Goal: Task Accomplishment & Management: Complete application form

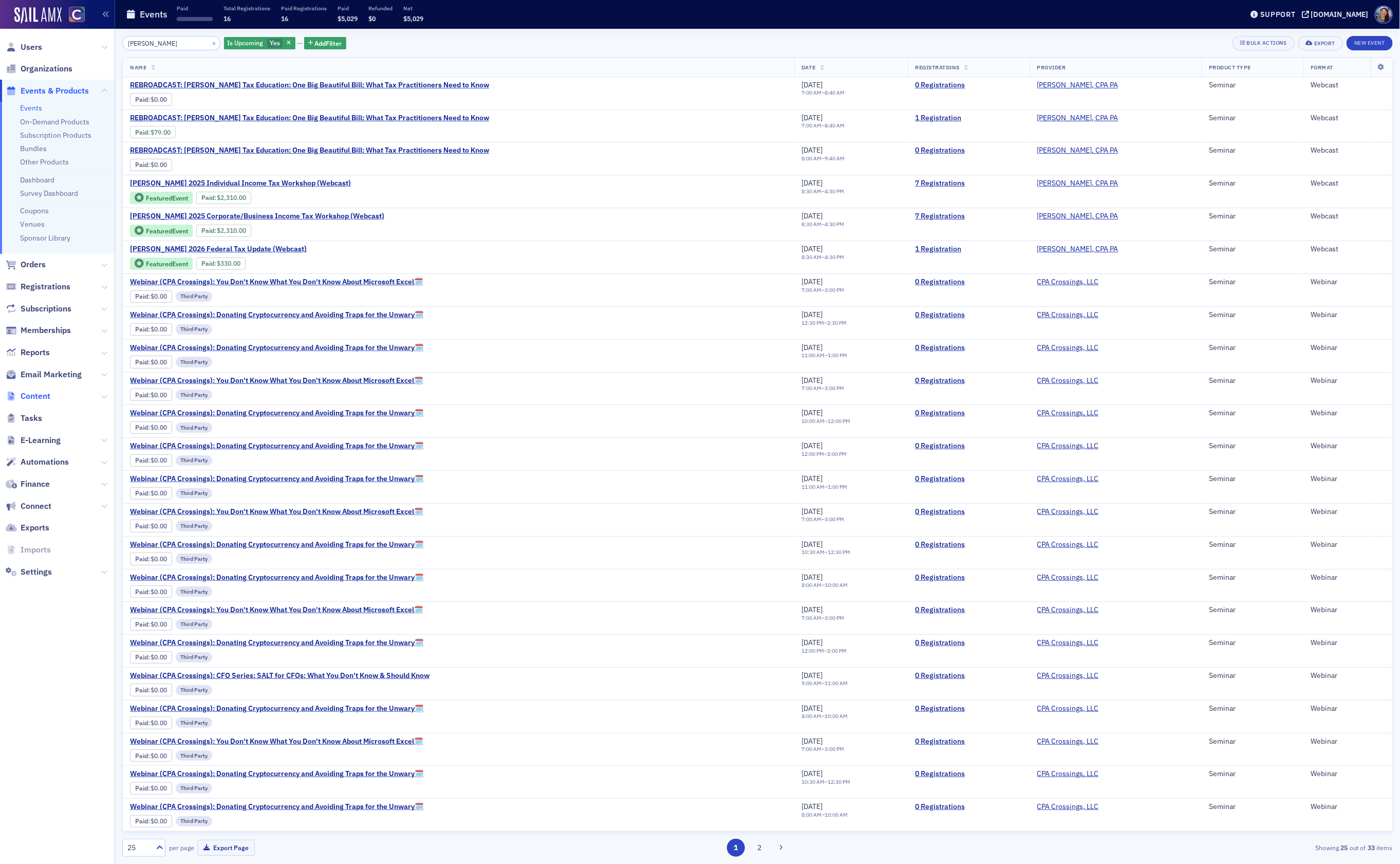
click at [26, 396] on span "Content" at bounding box center [35, 396] width 30 height 11
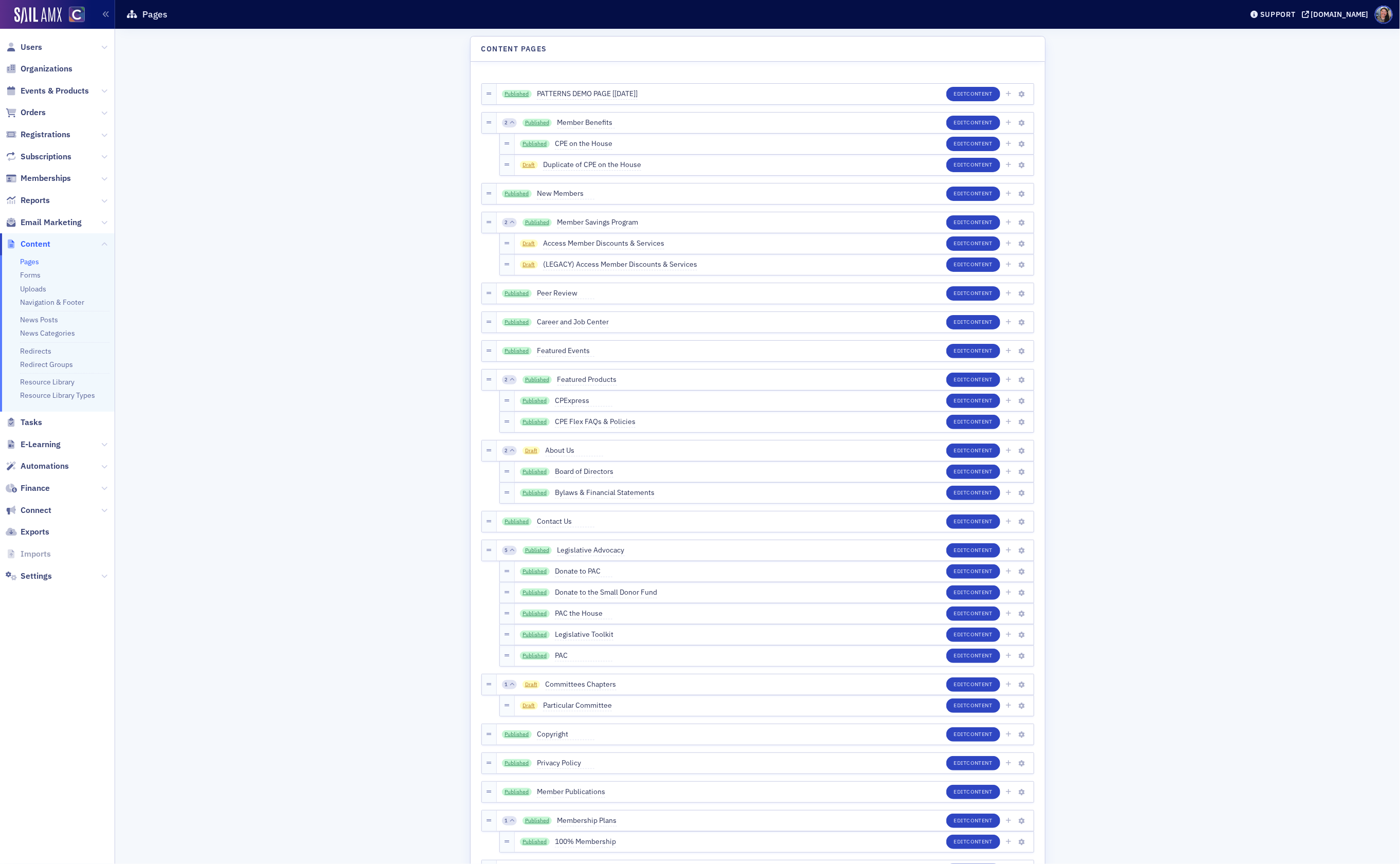
click at [49, 356] on li "Redirects" at bounding box center [64, 349] width 89 height 14
click at [40, 350] on link "Redirects" at bounding box center [35, 351] width 31 height 9
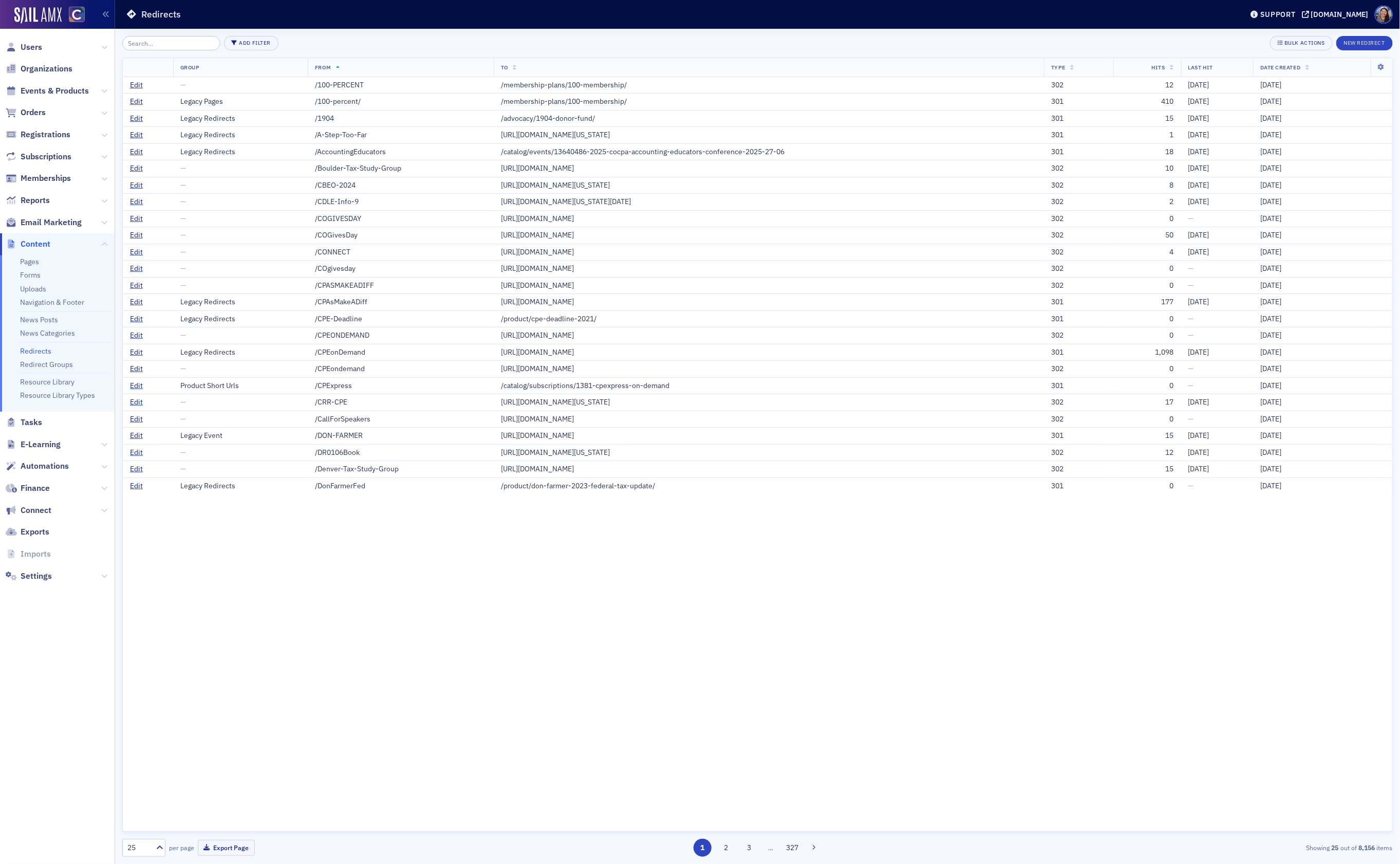
click at [205, 587] on div "Group From To Type Hits Last Hit Date Created Edit — /100-PERCENT /membership-p…" at bounding box center [757, 445] width 1270 height 774
click at [1361, 38] on button "New Redirect" at bounding box center [1364, 43] width 56 height 15
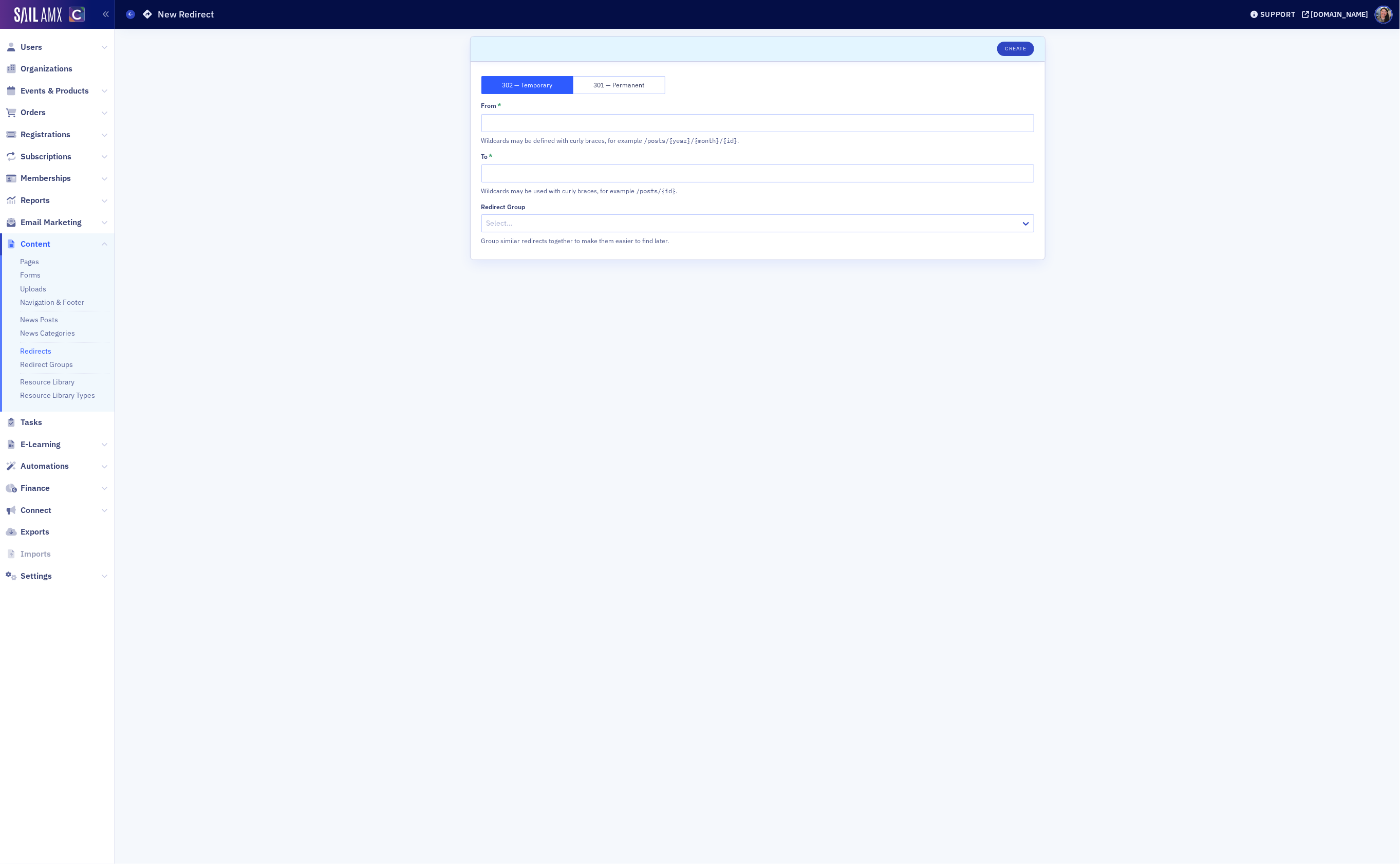
click at [641, 76] on button "301 — Permanent" at bounding box center [619, 85] width 92 height 18
click at [554, 123] on input "From *" at bounding box center [758, 122] width 553 height 18
click at [518, 90] on button "302 — Temporary" at bounding box center [527, 85] width 92 height 18
click at [618, 89] on button "301 — Permanent" at bounding box center [619, 85] width 92 height 18
click at [515, 84] on button "302 — Temporary" at bounding box center [527, 85] width 92 height 18
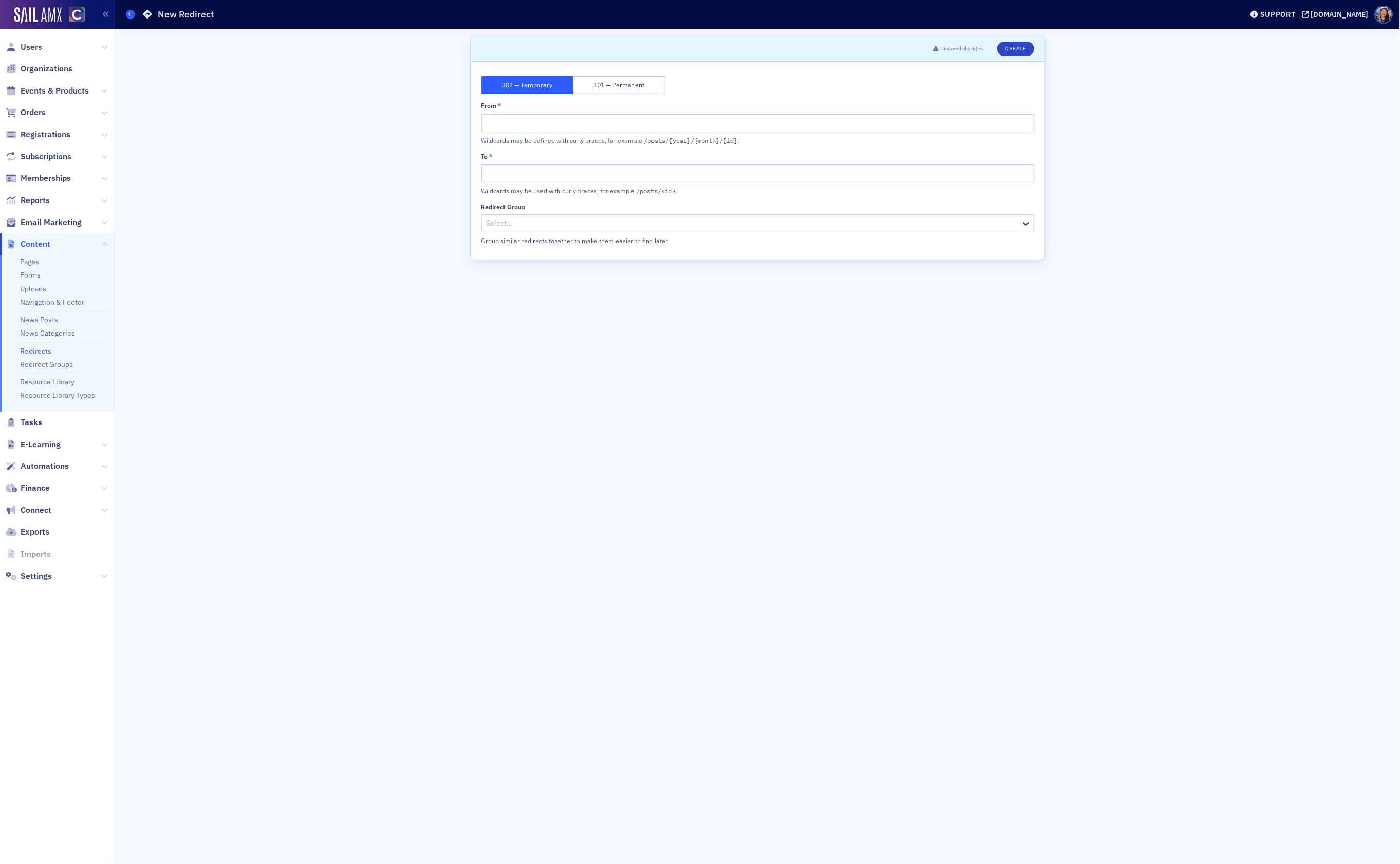
click at [132, 13] on icon at bounding box center [130, 14] width 4 height 5
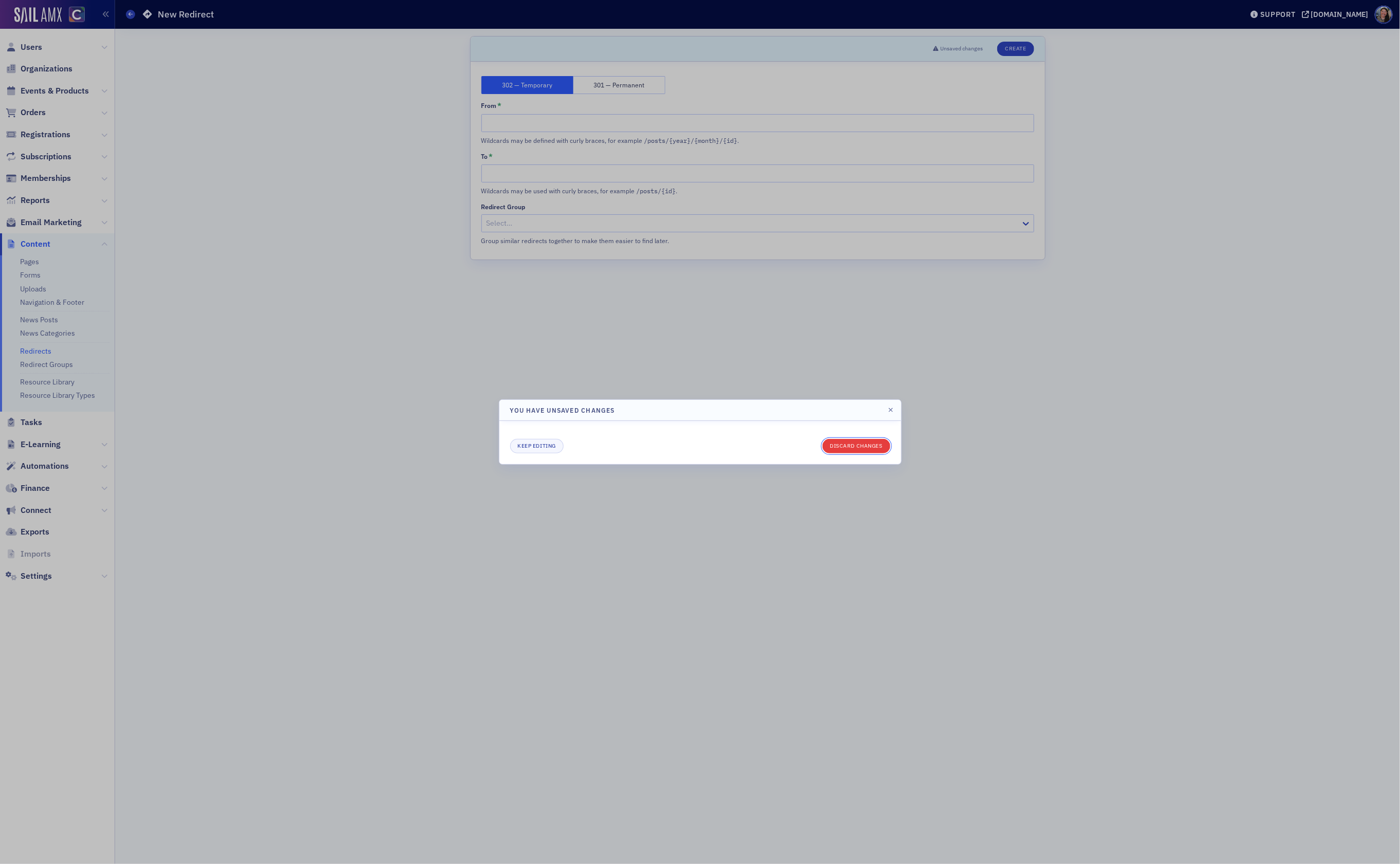
click at [874, 452] on button "Discard changes" at bounding box center [856, 446] width 68 height 15
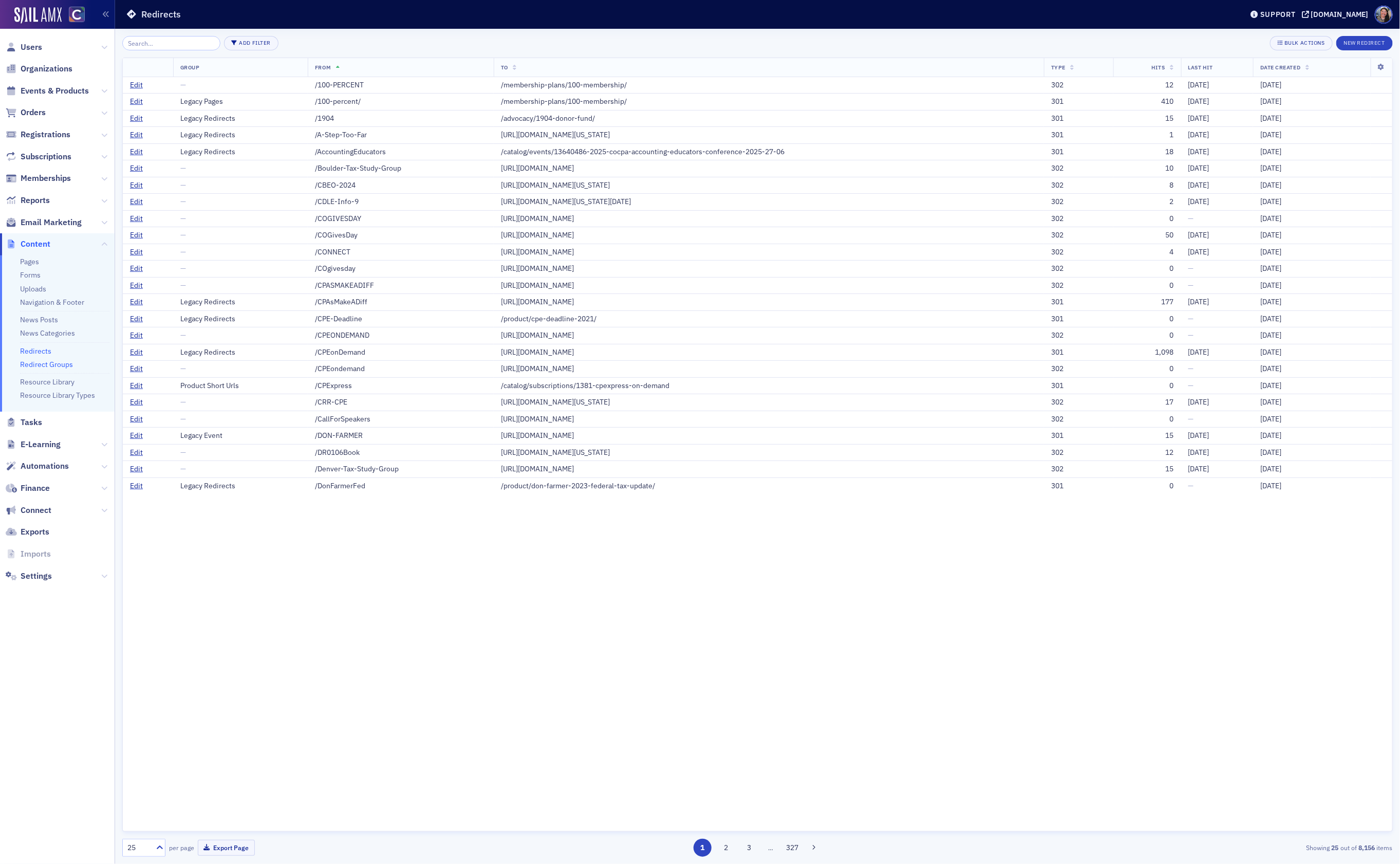
click at [46, 367] on link "Redirect Groups" at bounding box center [46, 365] width 53 height 9
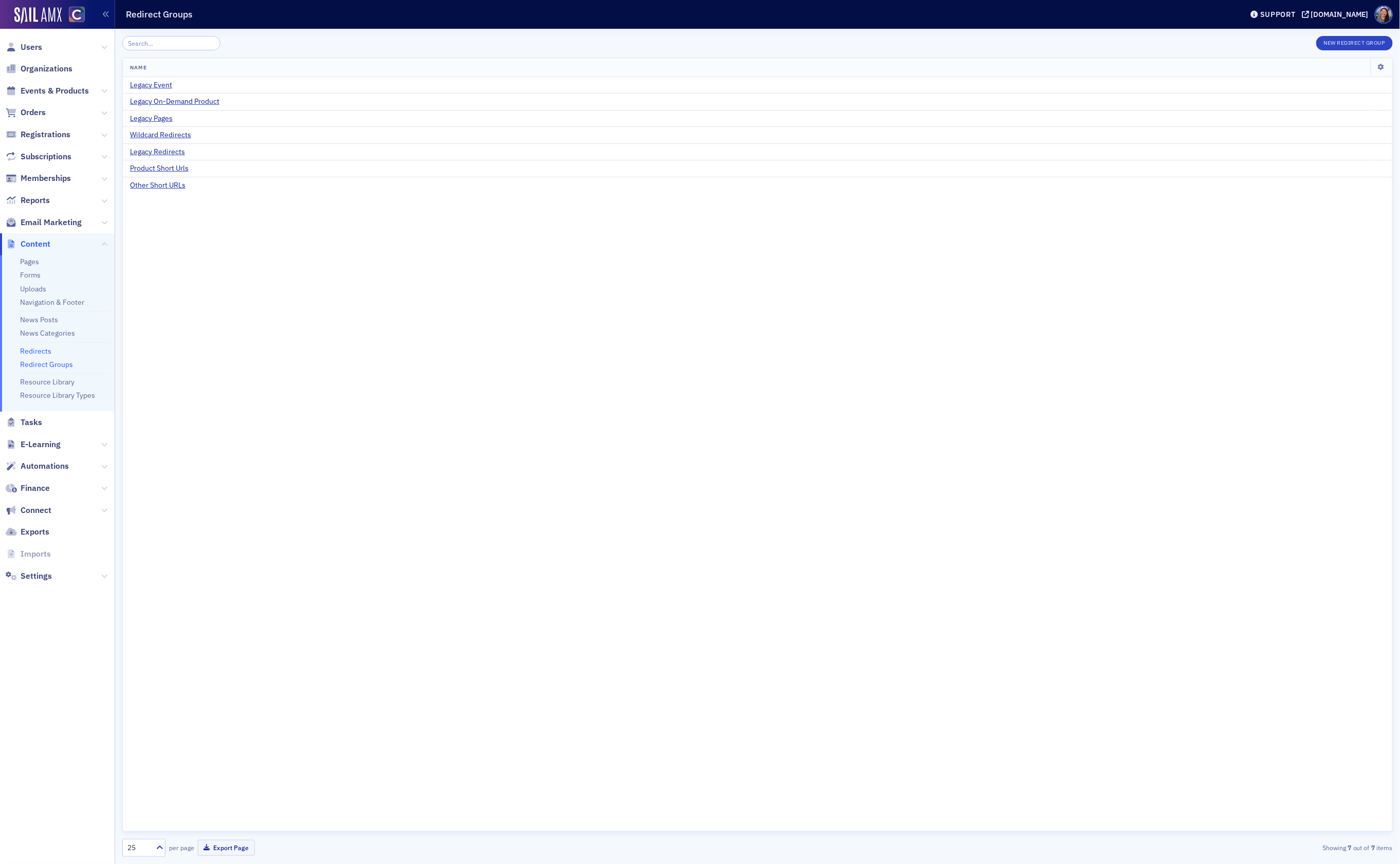
click at [40, 350] on link "Redirects" at bounding box center [35, 351] width 31 height 9
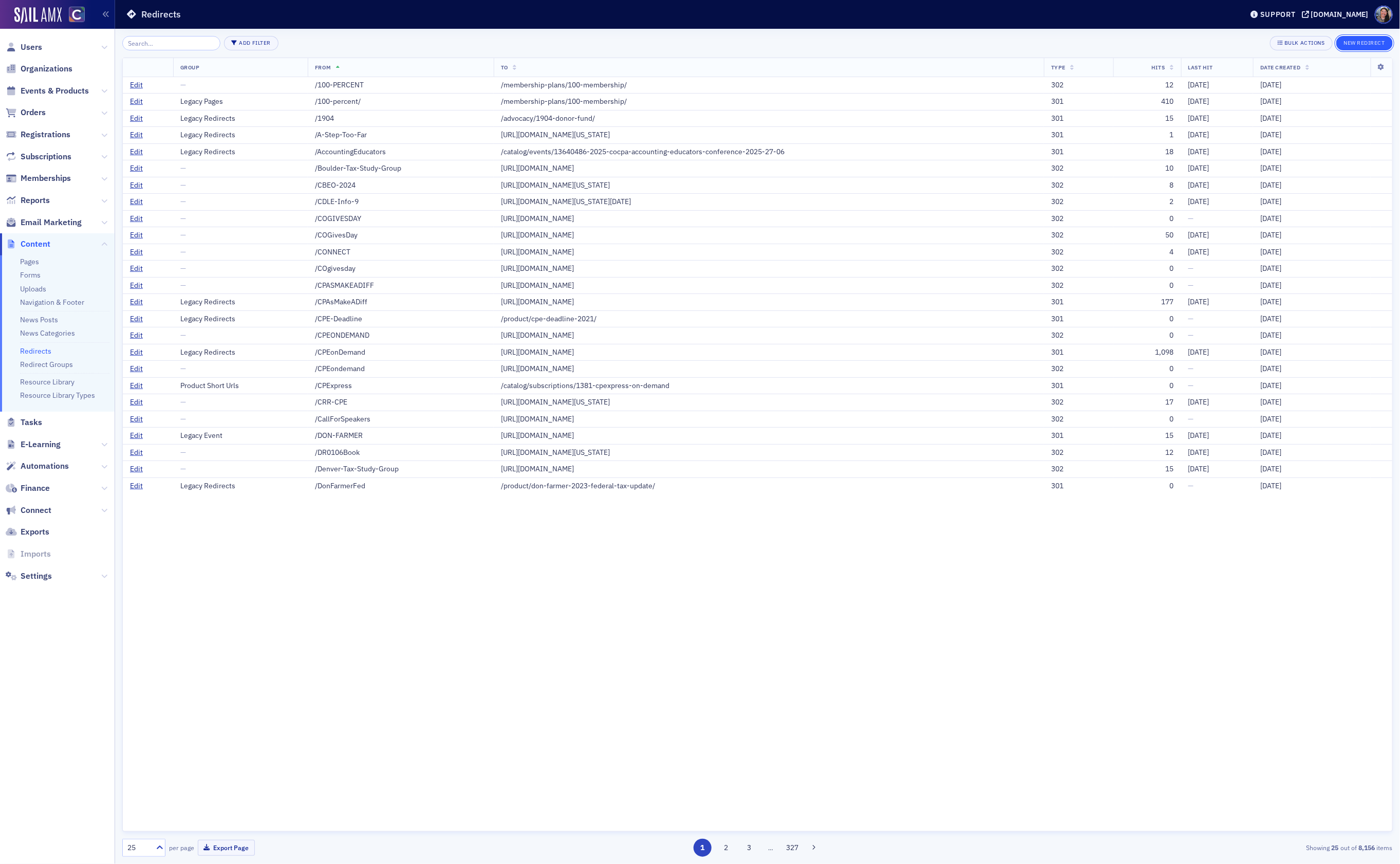
click at [1366, 41] on button "New Redirect" at bounding box center [1364, 43] width 56 height 15
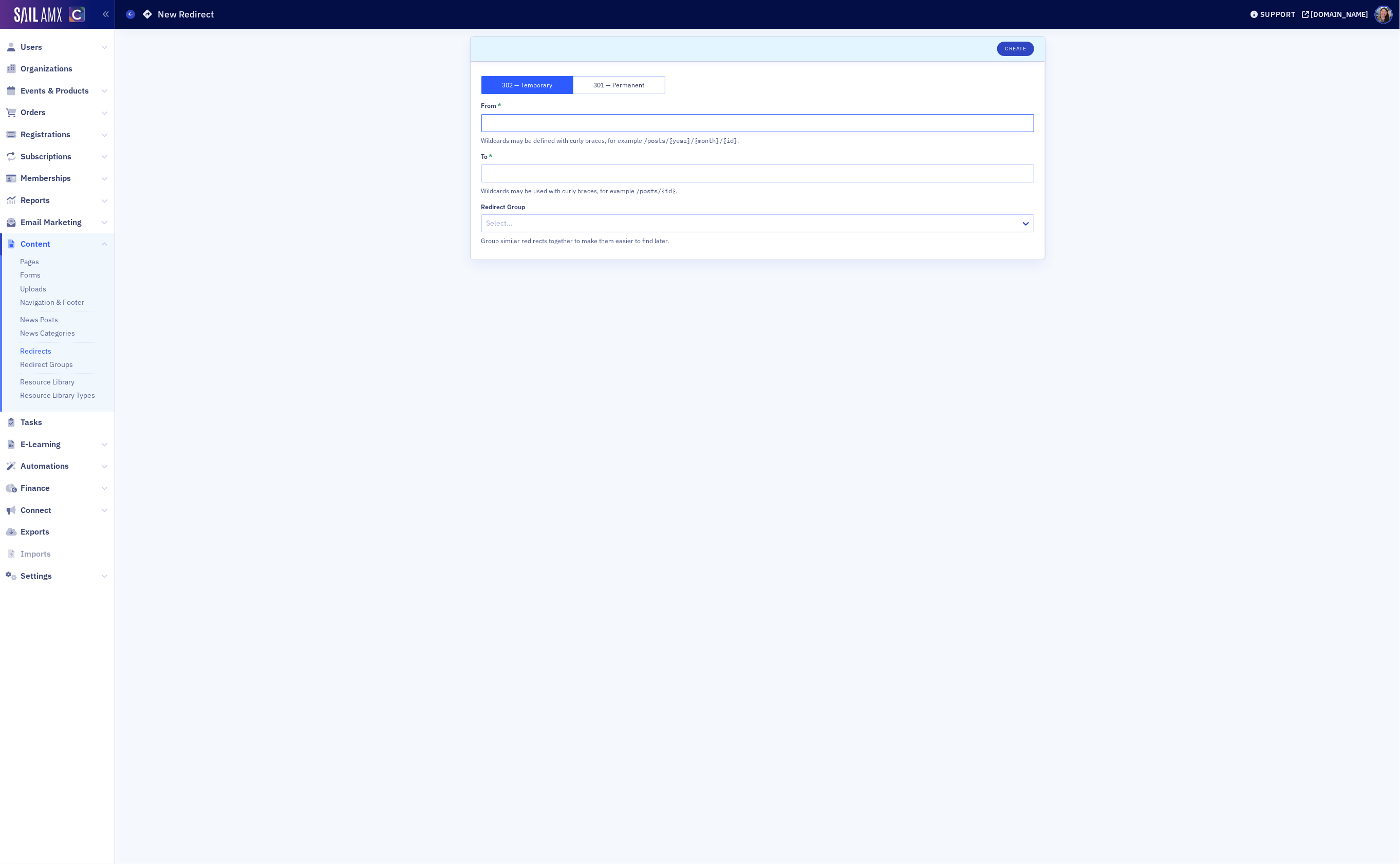
click at [657, 118] on input "From *" at bounding box center [758, 122] width 553 height 18
type input "0"
type input "[DATE]"
click at [546, 178] on input "To *" at bounding box center [758, 173] width 553 height 18
click at [620, 83] on button "301 — Permanent" at bounding box center [619, 85] width 92 height 18
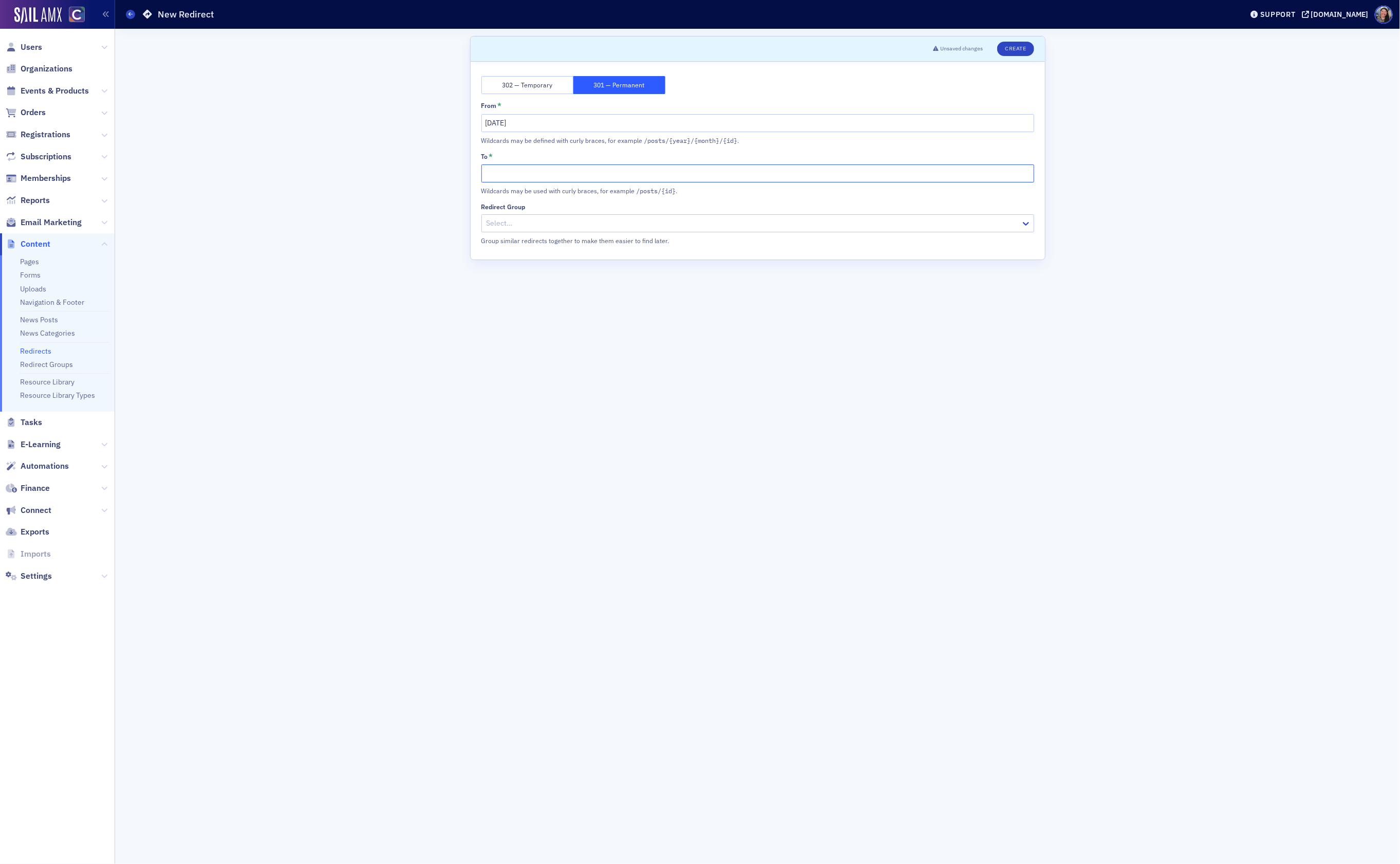
click at [530, 173] on input "To *" at bounding box center [758, 173] width 553 height 18
type input "[DATE]"
click at [552, 224] on div at bounding box center [753, 223] width 534 height 13
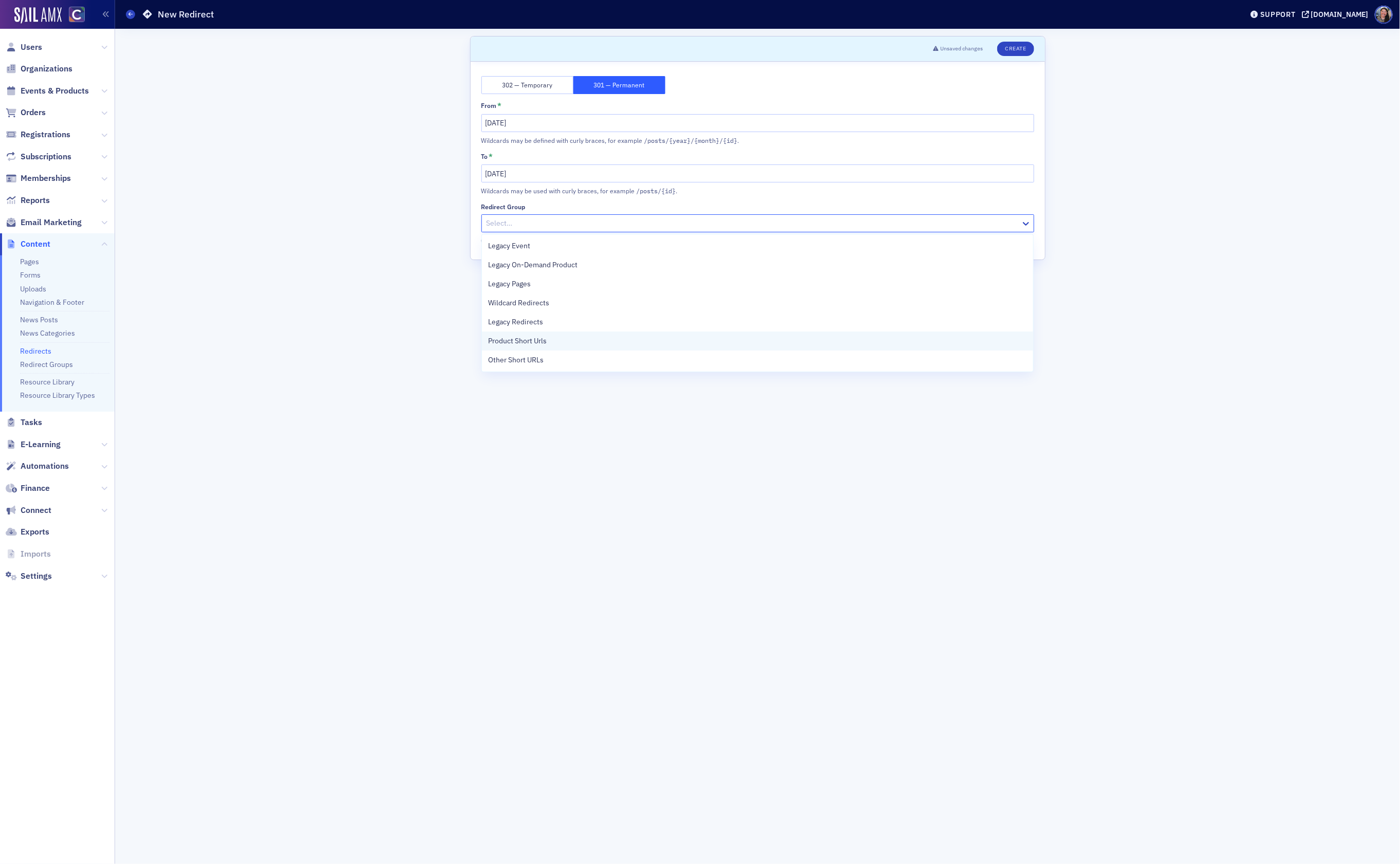
click at [557, 340] on div "Product Short Urls" at bounding box center [757, 341] width 539 height 11
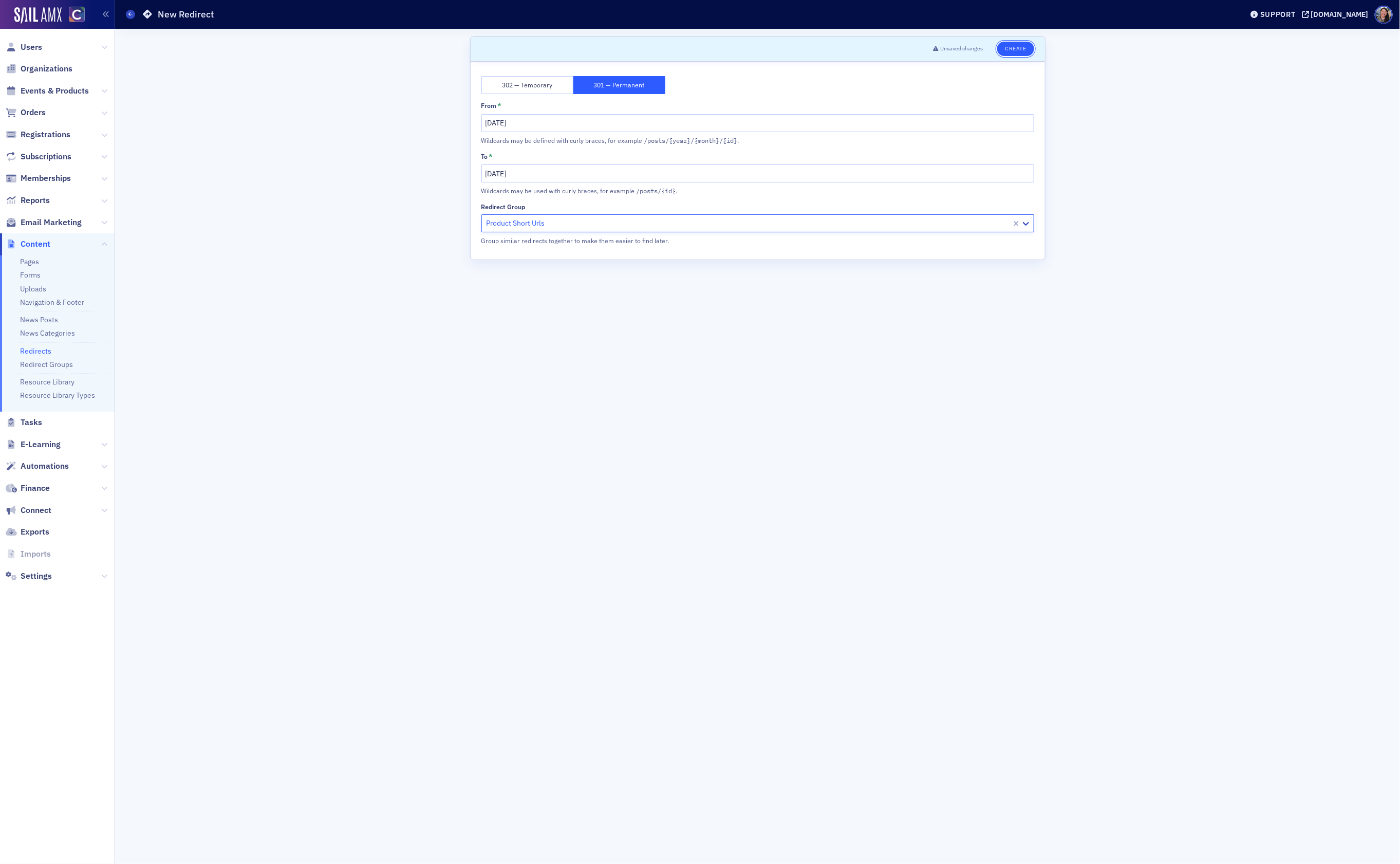
click at [1005, 50] on button "Create" at bounding box center [1015, 49] width 36 height 15
click at [1023, 48] on button "Save" at bounding box center [1018, 49] width 29 height 15
click at [36, 351] on link "Redirects" at bounding box center [35, 351] width 31 height 9
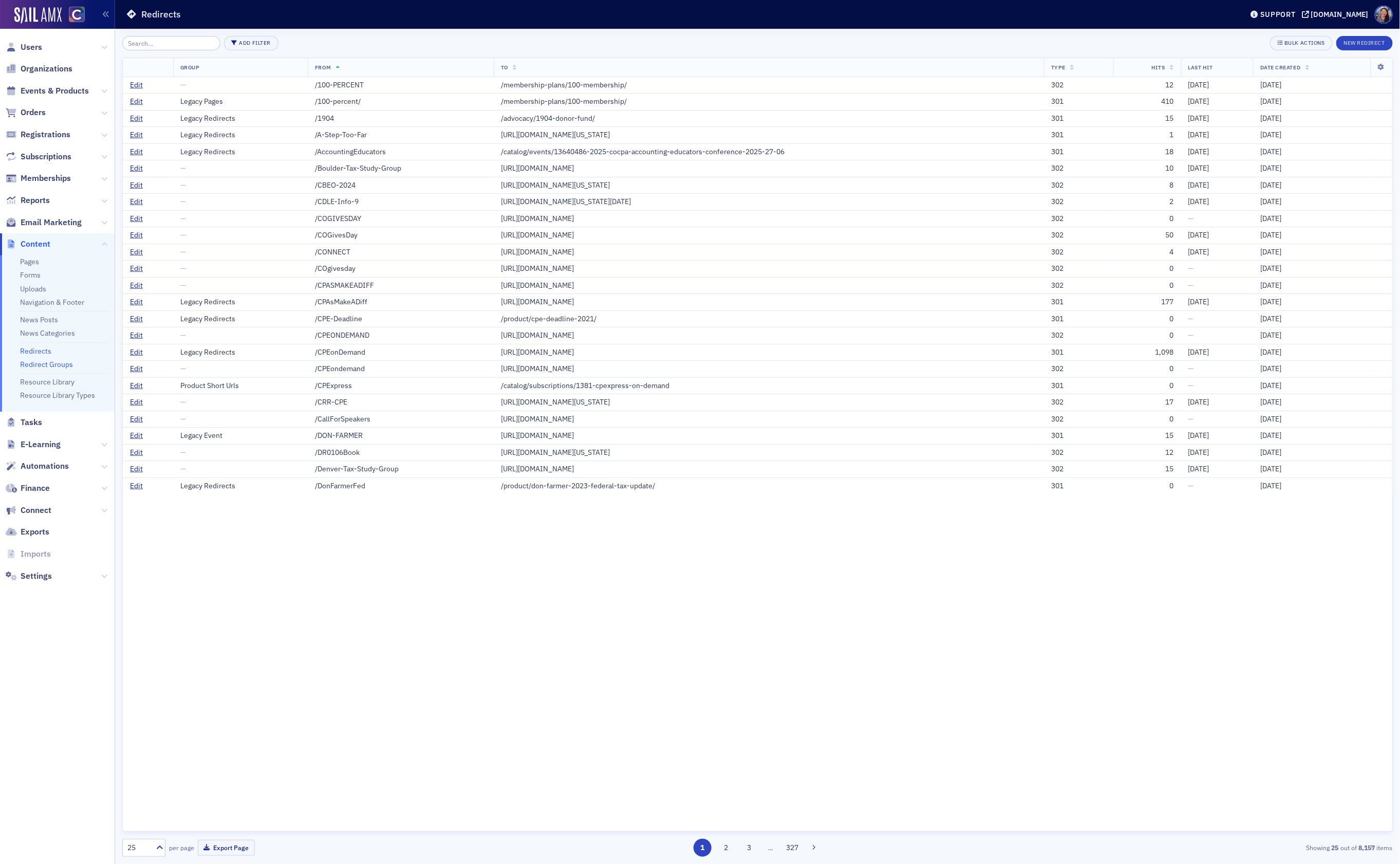
click at [40, 363] on link "Redirect Groups" at bounding box center [46, 365] width 53 height 9
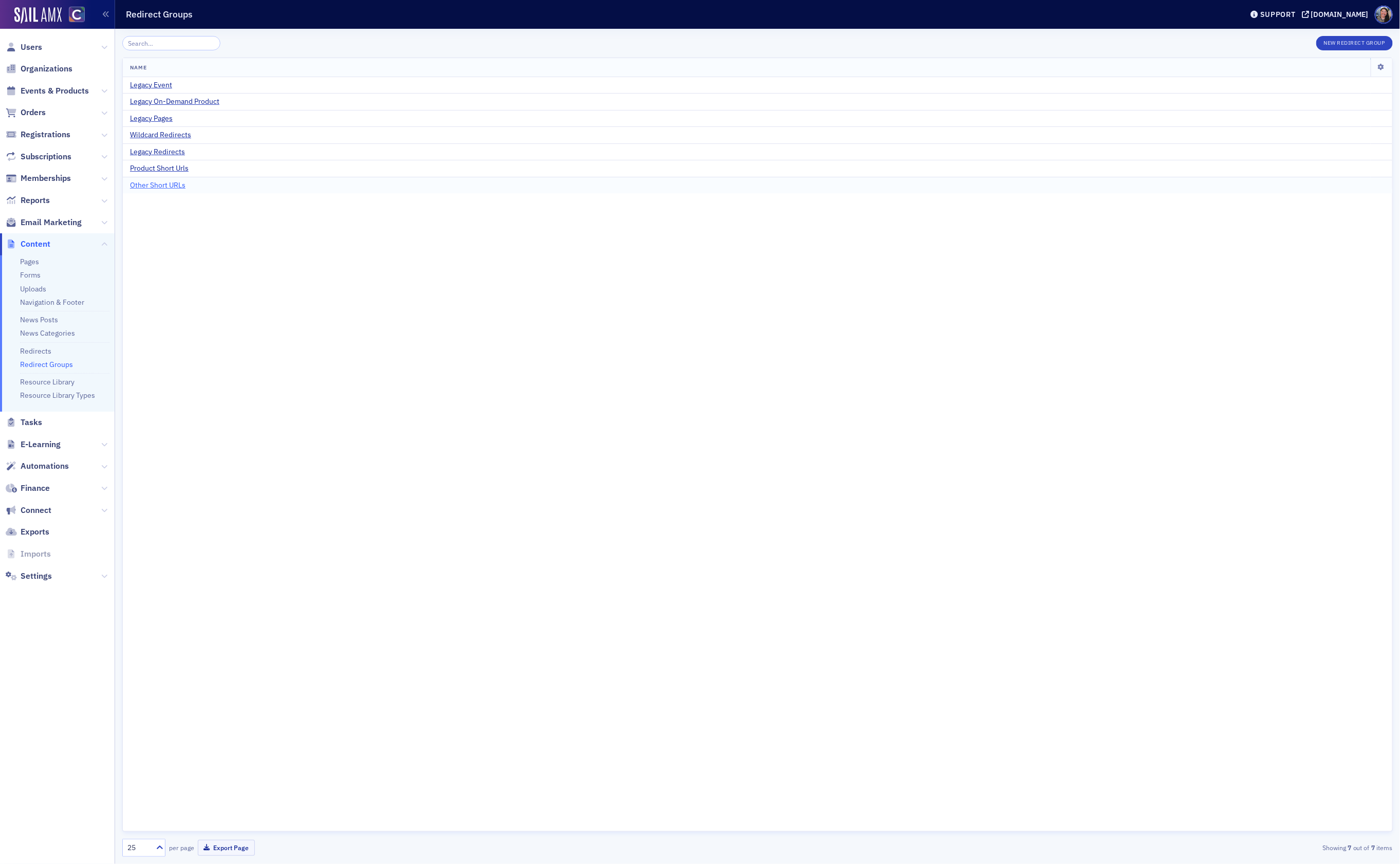
click at [169, 187] on span "Other Short URLs" at bounding box center [158, 185] width 56 height 9
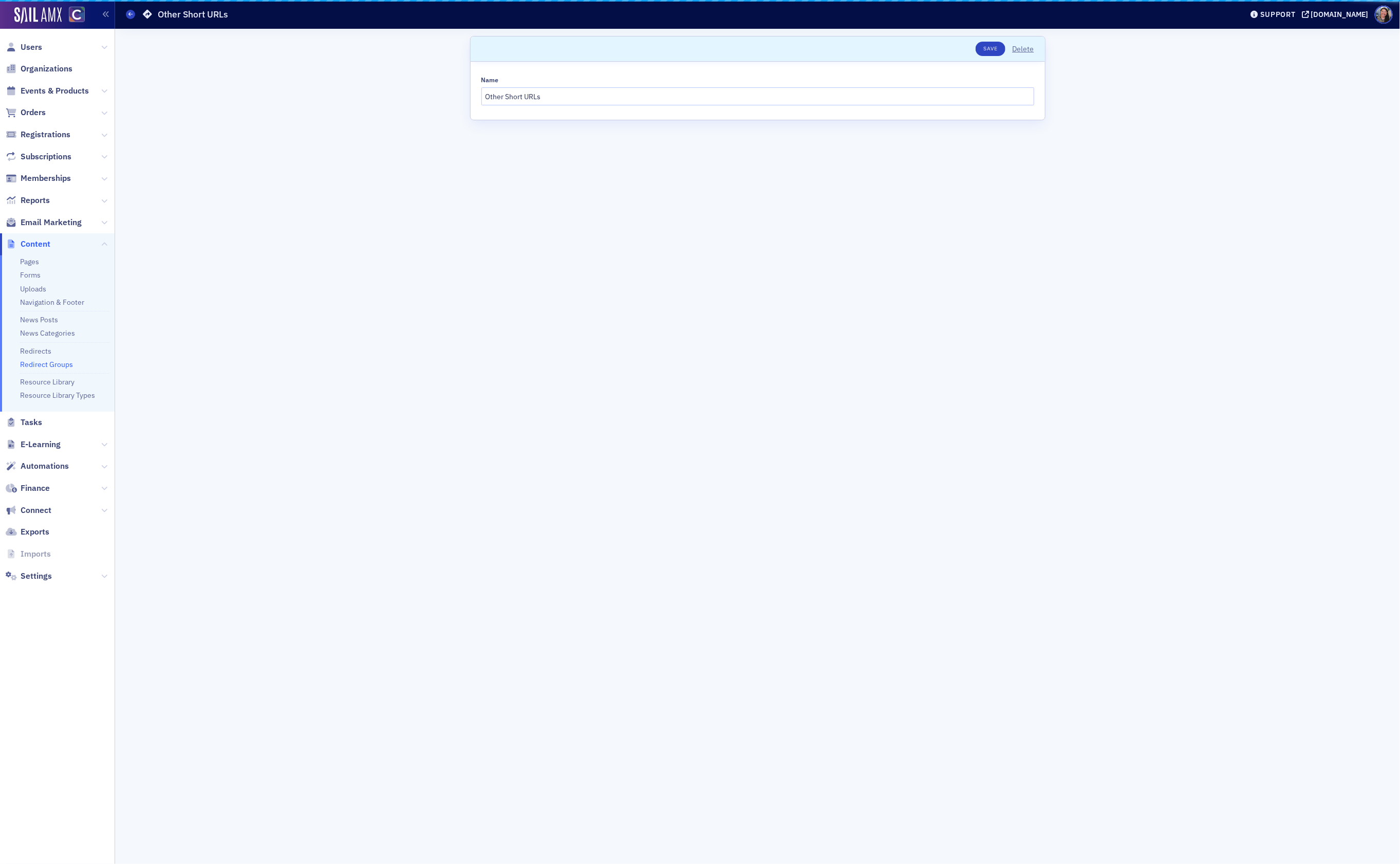
click at [169, 170] on div "Scroll to Save Delete Name Other Short URLs" at bounding box center [757, 446] width 1270 height 835
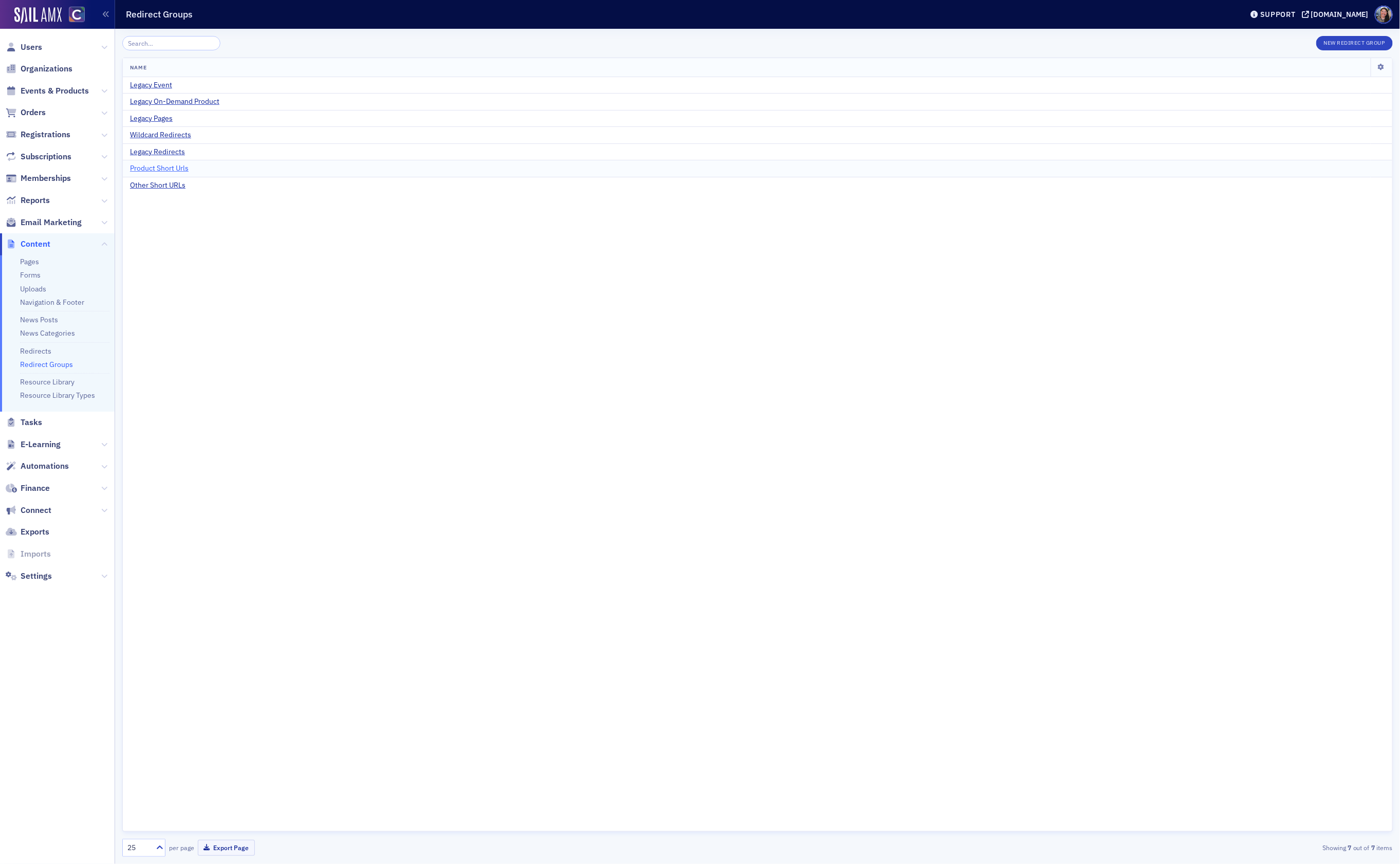
click at [159, 169] on span "Product Short Urls" at bounding box center [159, 169] width 59 height 9
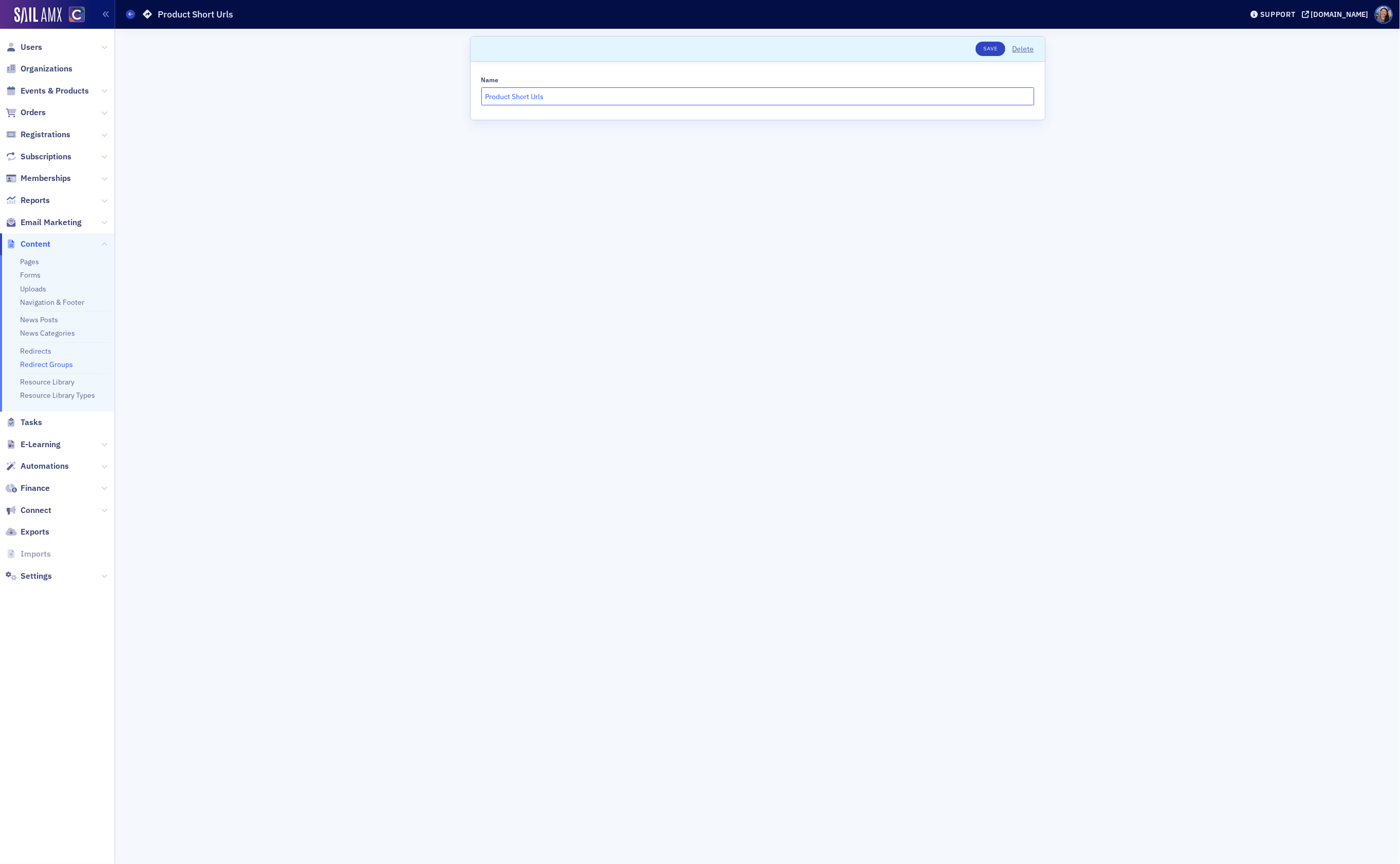
click at [573, 100] on input "Product Short Urls" at bounding box center [758, 96] width 553 height 18
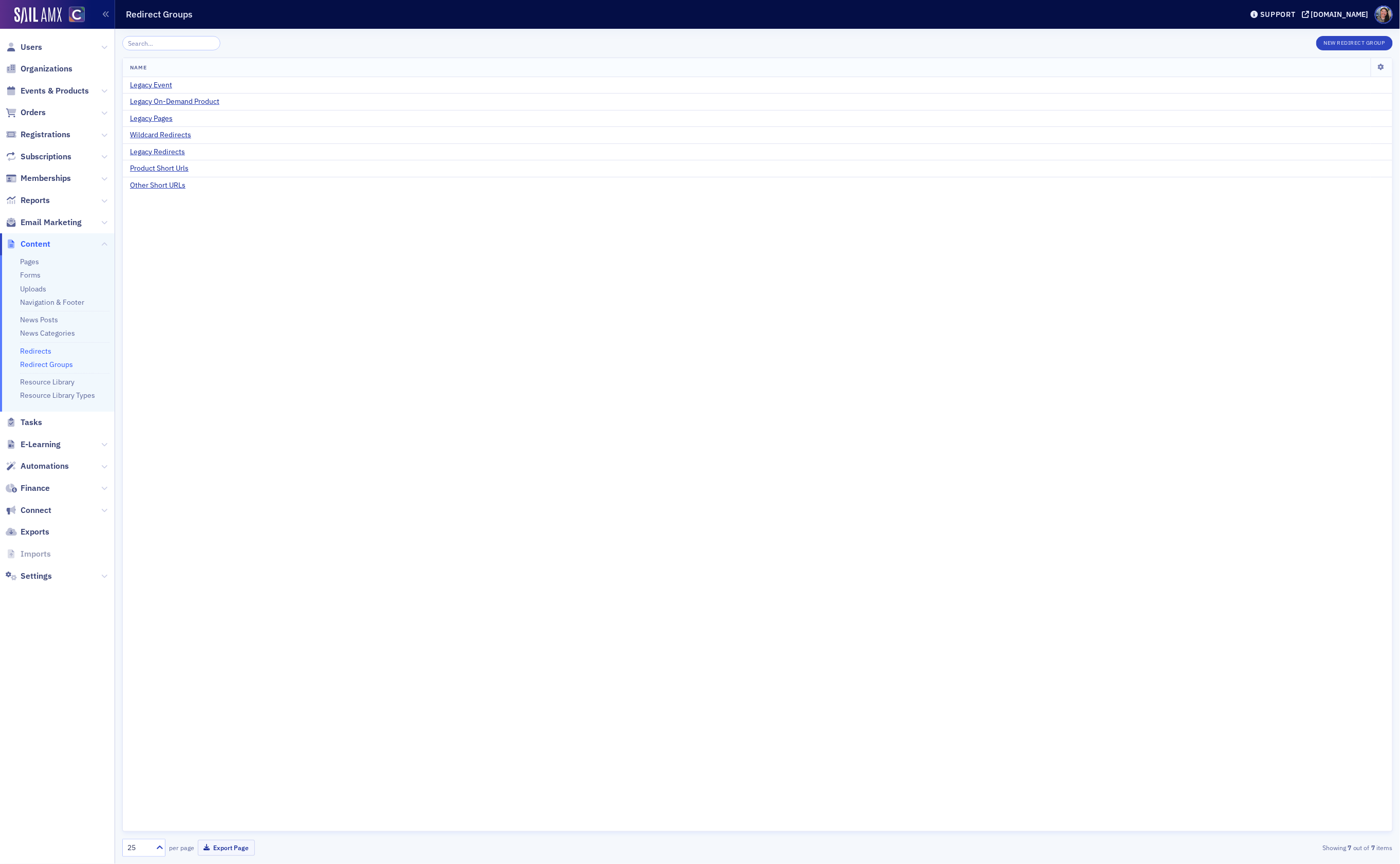
click at [41, 352] on link "Redirects" at bounding box center [35, 351] width 31 height 9
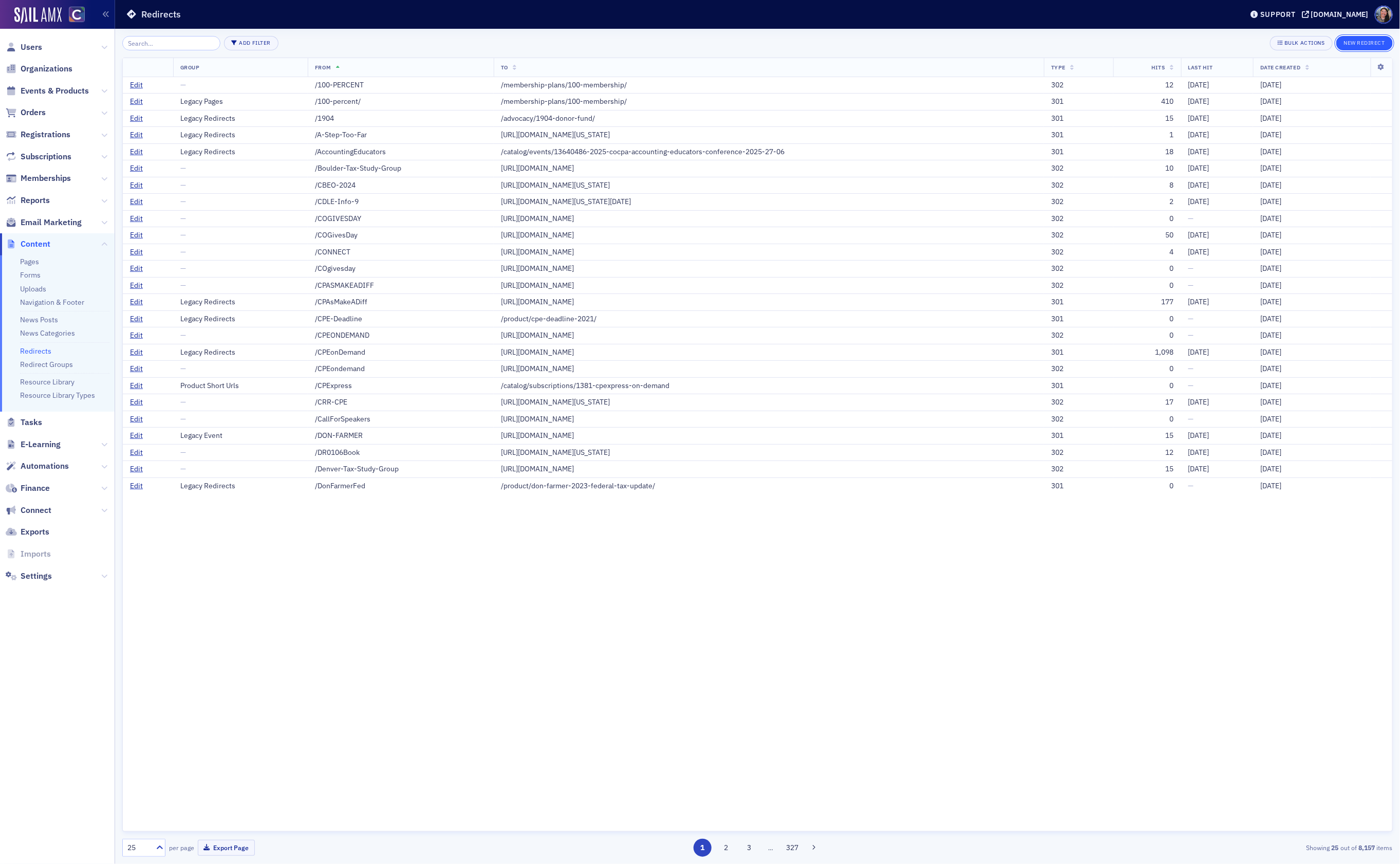
click at [1374, 42] on button "New Redirect" at bounding box center [1364, 43] width 56 height 15
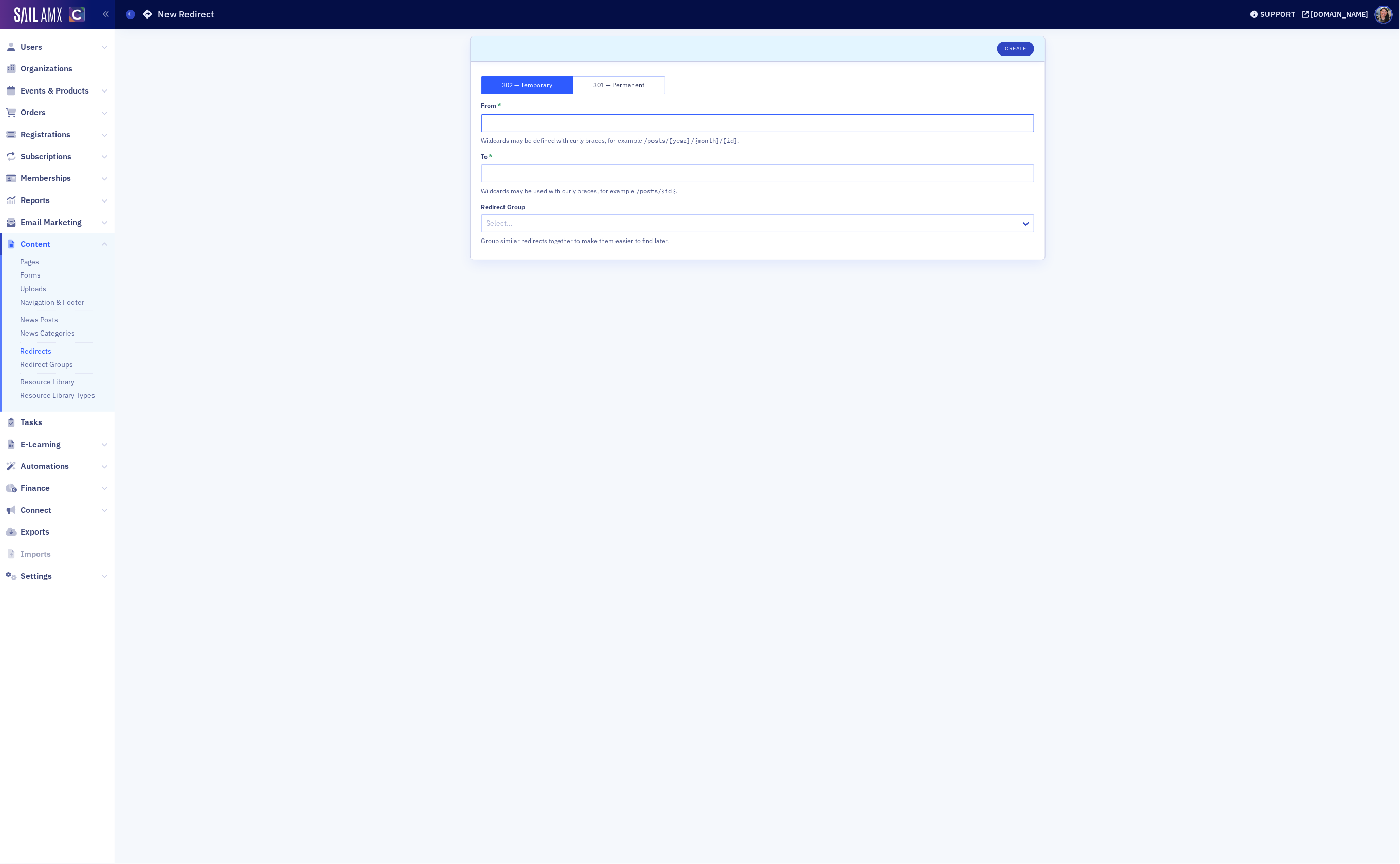
click at [591, 126] on input "From *" at bounding box center [758, 122] width 553 height 18
click at [597, 142] on div "Wildcards may be defined with curly braces, for example /posts/{year}/{month}/{…" at bounding box center [654, 140] width 345 height 9
click at [819, 148] on div "302 — Temporary 301 — Permanent From * Wildcards may be defined with curly brac…" at bounding box center [758, 161] width 553 height 169
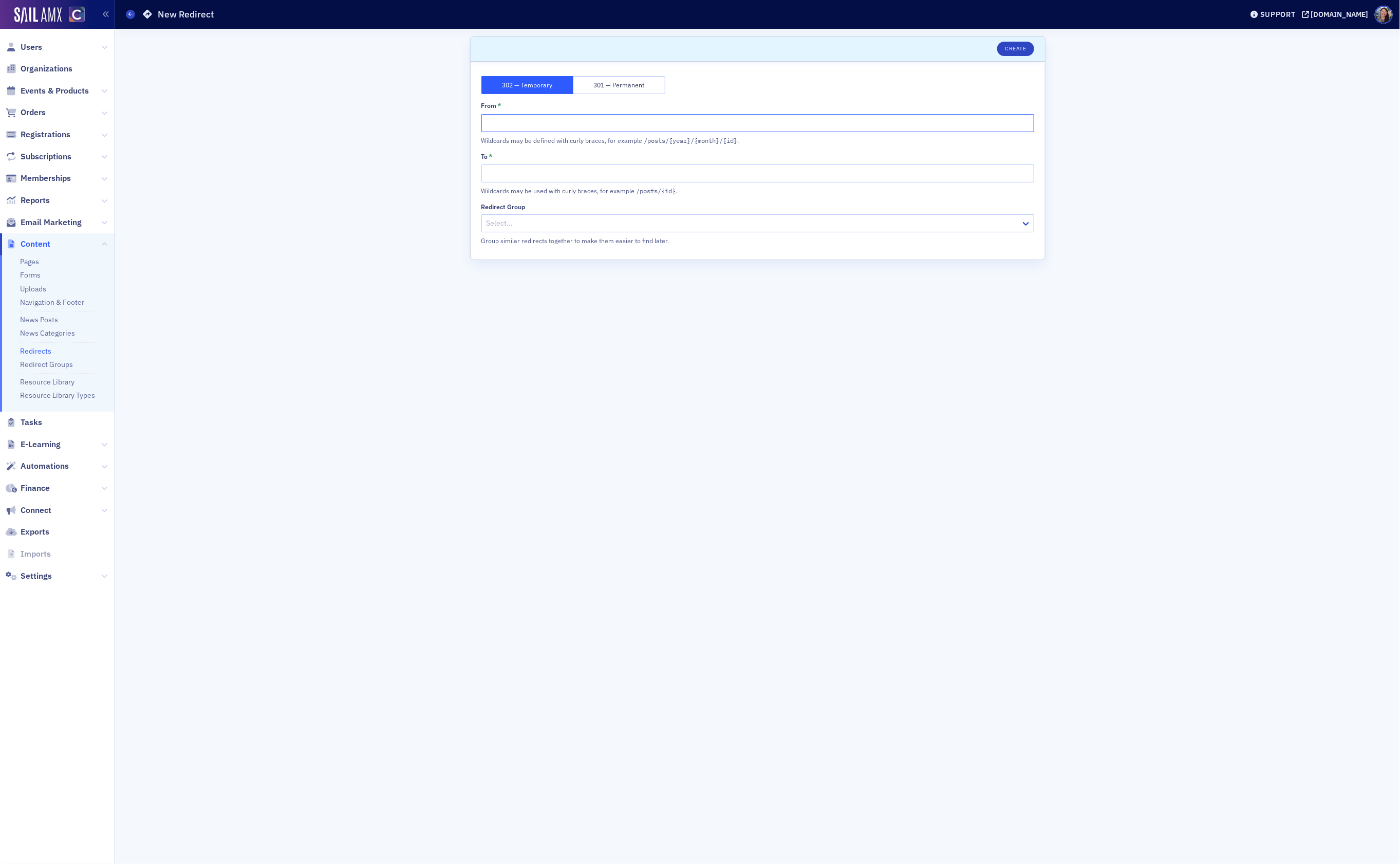
click at [604, 130] on input "From *" at bounding box center [758, 122] width 553 height 18
click at [540, 121] on input "From *" at bounding box center [758, 122] width 553 height 18
click at [534, 176] on input "To *" at bounding box center [758, 173] width 553 height 18
type input "/Coach-[PERSON_NAME]"
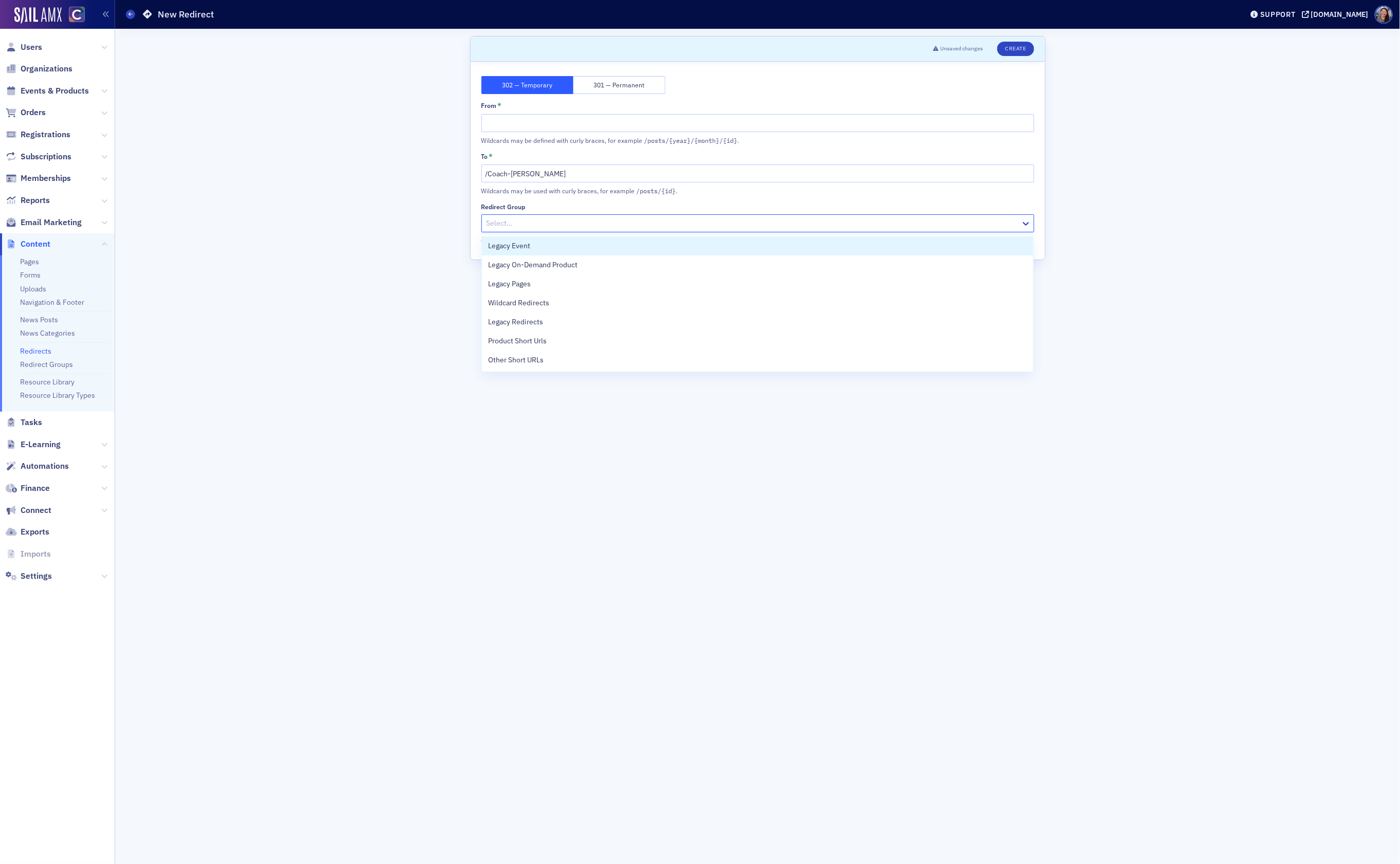
click at [581, 228] on div at bounding box center [753, 223] width 534 height 13
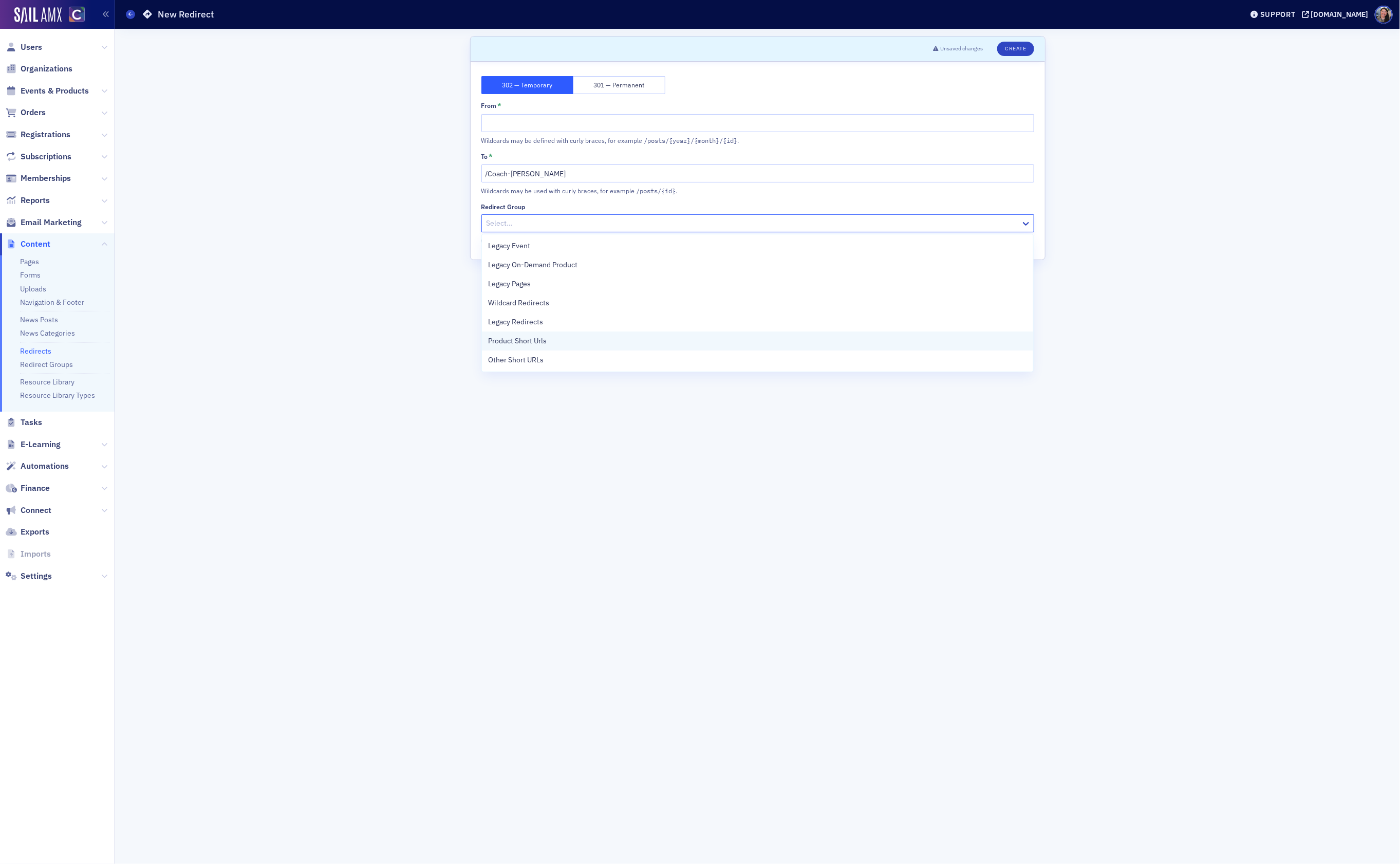
drag, startPoint x: 559, startPoint y: 354, endPoint x: 559, endPoint y: 336, distance: 18.0
click at [559, 337] on div "Legacy Event Legacy On-Demand Product Legacy Pages Wildcard Redirects Legacy Re…" at bounding box center [757, 302] width 551 height 137
click at [559, 336] on div "Product Short Urls" at bounding box center [757, 341] width 539 height 11
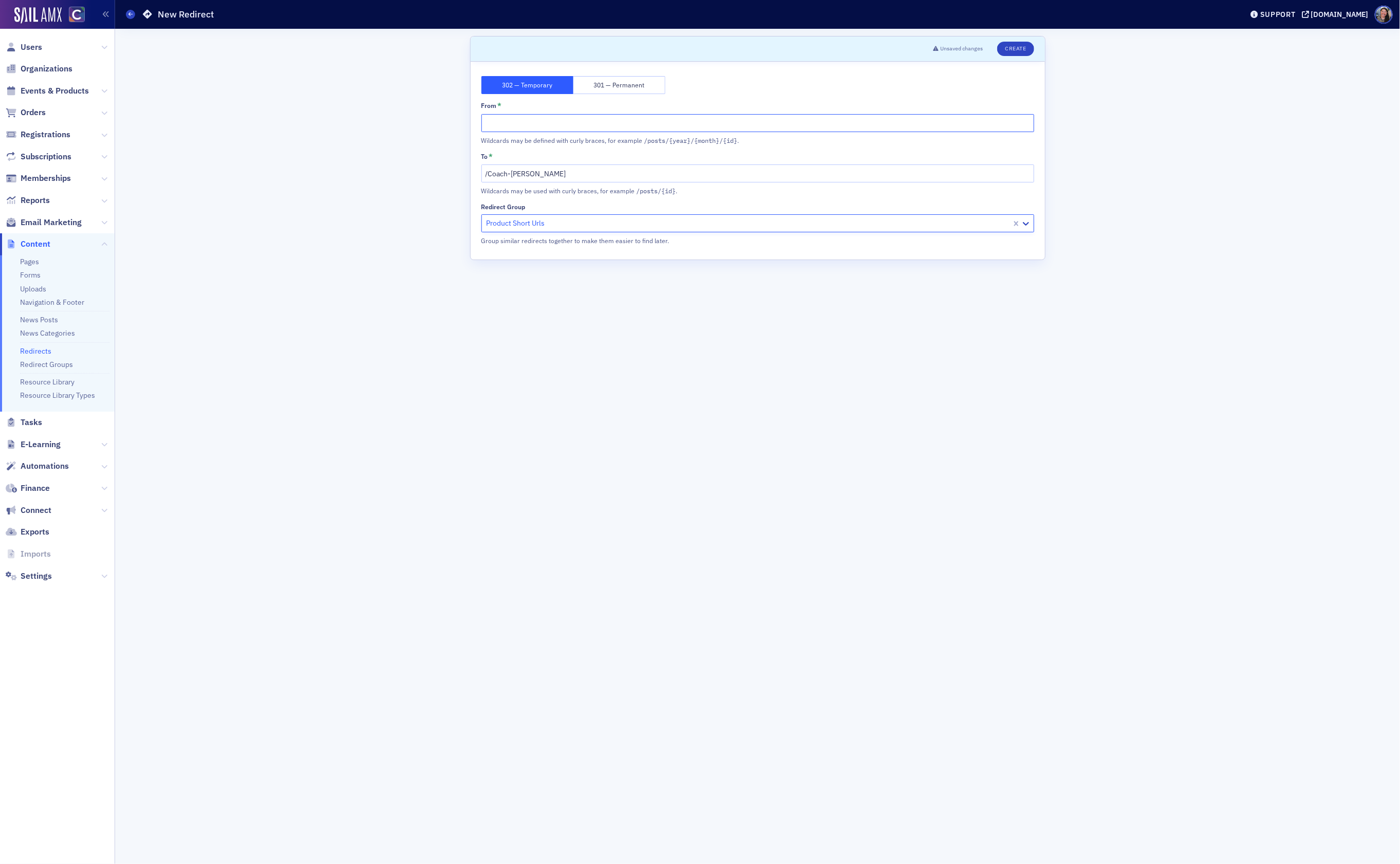
click at [501, 121] on input "From *" at bounding box center [758, 122] width 553 height 18
paste input "[URL][DOMAIN_NAME][PERSON_NAME]"
type input "[URL][DOMAIN_NAME][PERSON_NAME]"
click at [1009, 48] on button "Create" at bounding box center [1015, 49] width 36 height 15
click at [1022, 48] on button "Save" at bounding box center [1018, 49] width 29 height 15
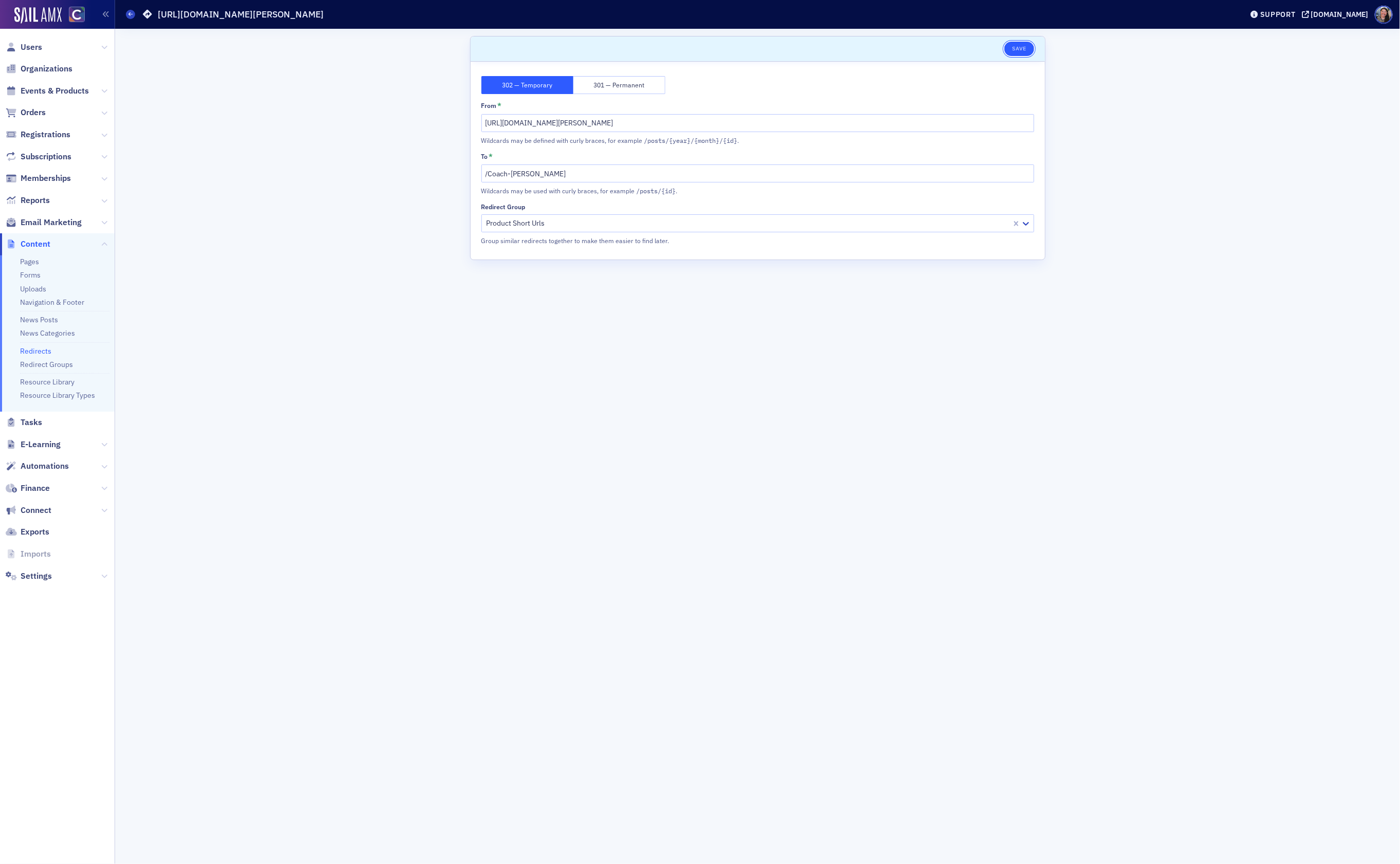
click at [1018, 43] on button "Save" at bounding box center [1018, 49] width 29 height 15
click at [130, 15] on icon at bounding box center [130, 14] width 4 height 5
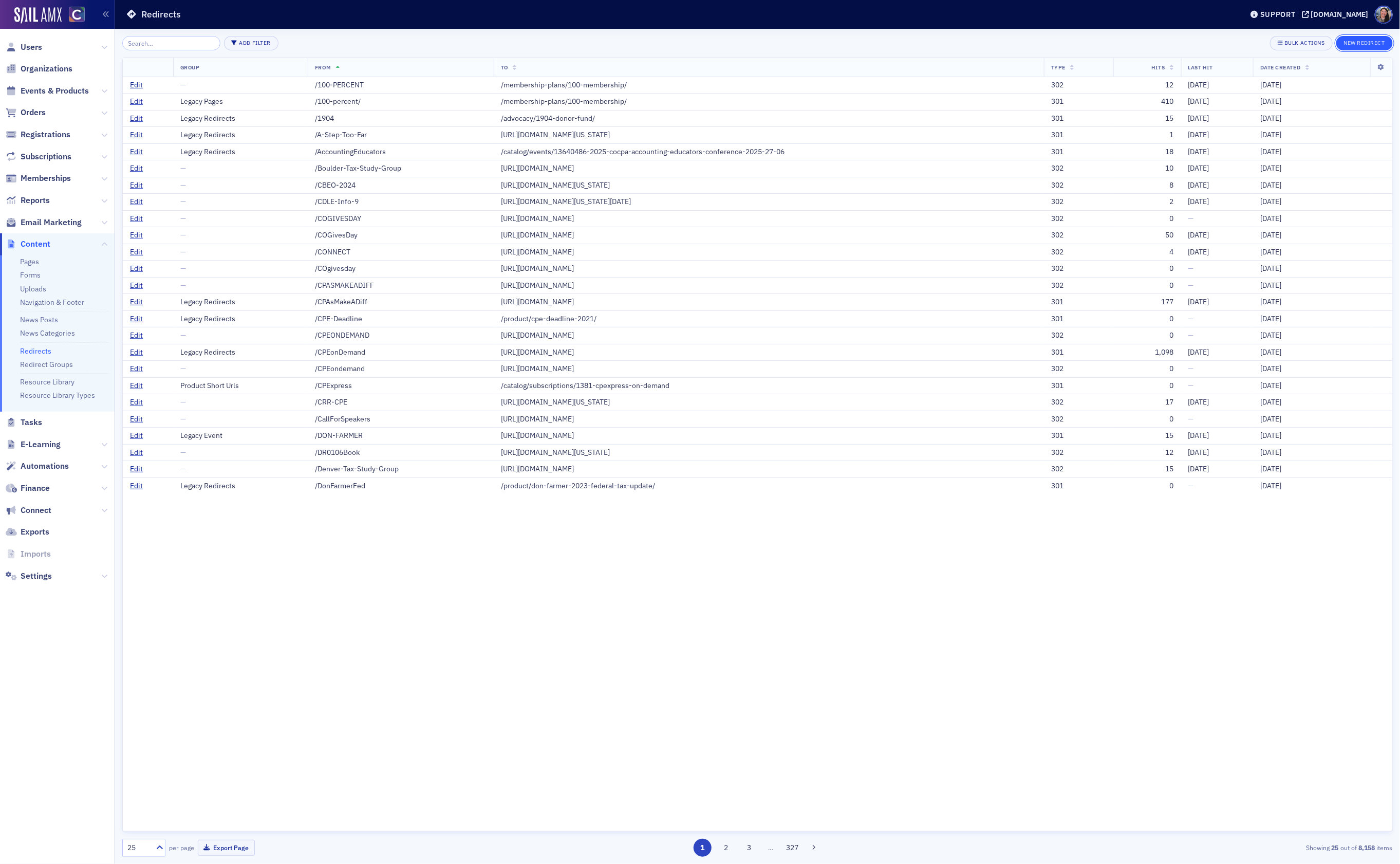
click at [1363, 45] on button "New Redirect" at bounding box center [1364, 43] width 56 height 15
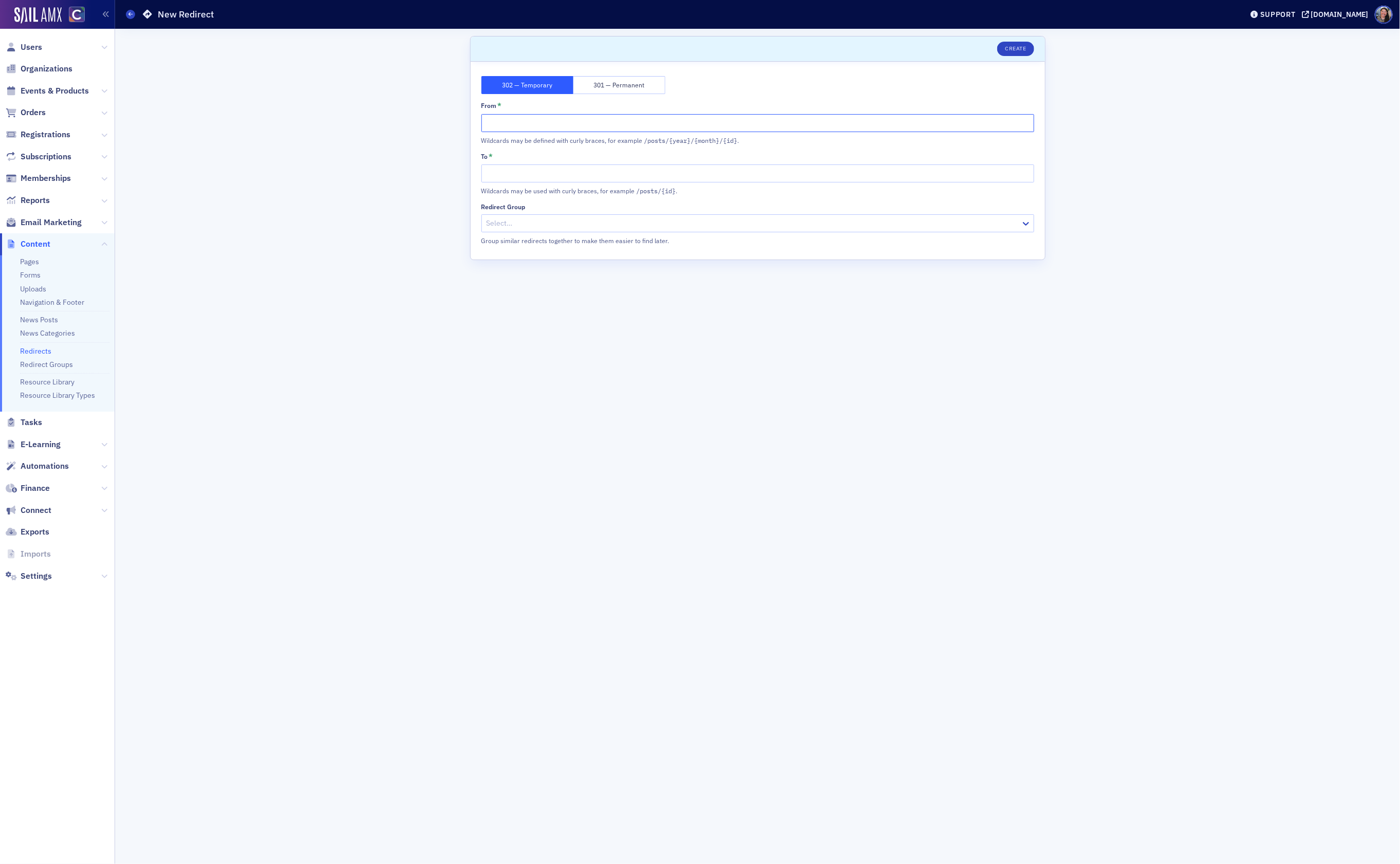
click at [602, 126] on input "From *" at bounding box center [758, 122] width 553 height 18
click at [548, 177] on input "To *" at bounding box center [758, 173] width 553 height 18
paste input "[URL][DOMAIN_NAME][PERSON_NAME]"
type input "[URL][DOMAIN_NAME][PERSON_NAME]"
click at [540, 125] on input "From *" at bounding box center [758, 122] width 553 height 18
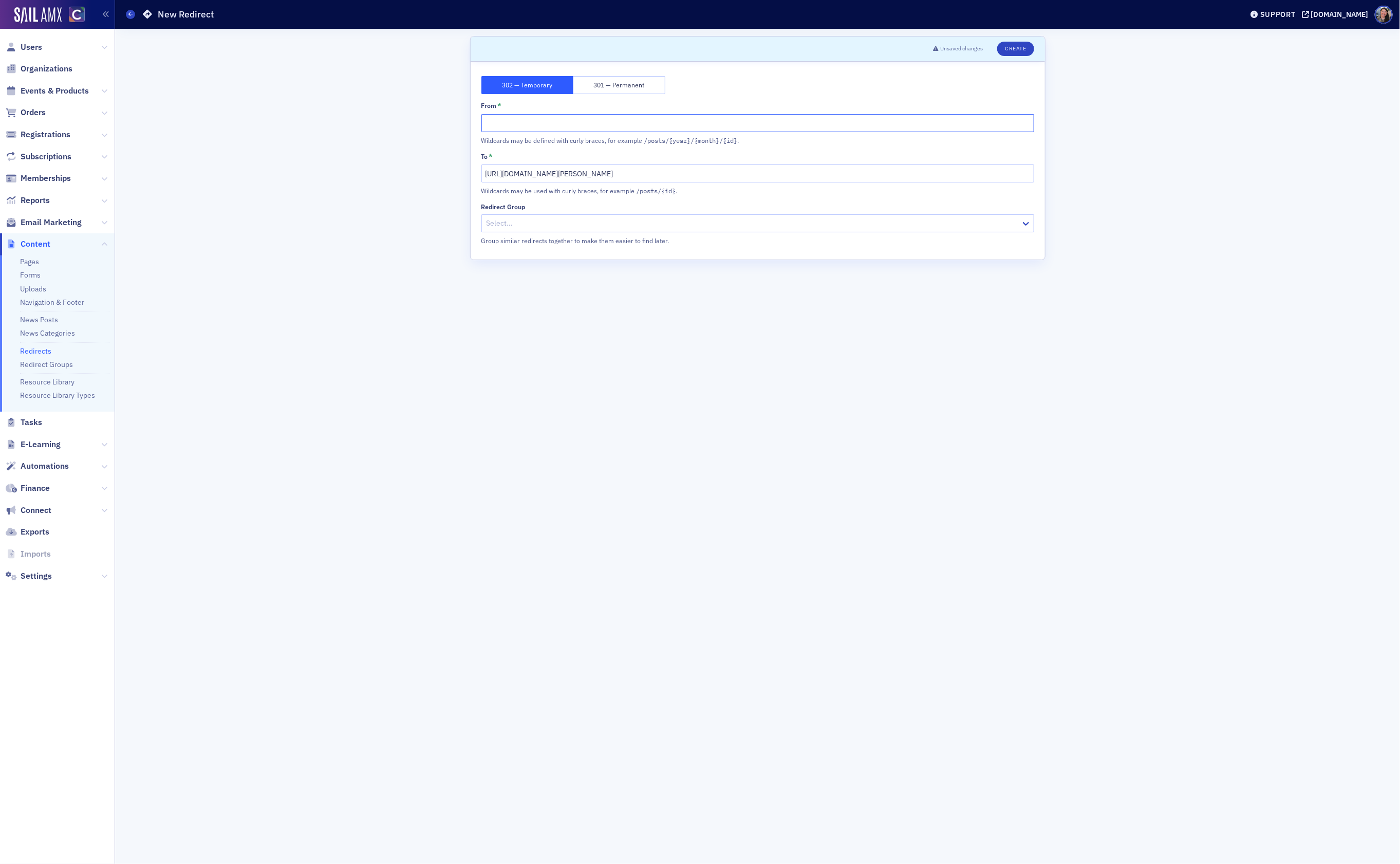
paste input "[URL][DOMAIN_NAME][PERSON_NAME]"
type input "[URL][DOMAIN_NAME][PERSON_NAME]"
drag, startPoint x: 786, startPoint y: 173, endPoint x: 390, endPoint y: 179, distance: 396.0
click at [391, 179] on div "Scroll to Unsaved changes Create 302 — Temporary 301 — Permanent From * https:/…" at bounding box center [757, 446] width 1270 height 835
type input "/CoachDougSlaybaugh"
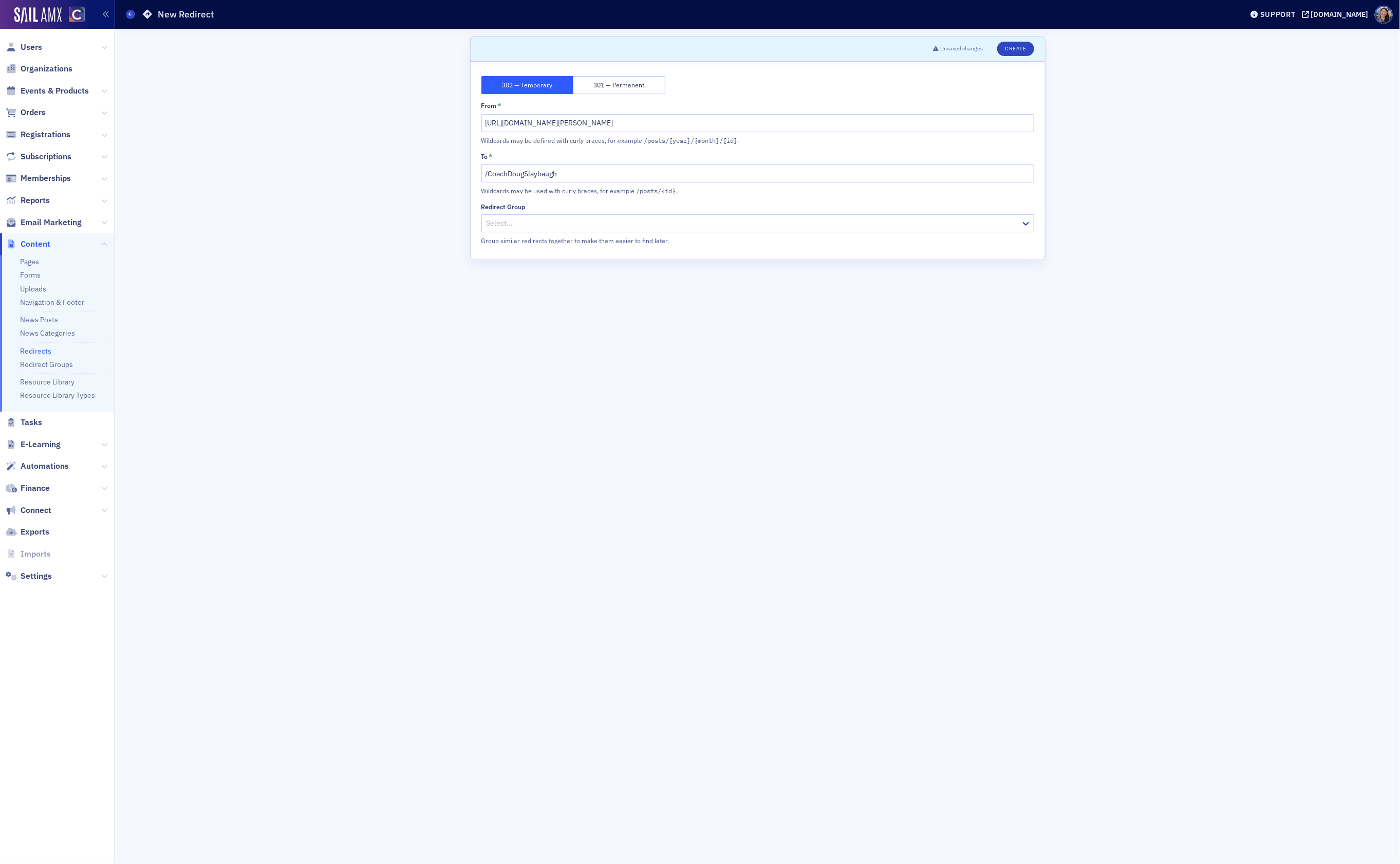
click at [552, 225] on div at bounding box center [753, 223] width 534 height 13
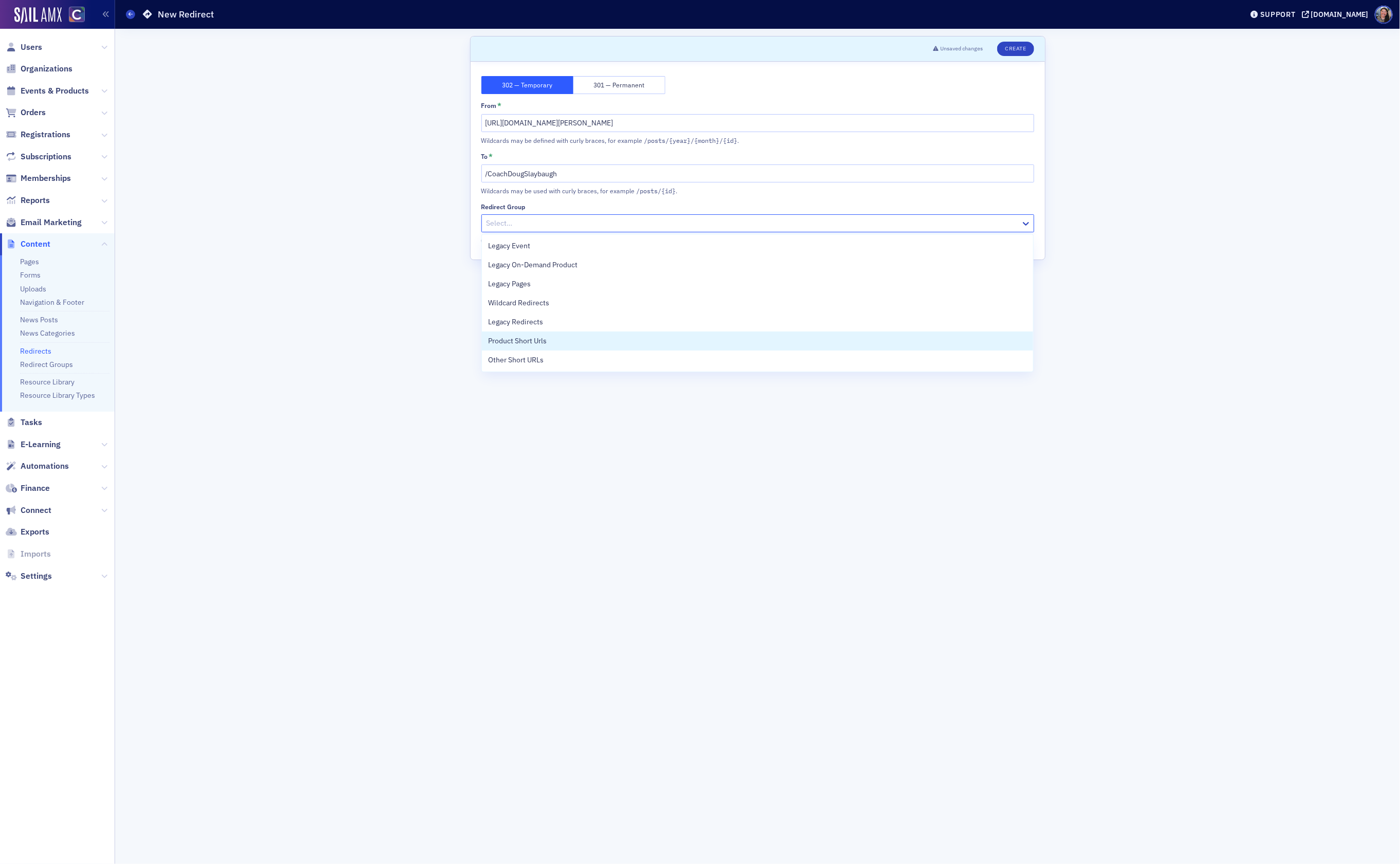
click at [544, 339] on span "Product Short Urls" at bounding box center [517, 341] width 59 height 11
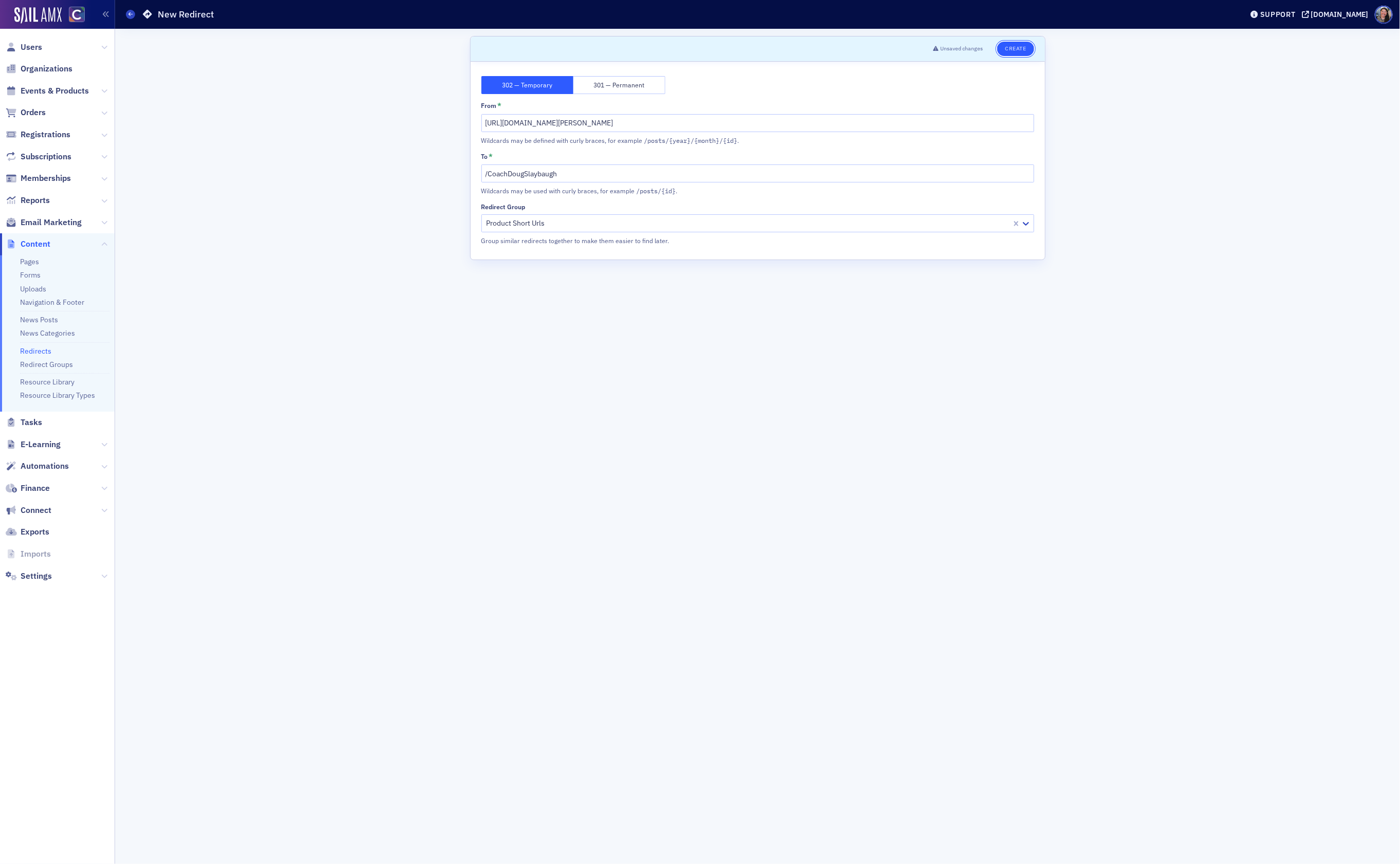
click at [1020, 46] on button "Create" at bounding box center [1015, 49] width 36 height 15
click at [321, 149] on div "Scroll to Unsaved changes Create 302 — Temporary 301 — Permanent From * https:/…" at bounding box center [757, 446] width 1270 height 835
click at [30, 351] on link "Redirects" at bounding box center [35, 351] width 31 height 9
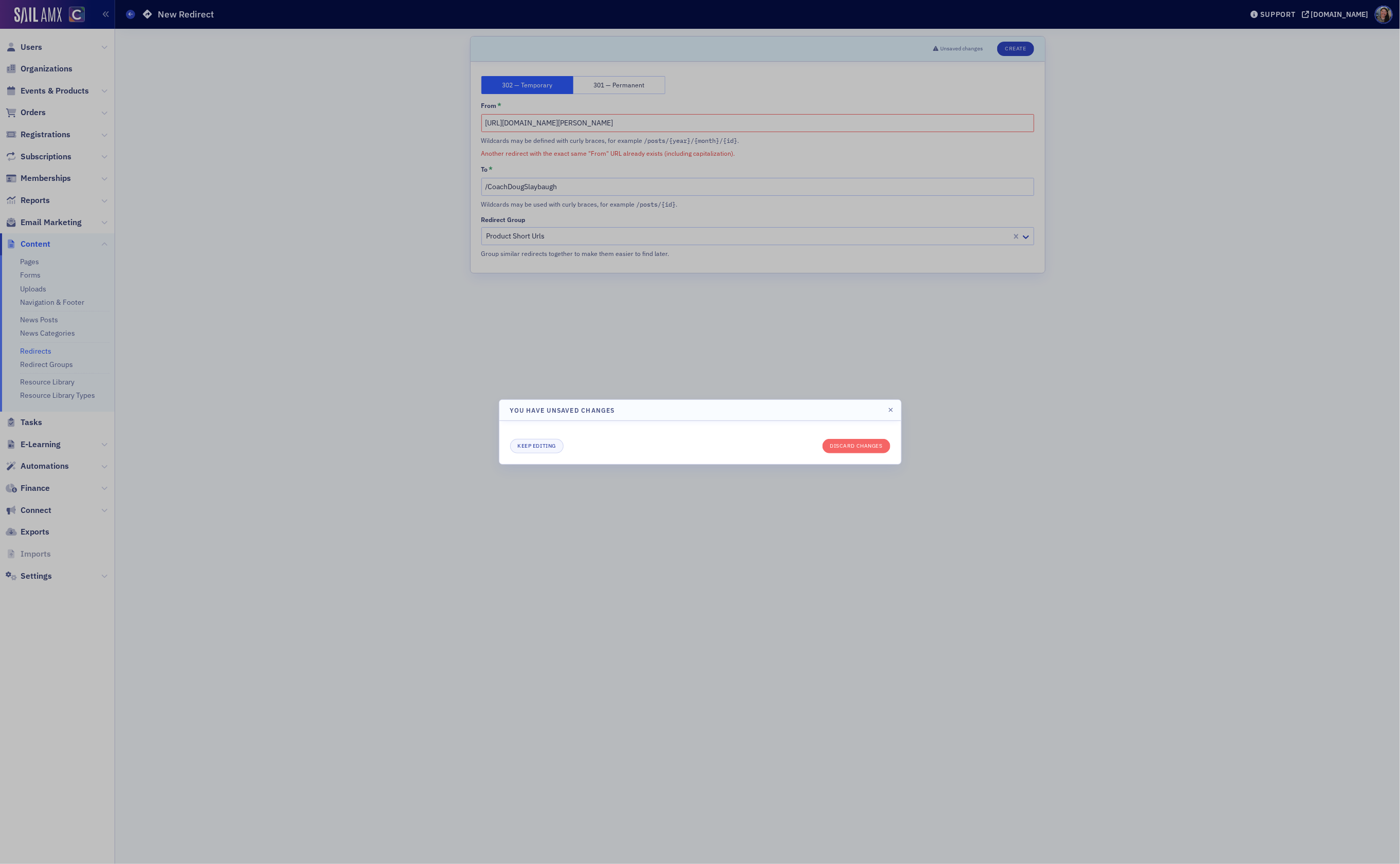
click at [848, 439] on div "Keep editing Discard changes" at bounding box center [700, 446] width 380 height 15
click at [846, 445] on button "Discard changes" at bounding box center [856, 446] width 68 height 15
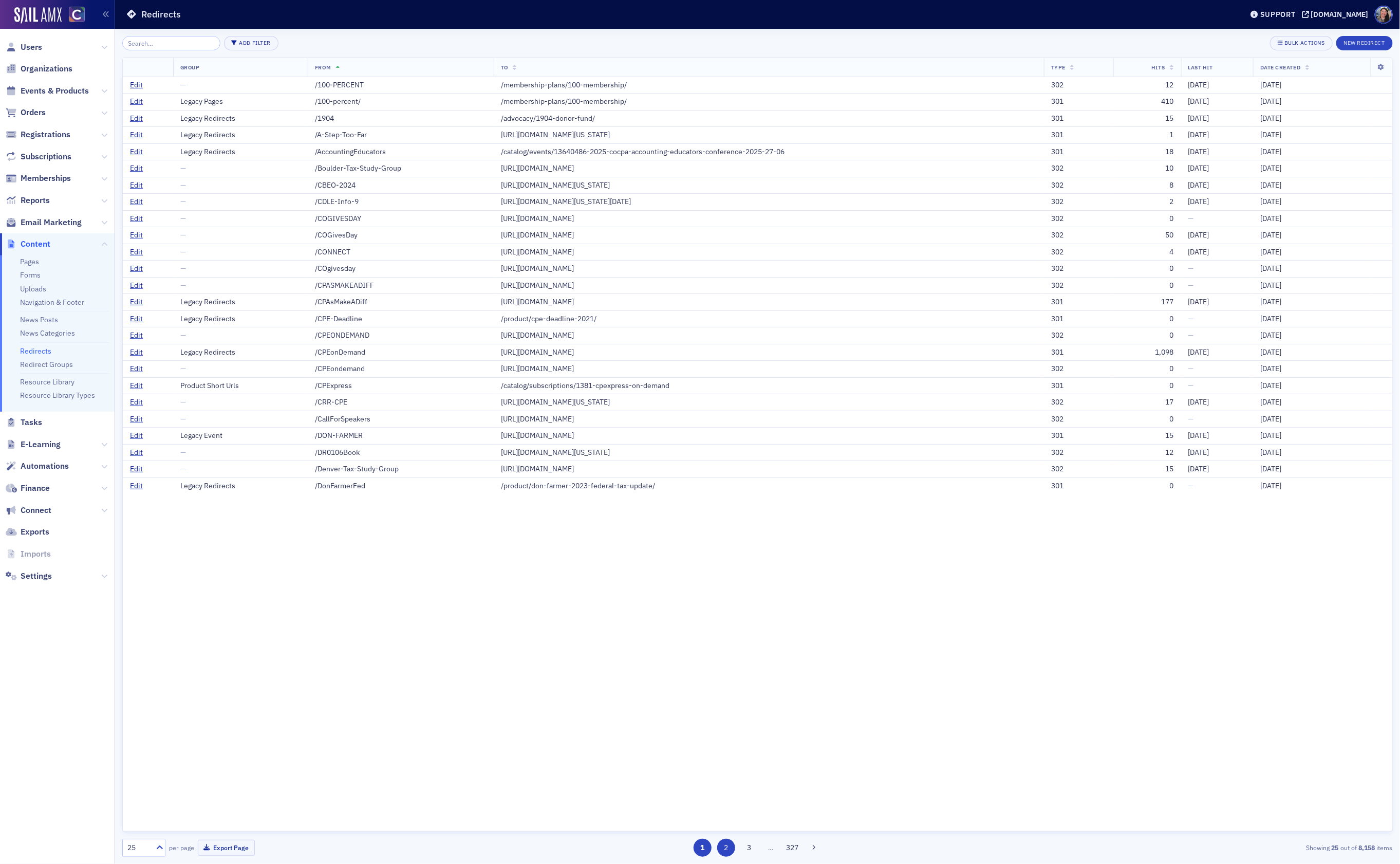
click at [725, 850] on button "2" at bounding box center [725, 847] width 18 height 18
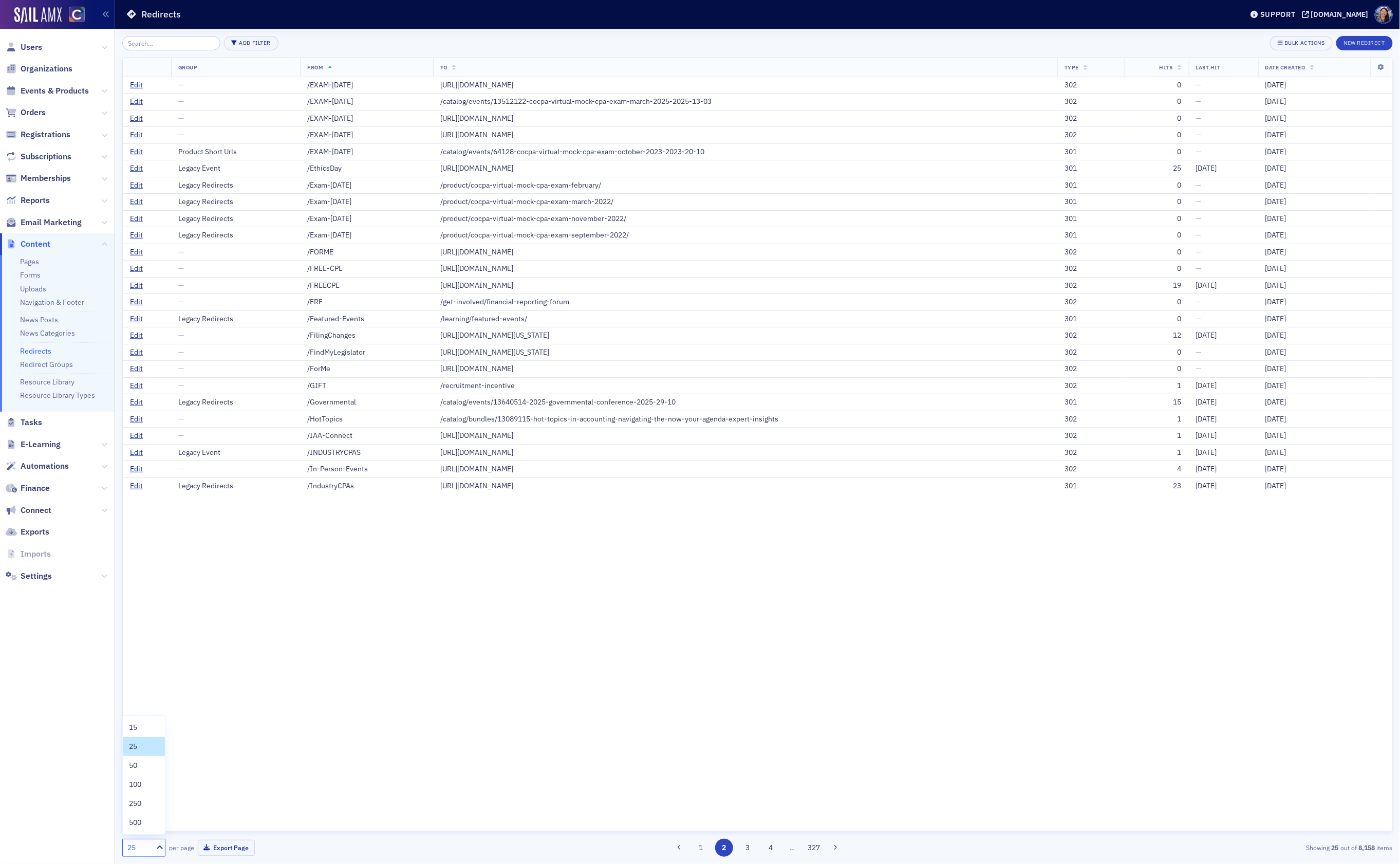
click at [151, 849] on div "25" at bounding box center [138, 847] width 29 height 13
click at [144, 800] on div "250" at bounding box center [144, 803] width 30 height 11
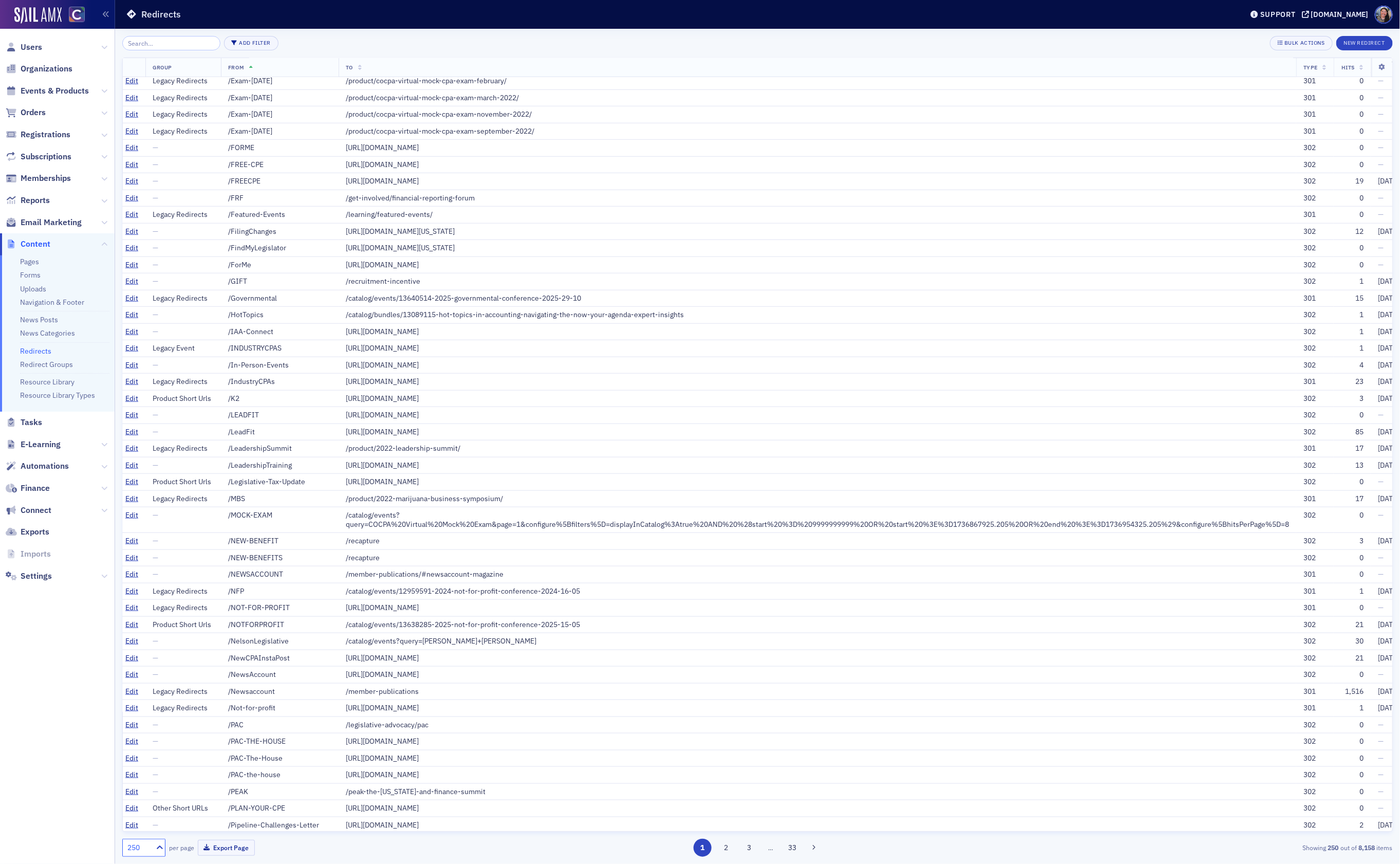
scroll to position [0, 5]
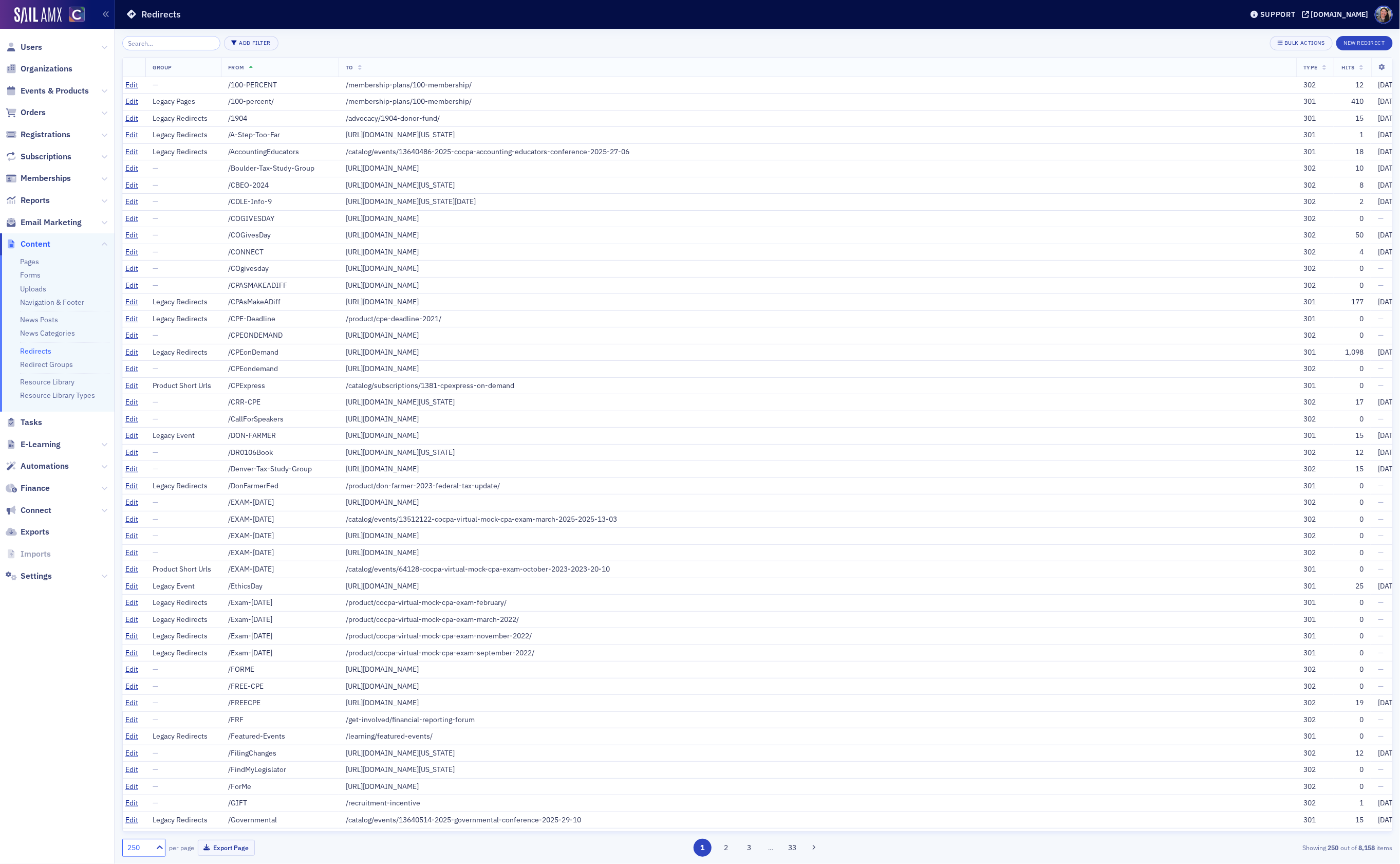
click at [252, 70] on th "From" at bounding box center [280, 67] width 118 height 19
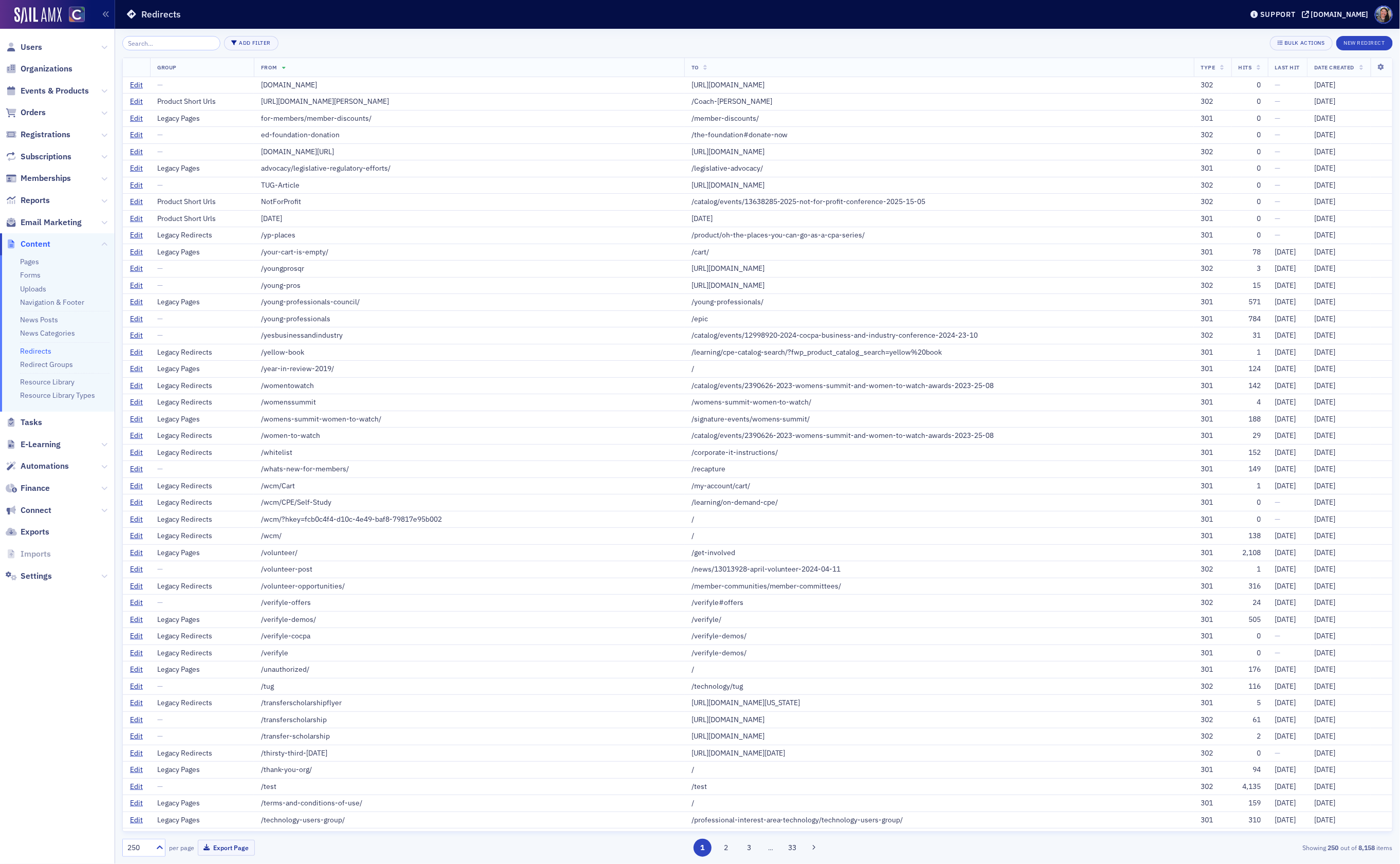
click at [277, 68] on th "From" at bounding box center [469, 67] width 431 height 19
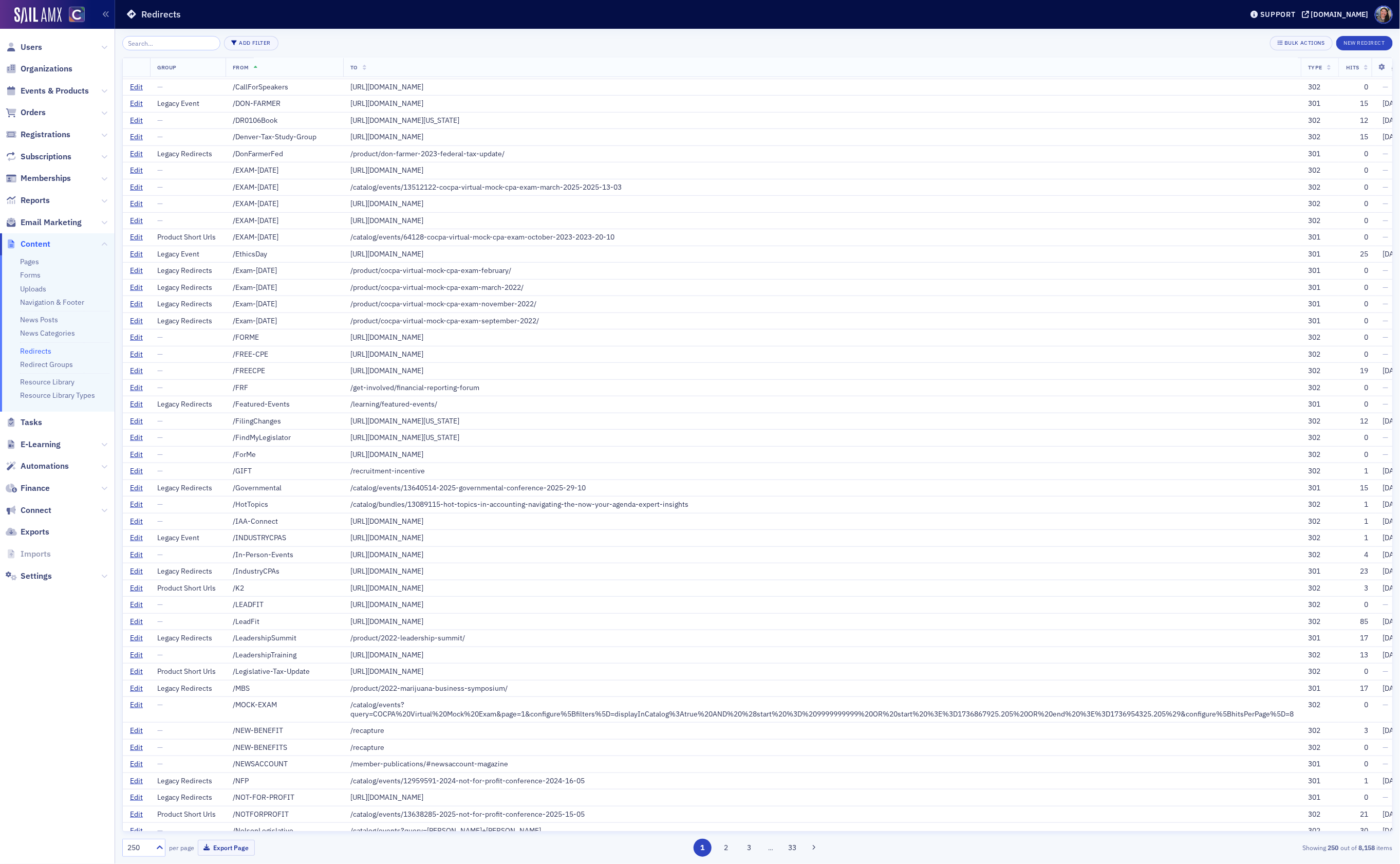
scroll to position [335, 0]
click at [726, 848] on button "2" at bounding box center [725, 847] width 18 height 18
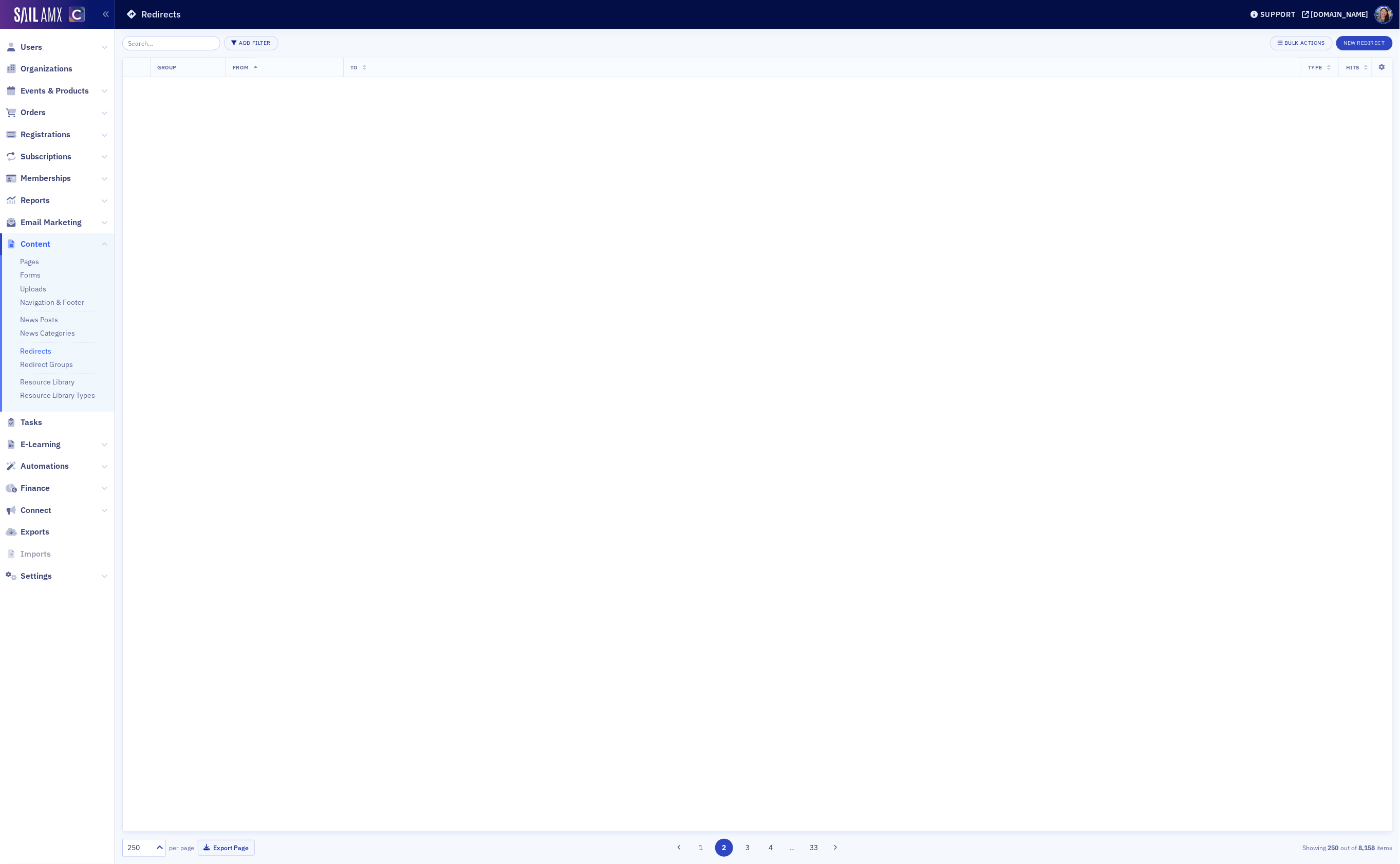
scroll to position [0, 0]
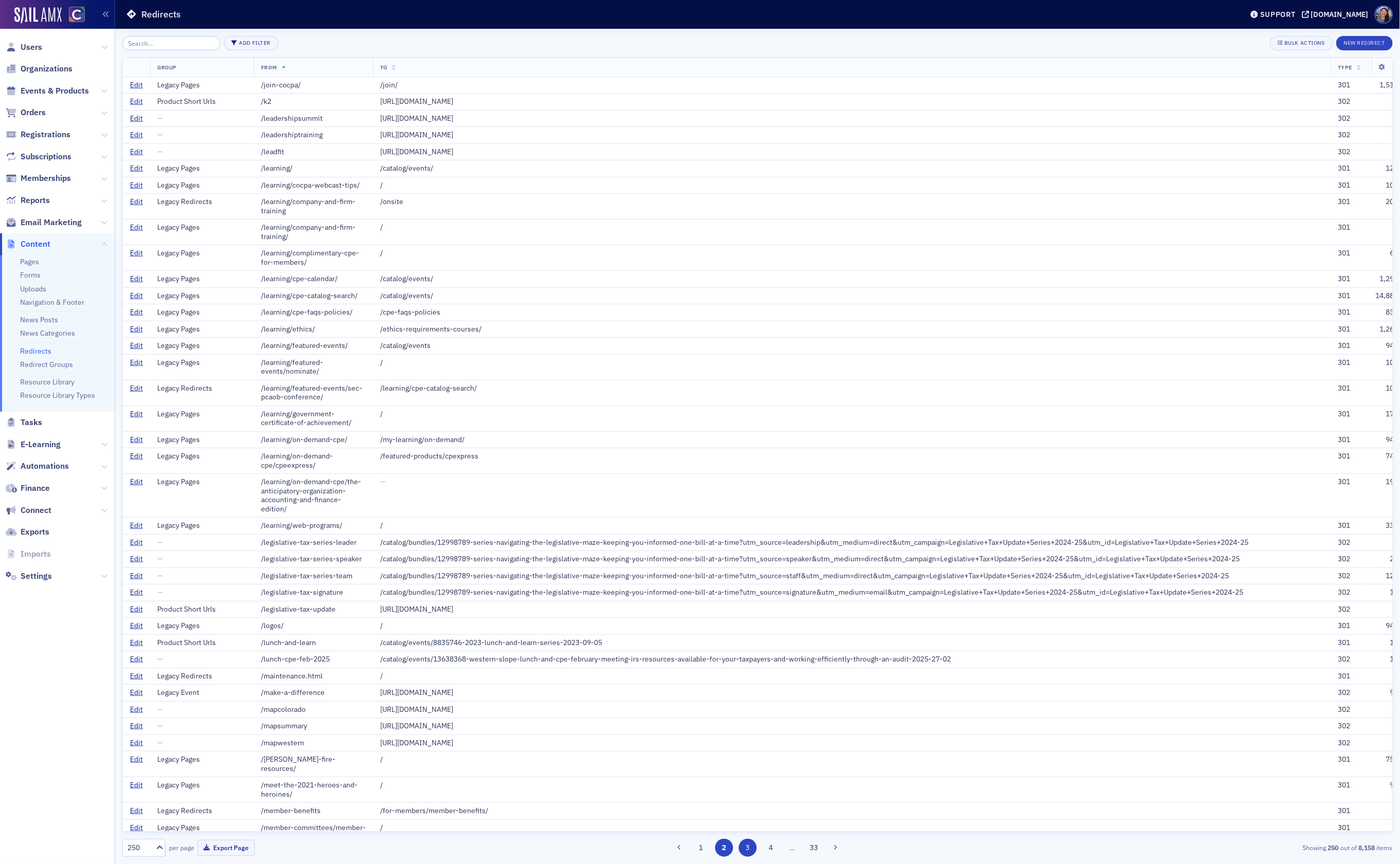
click at [750, 851] on button "3" at bounding box center [747, 847] width 18 height 18
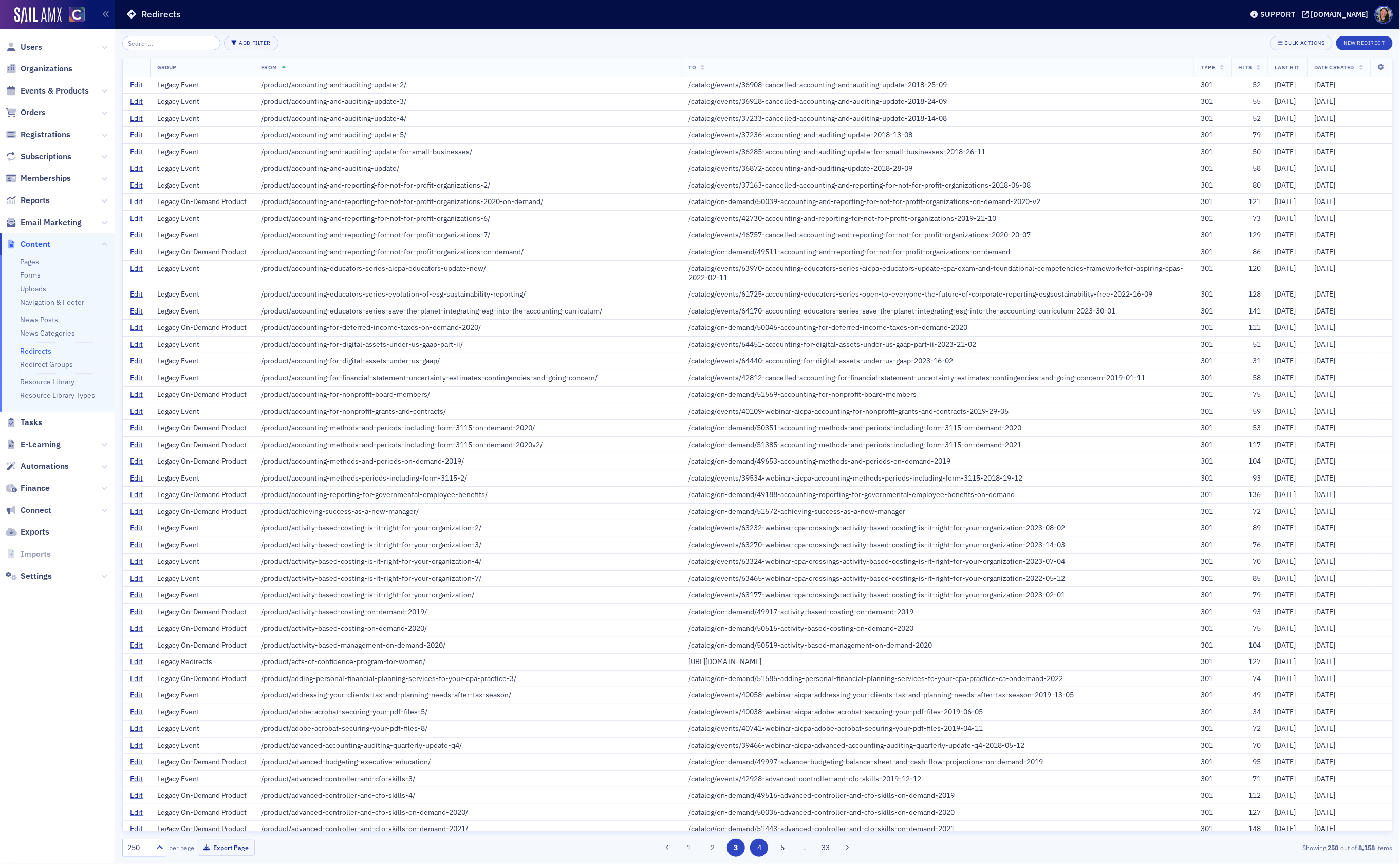
click at [761, 847] on button "4" at bounding box center [759, 847] width 18 height 18
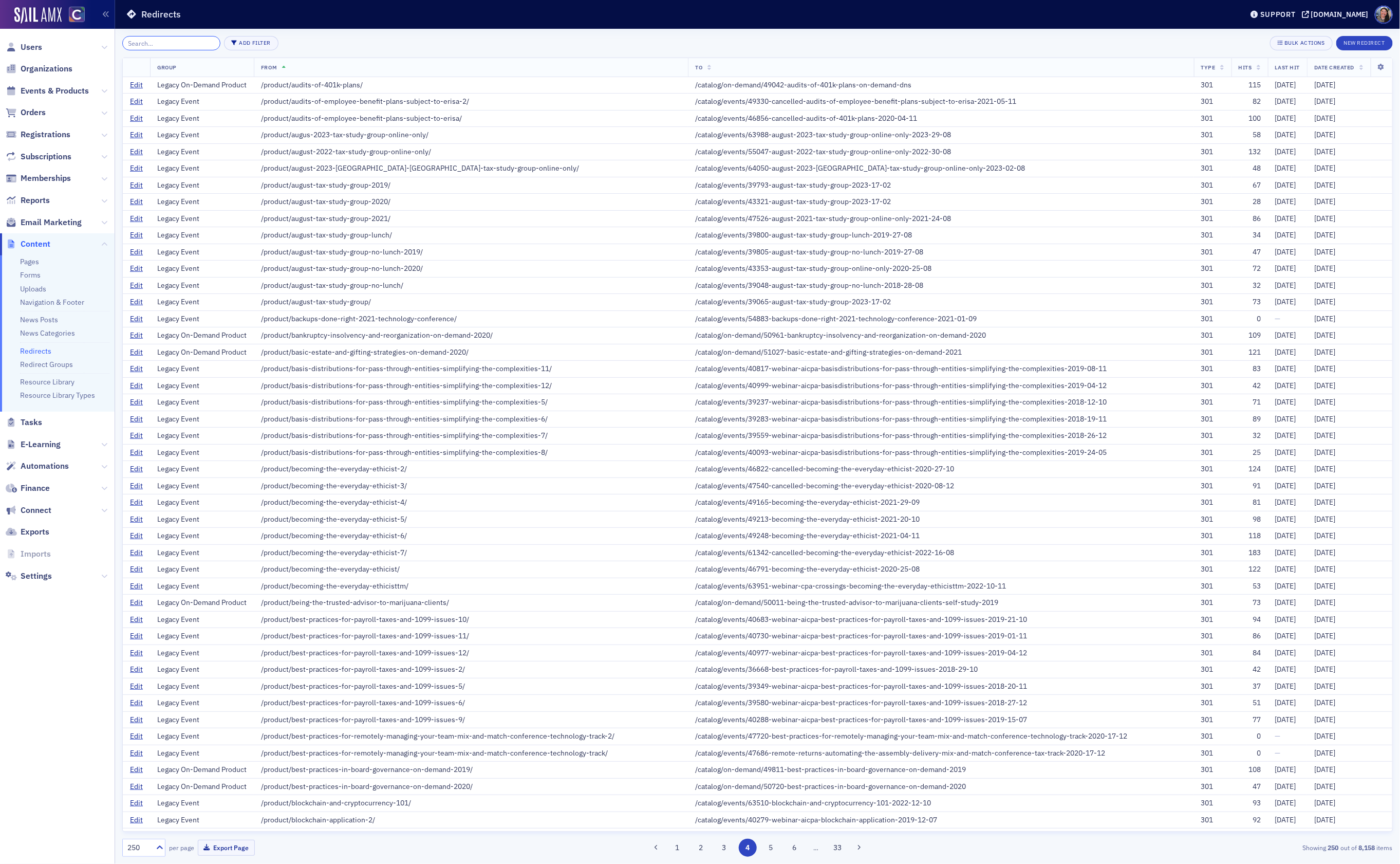
click at [183, 37] on input "search" at bounding box center [171, 43] width 98 height 15
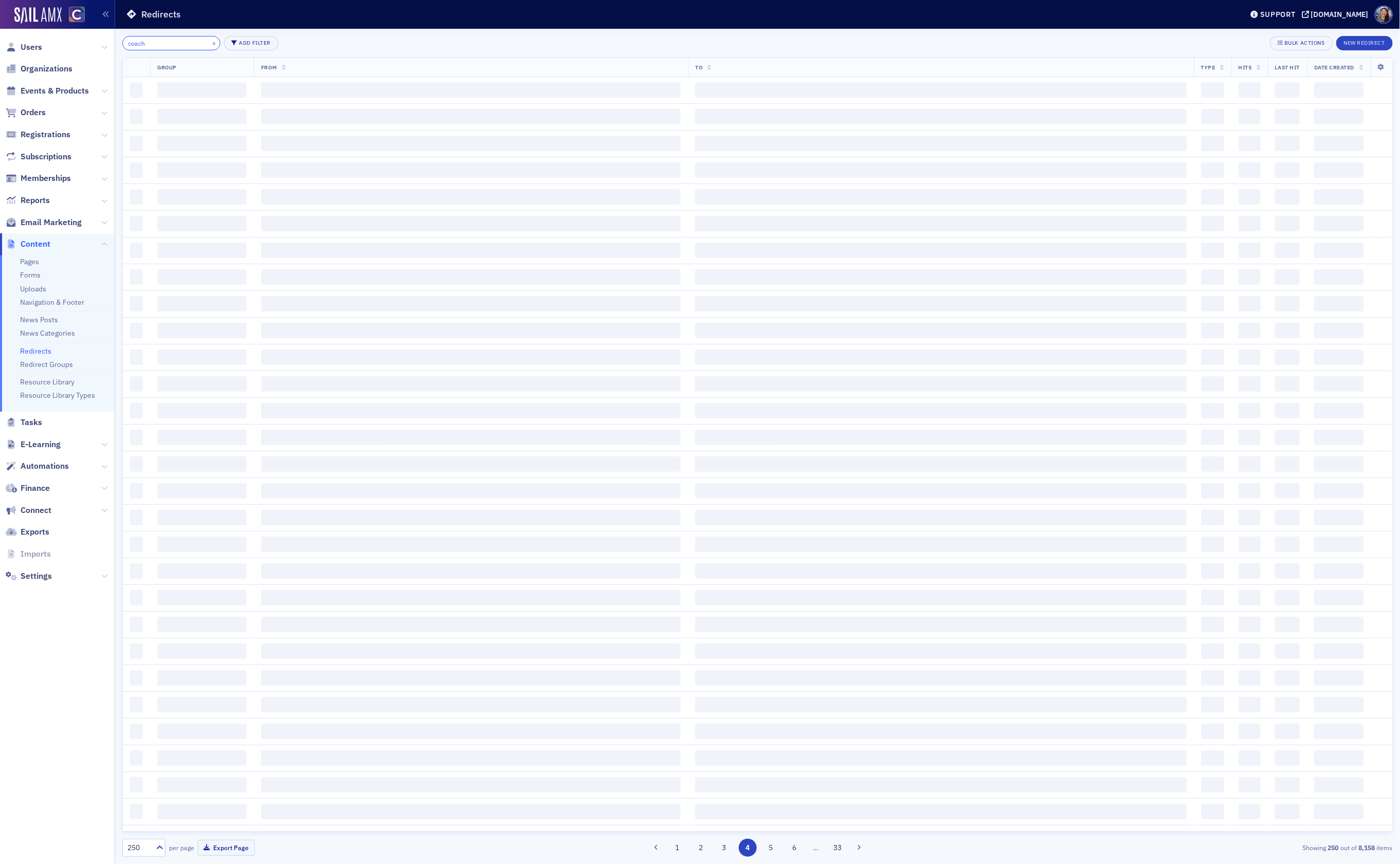
type input "coach"
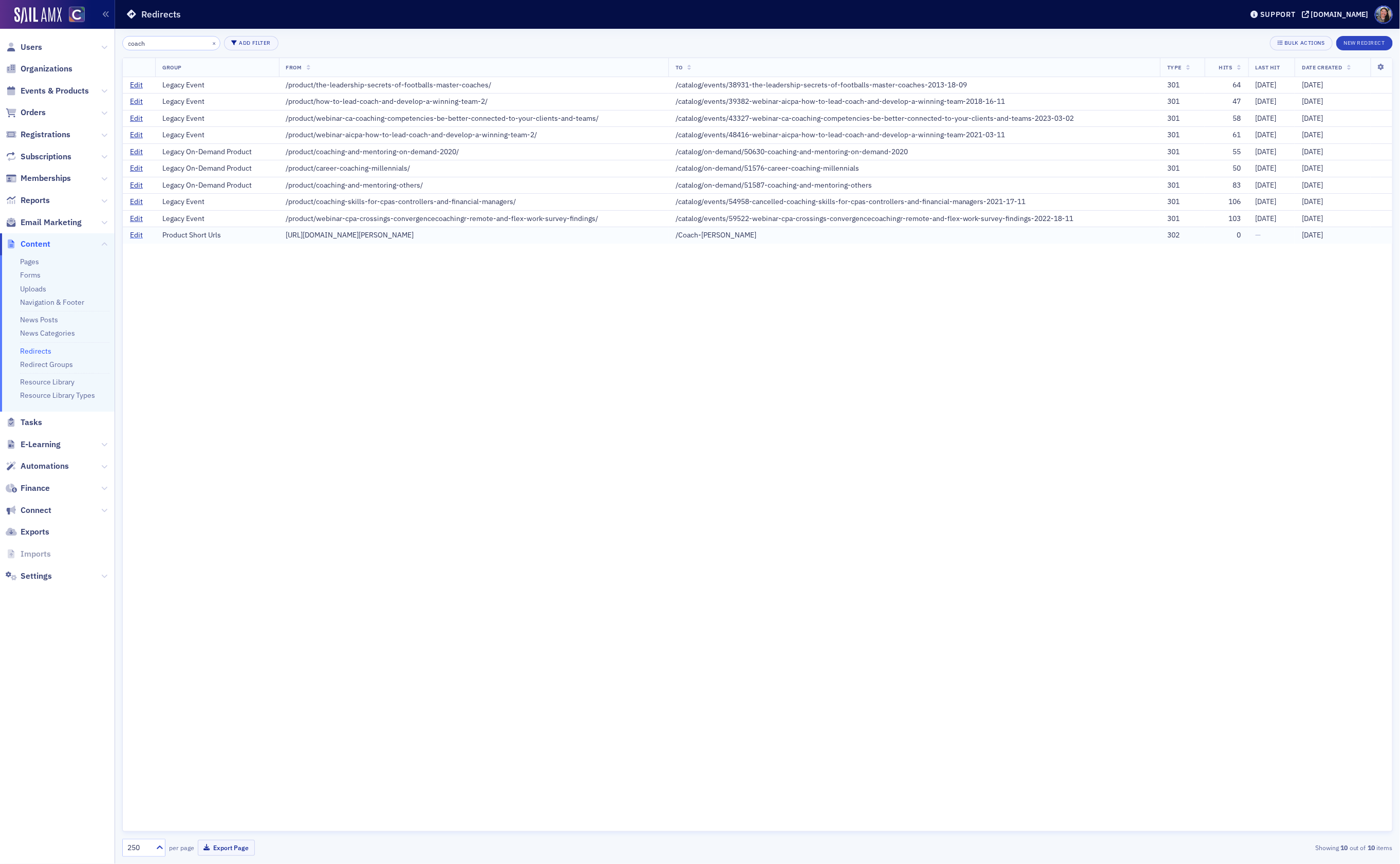
click at [138, 239] on link "Edit" at bounding box center [136, 236] width 13 height 9
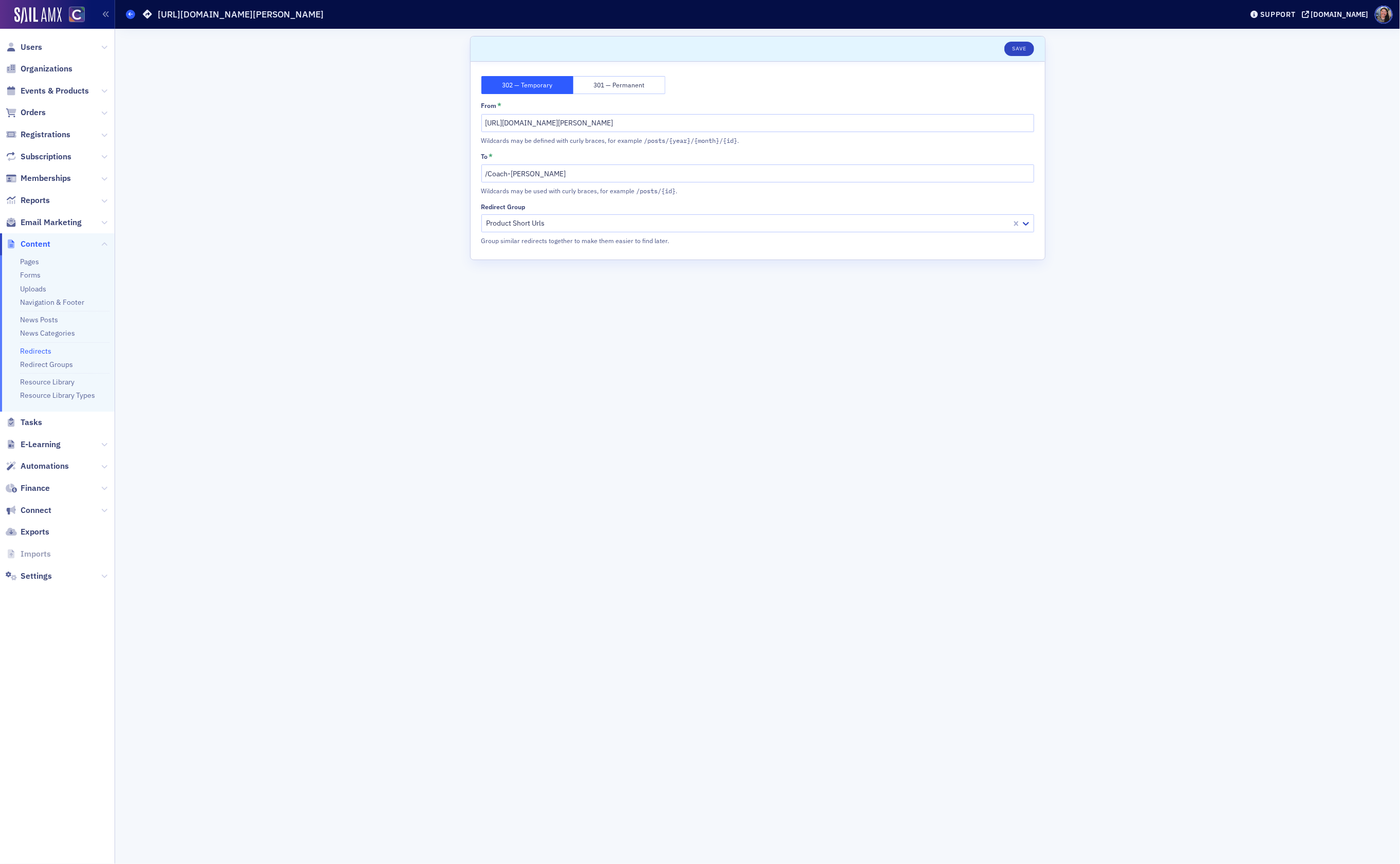
click at [131, 15] on icon at bounding box center [130, 14] width 4 height 5
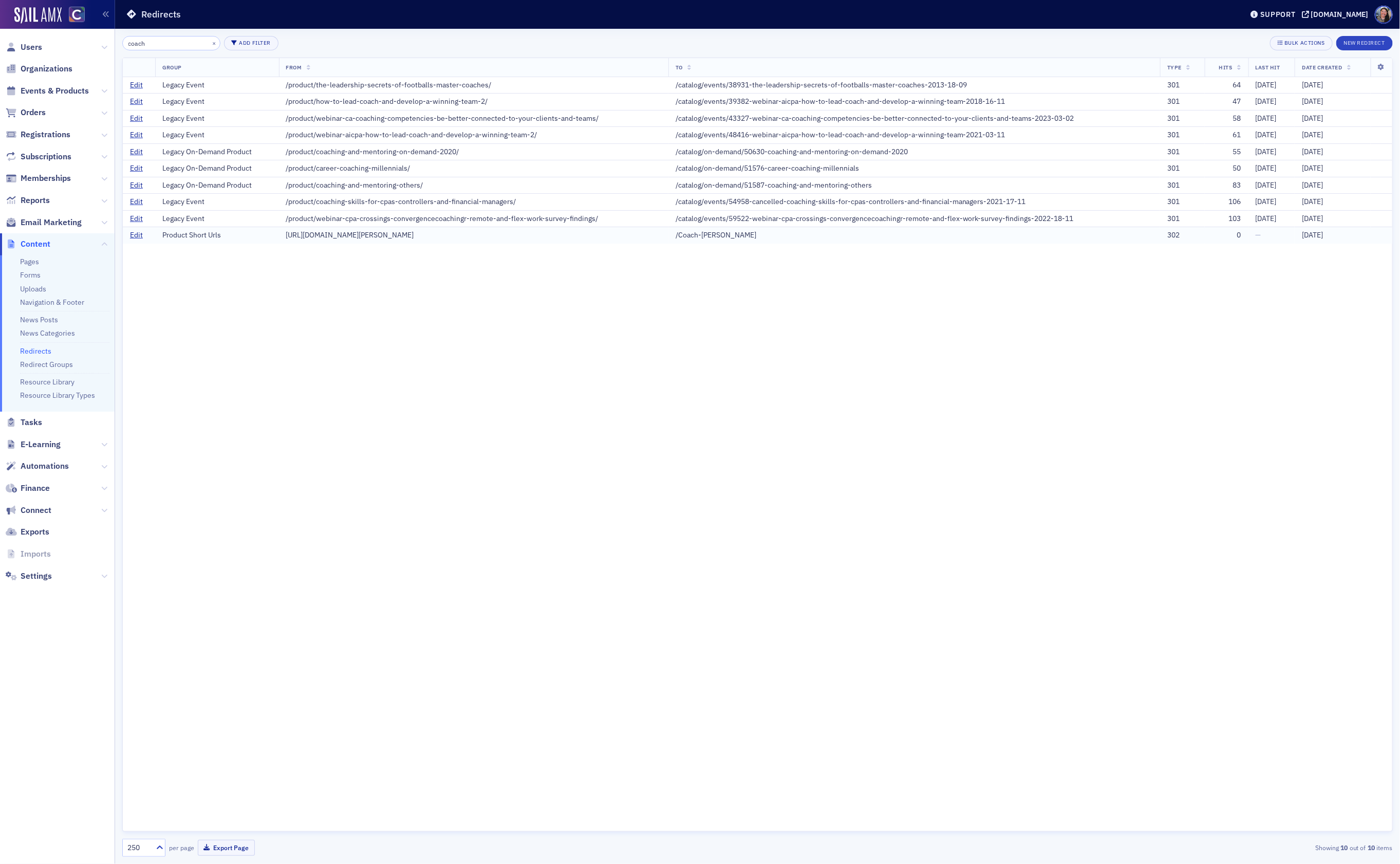
drag, startPoint x: 749, startPoint y: 238, endPoint x: 667, endPoint y: 239, distance: 82.0
click at [669, 239] on td "/Coach-[PERSON_NAME]" at bounding box center [914, 235] width 491 height 17
copy div "/Coach-[PERSON_NAME]"
click at [132, 238] on link "Edit" at bounding box center [136, 236] width 13 height 9
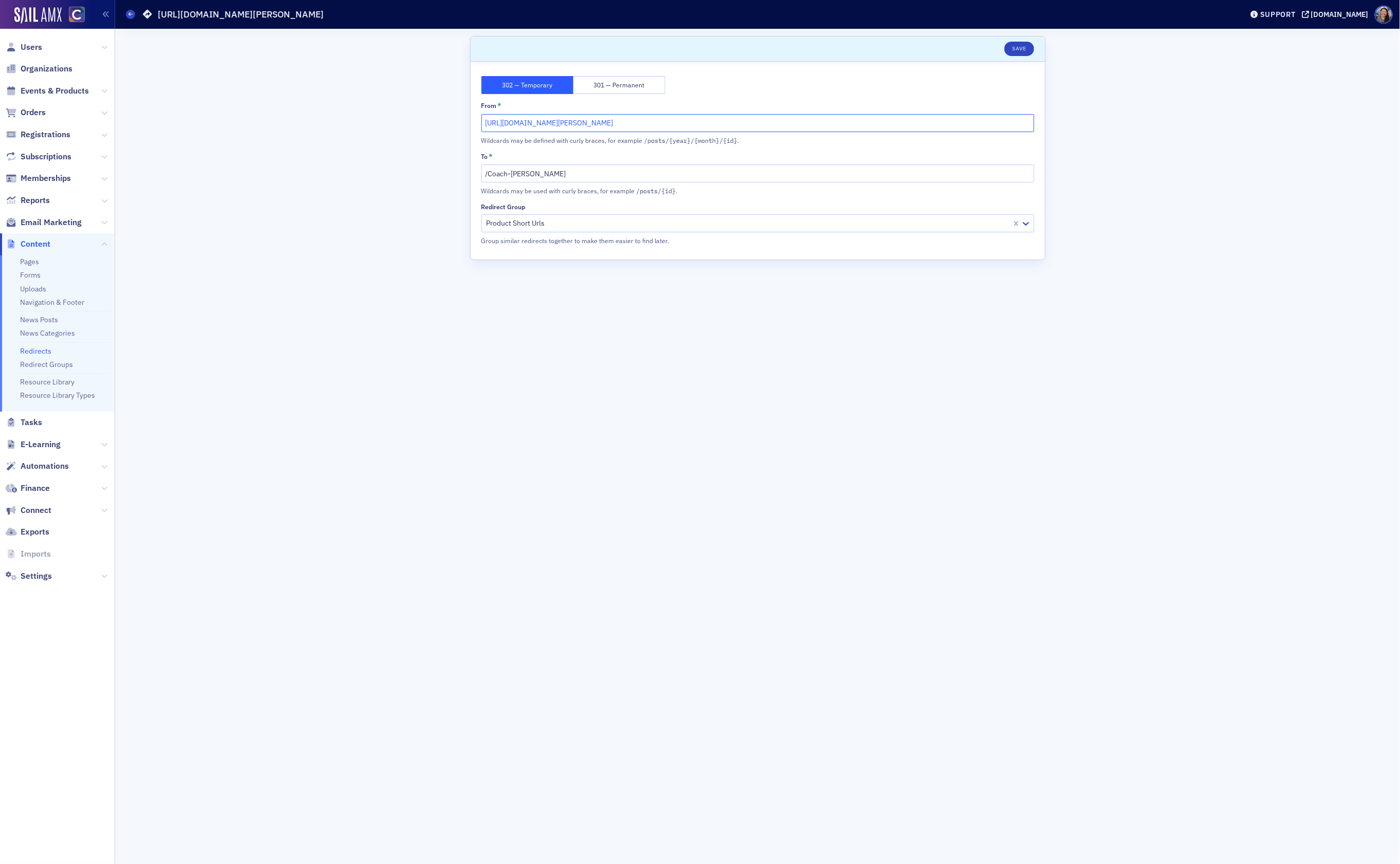
drag, startPoint x: 539, startPoint y: 123, endPoint x: 437, endPoint y: 116, distance: 102.2
click at [441, 116] on div "Scroll to Save 302 — Temporary 301 — Permanent From * [URL][DOMAIN_NAME][PERSON…" at bounding box center [757, 446] width 1270 height 835
type input "/get-involved/cocpa-coaching-collaborative/[PERSON_NAME]-details"
click at [1022, 46] on button "Save" at bounding box center [1018, 49] width 29 height 15
click at [131, 15] on icon at bounding box center [130, 14] width 4 height 5
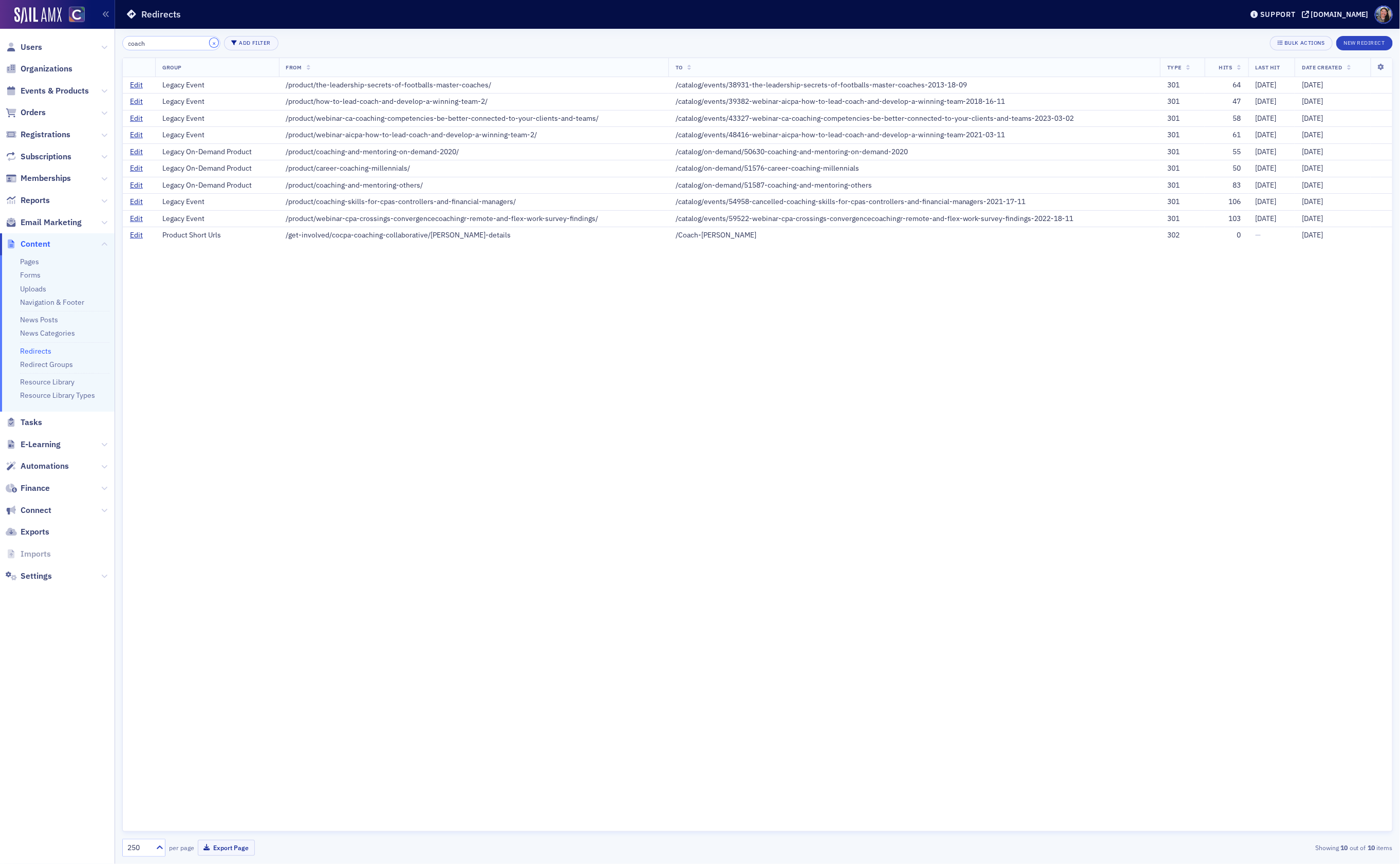
click at [210, 40] on button "×" at bounding box center [214, 42] width 9 height 9
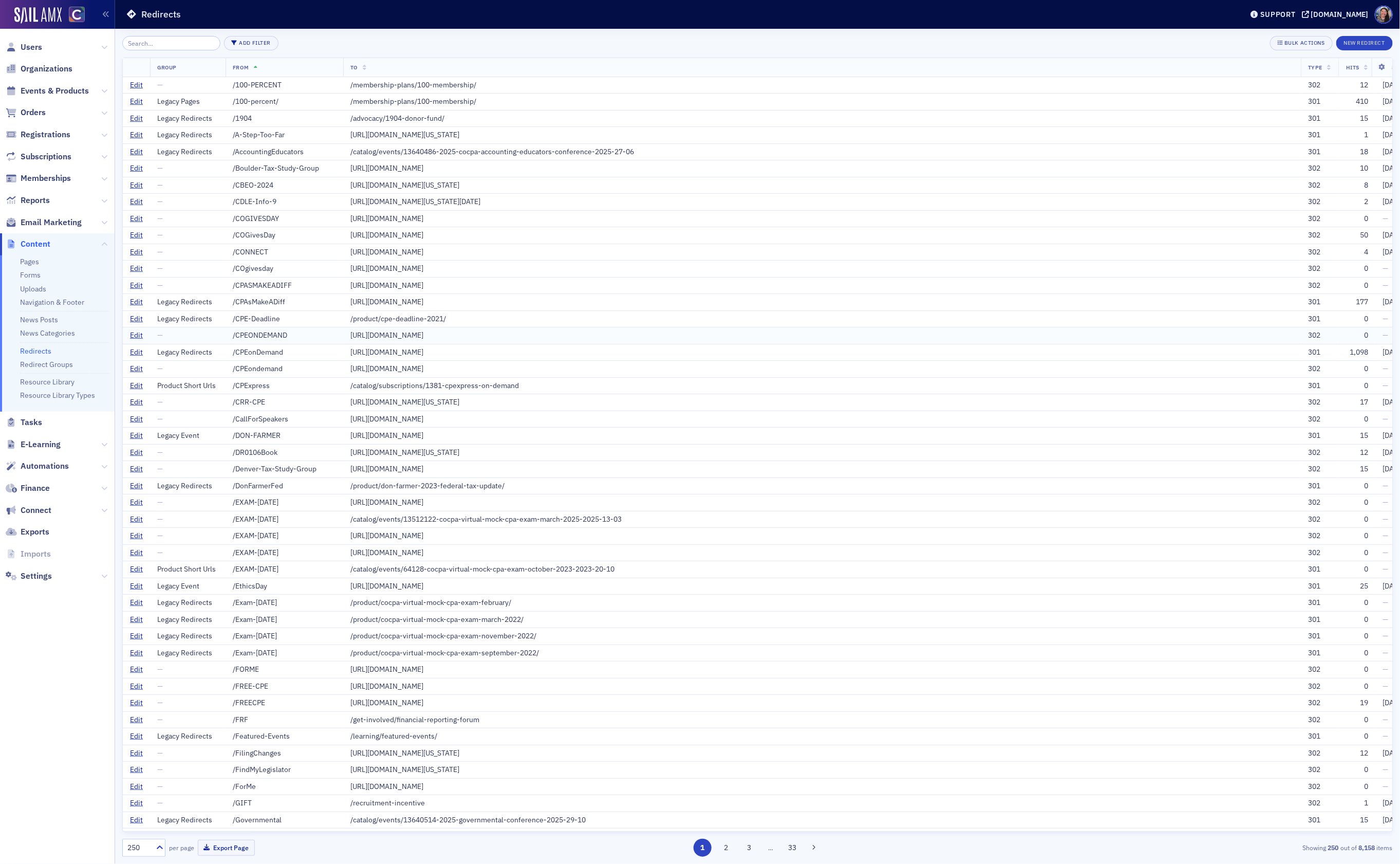
click at [265, 340] on div "/CPEONDEMAND" at bounding box center [284, 335] width 103 height 9
click at [296, 424] on div "/CallForSpeakers" at bounding box center [284, 419] width 103 height 9
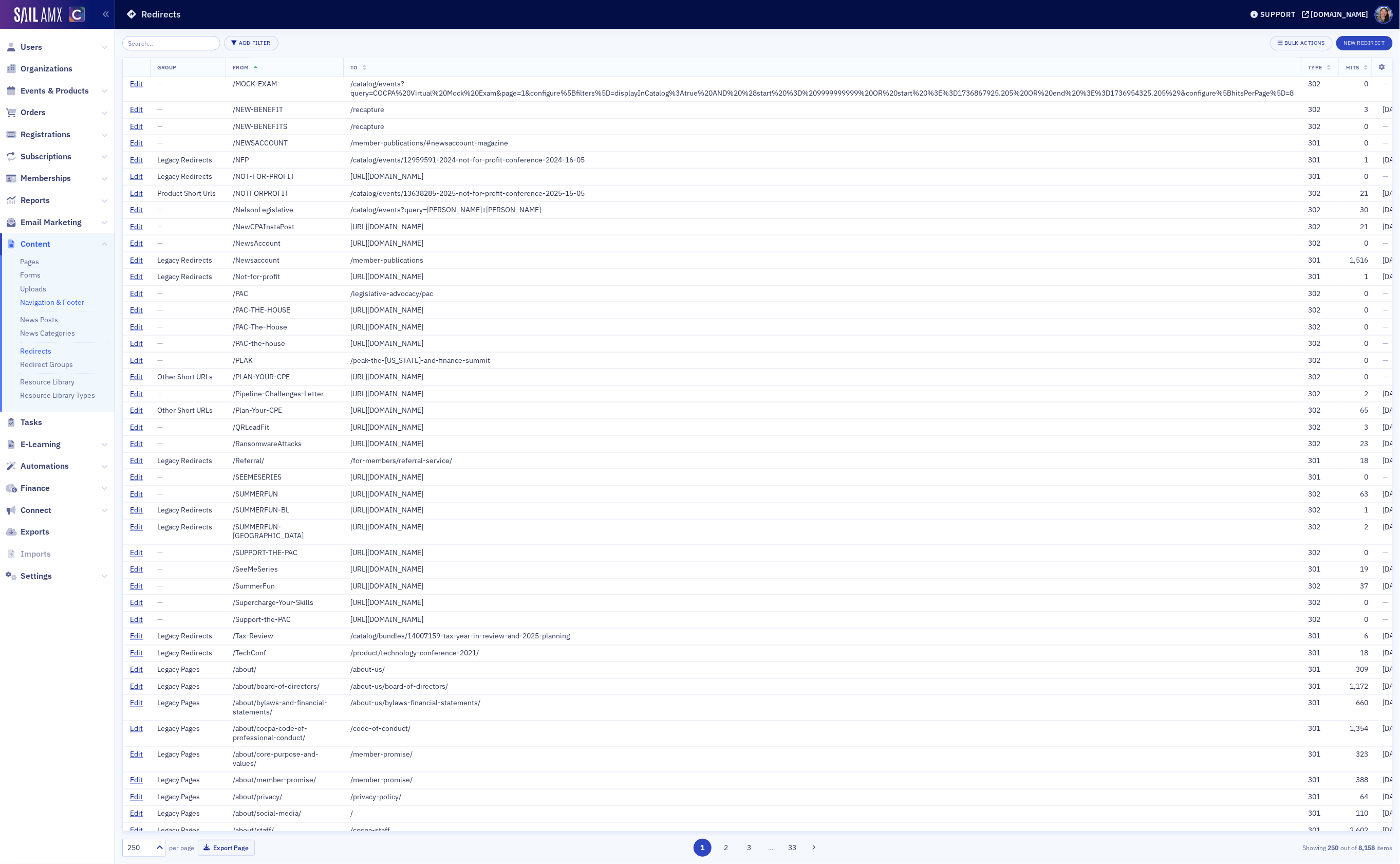
scroll to position [897, 0]
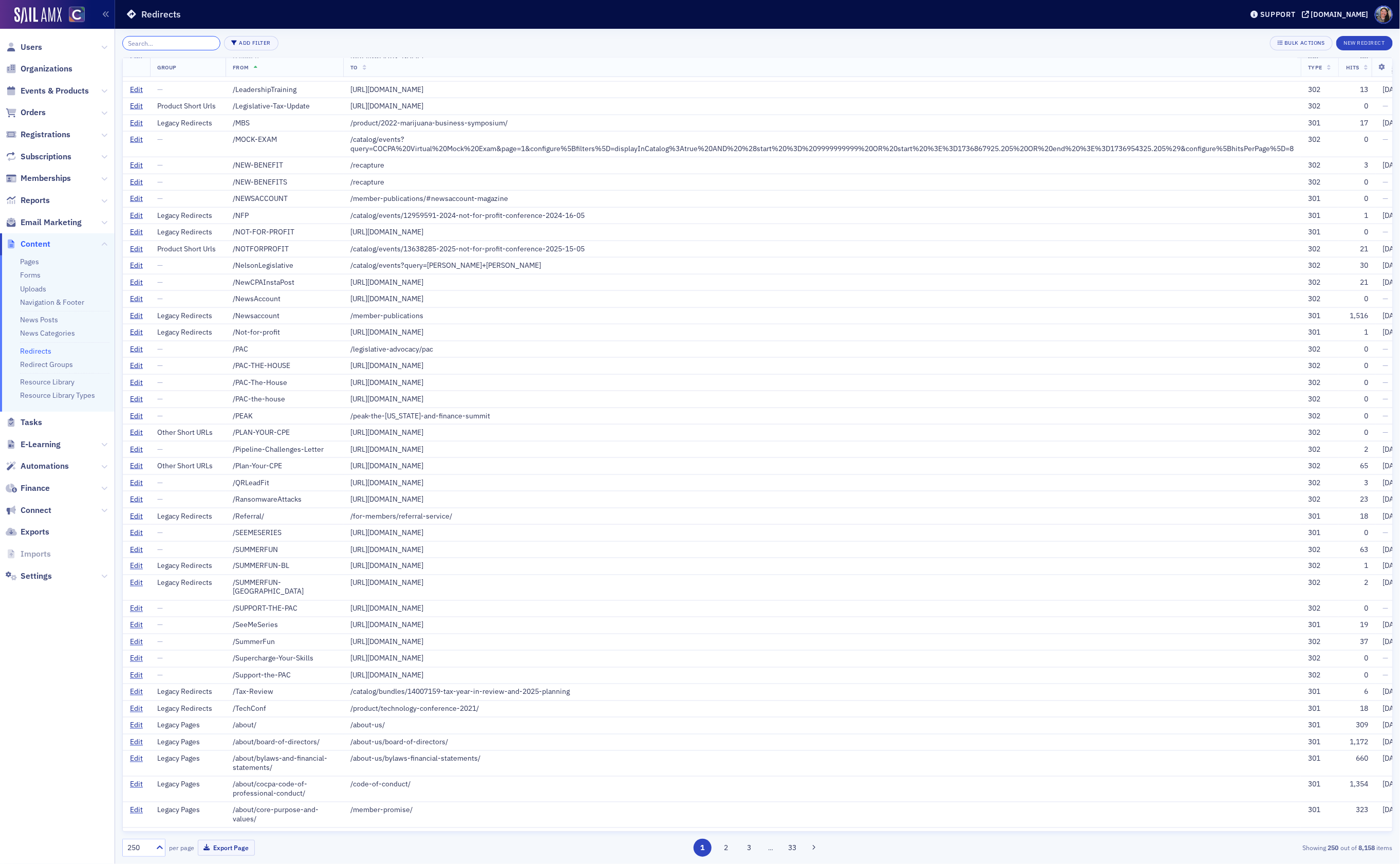
click at [167, 42] on input "search" at bounding box center [171, 43] width 98 height 15
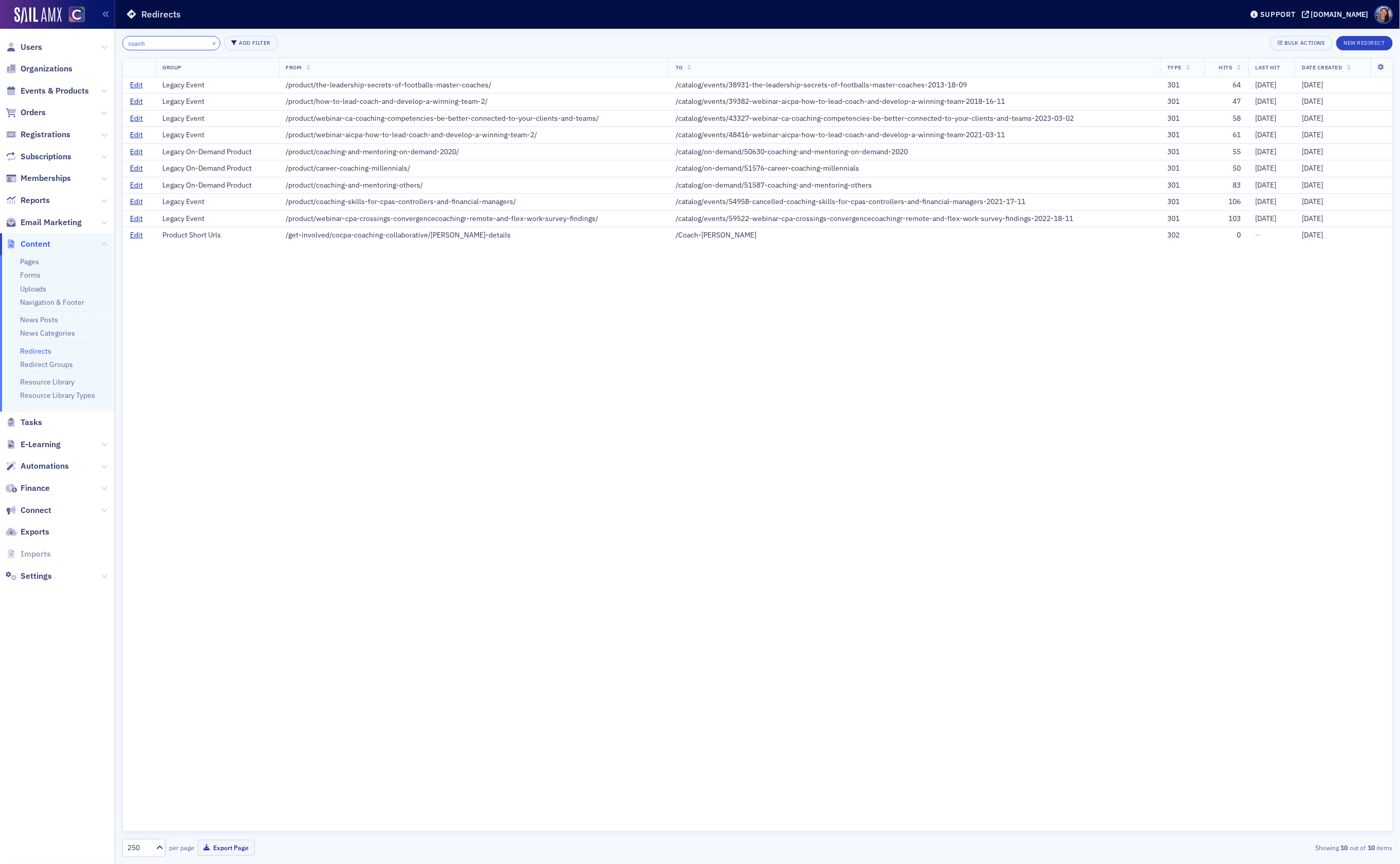
type input "coach"
click at [138, 240] on link "Edit" at bounding box center [136, 236] width 13 height 9
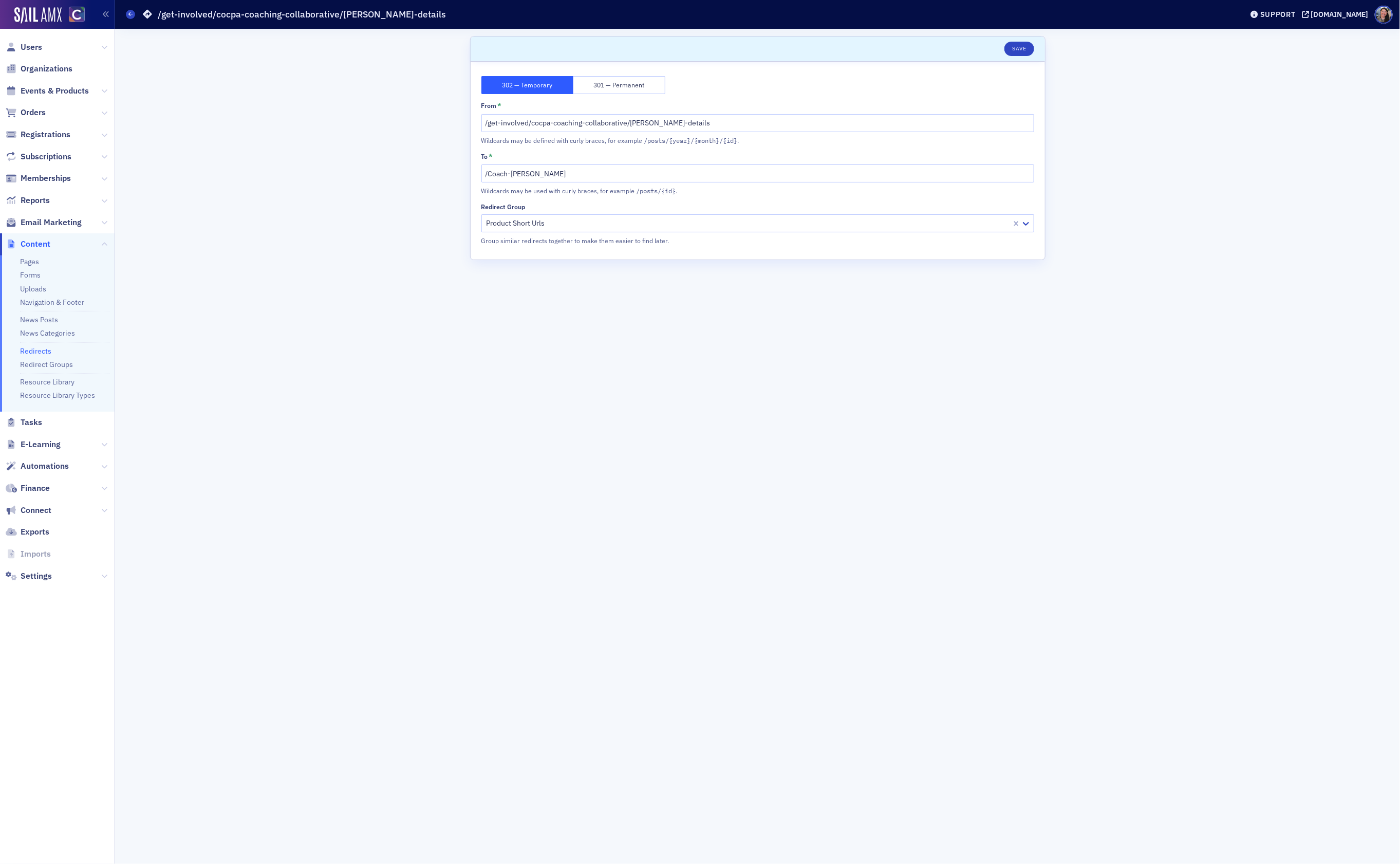
click at [602, 84] on button "301 — Permanent" at bounding box center [619, 85] width 92 height 18
click at [563, 225] on div at bounding box center [748, 223] width 525 height 13
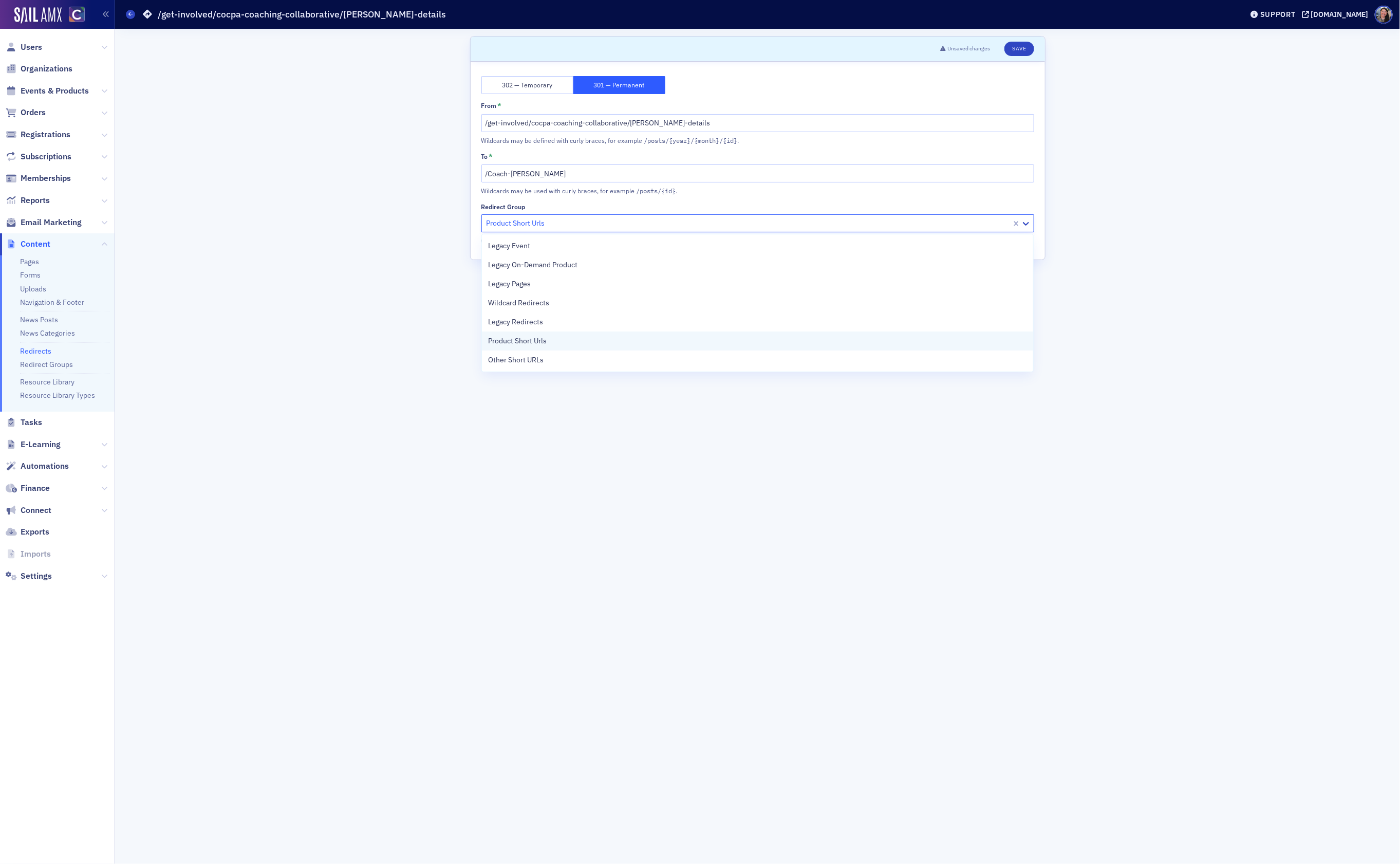
click at [674, 342] on div "Product Short Urls" at bounding box center [757, 341] width 539 height 11
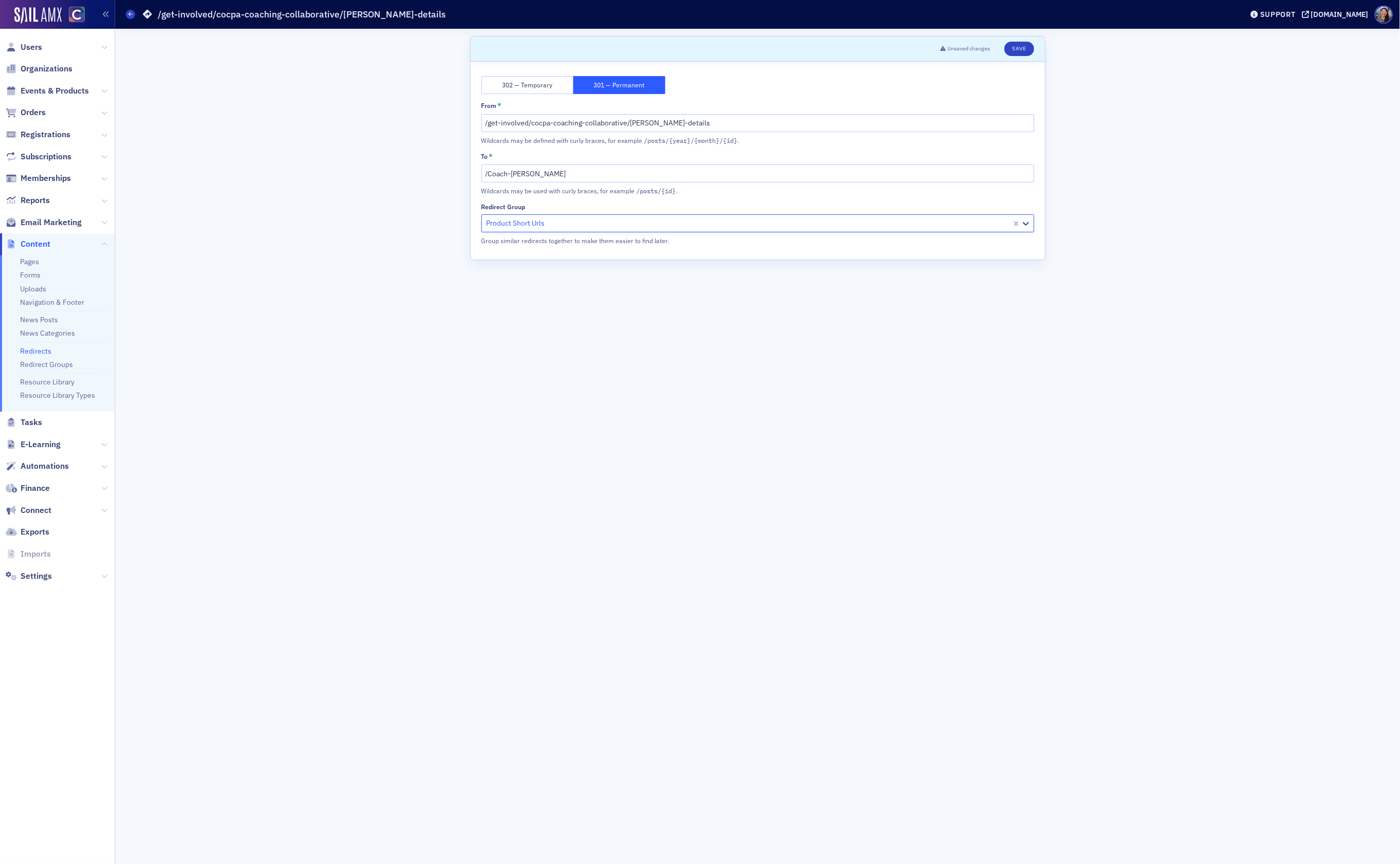
click at [547, 219] on div at bounding box center [748, 223] width 525 height 13
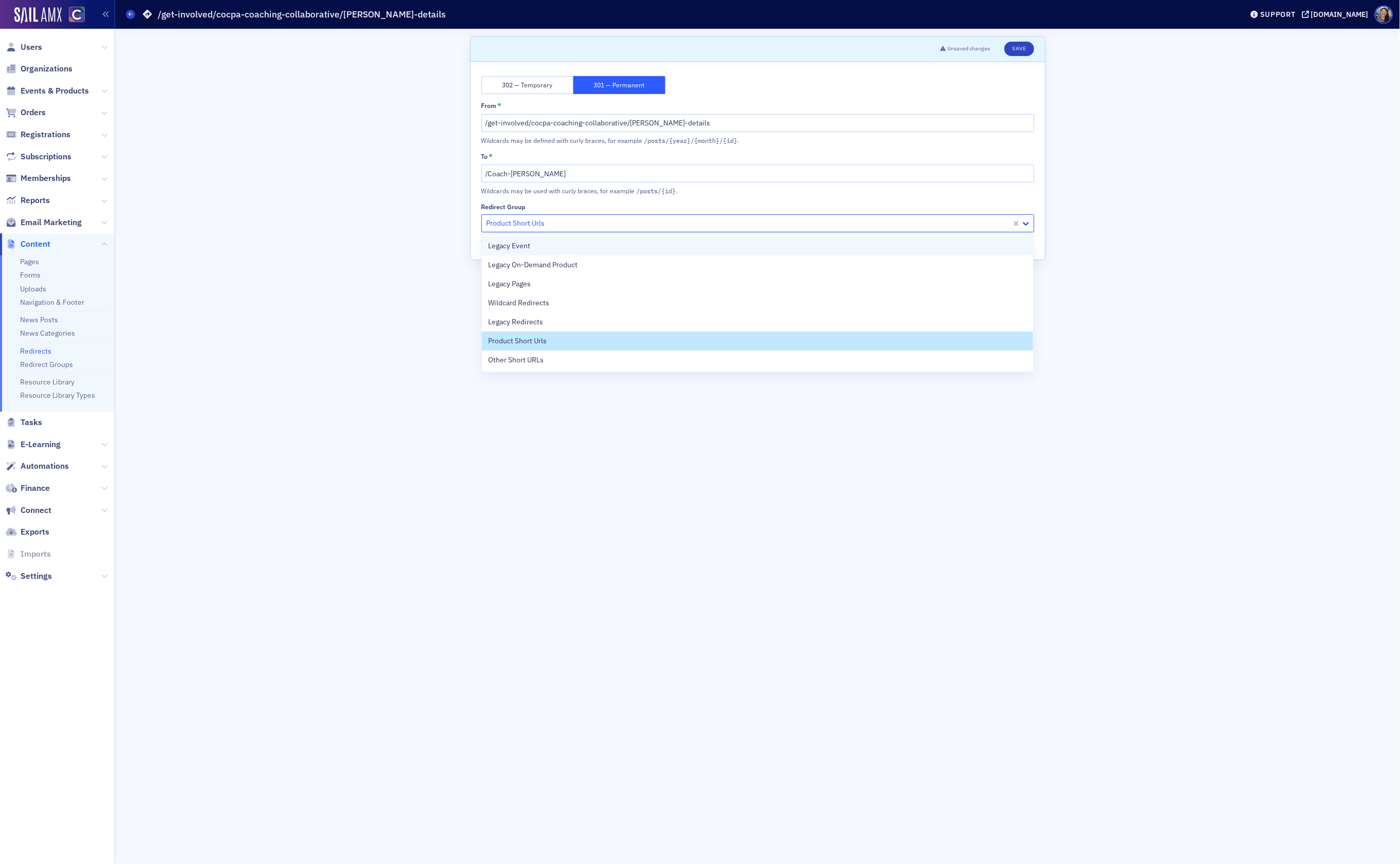
click at [546, 250] on div "Legacy Event" at bounding box center [757, 246] width 539 height 11
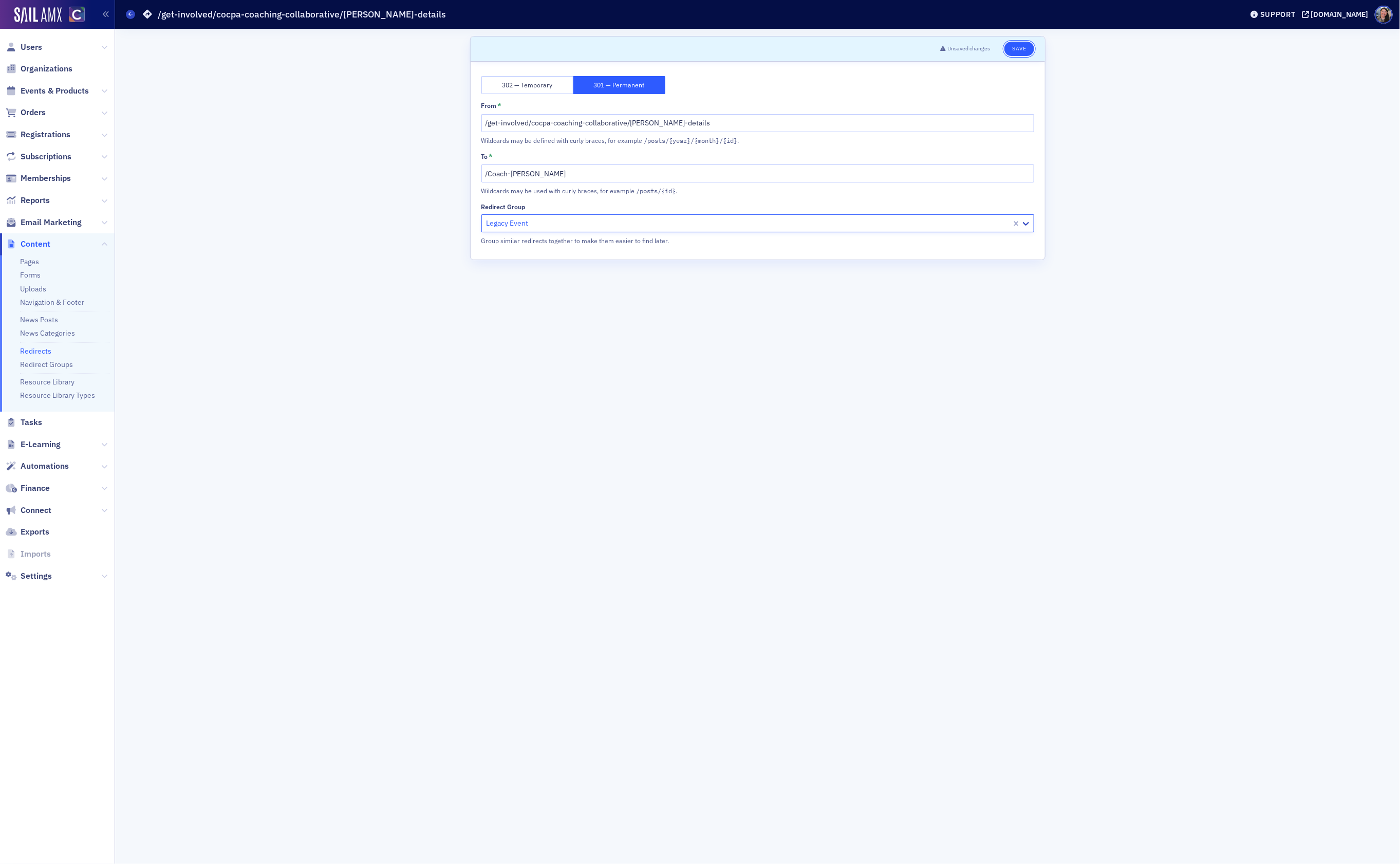
click at [1021, 42] on button "Save" at bounding box center [1018, 49] width 29 height 15
drag, startPoint x: 577, startPoint y: 174, endPoint x: 426, endPoint y: 161, distance: 151.6
click at [427, 161] on div "Scroll to Save 302 — Temporary 301 — Permanent From * /get-involved/cocpa-coach…" at bounding box center [757, 446] width 1270 height 835
click at [1024, 52] on button "Save" at bounding box center [1018, 49] width 29 height 15
click at [132, 16] on icon at bounding box center [130, 14] width 4 height 5
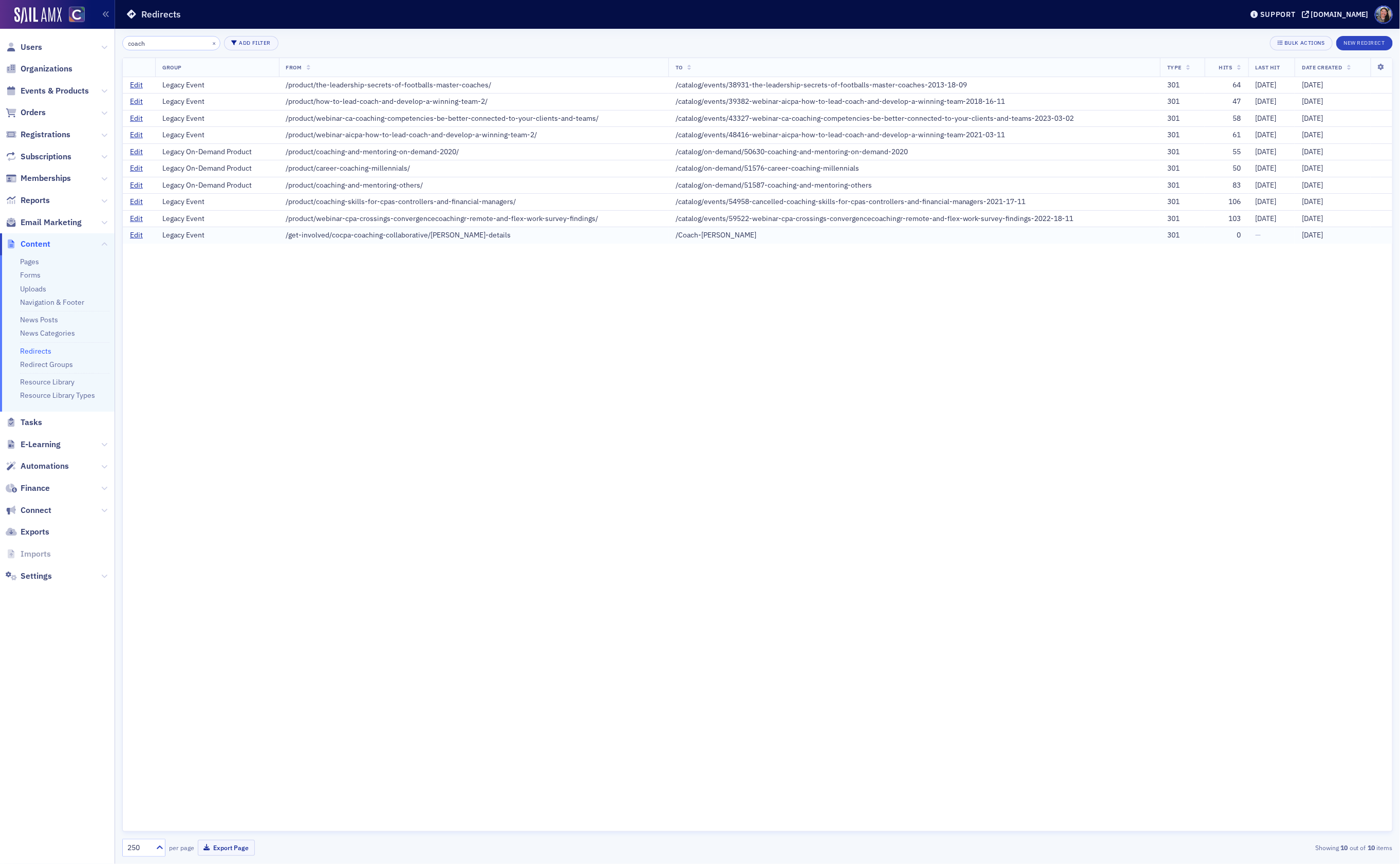
drag, startPoint x: 759, startPoint y: 236, endPoint x: 665, endPoint y: 235, distance: 94.0
click at [669, 235] on td "/Coach-[PERSON_NAME]" at bounding box center [914, 235] width 491 height 17
drag, startPoint x: 1070, startPoint y: 222, endPoint x: 663, endPoint y: 222, distance: 407.0
click at [669, 222] on td "/catalog/events/59522-webinar-cpa-crossings-convergencecoachingr-remote-and-fle…" at bounding box center [914, 219] width 491 height 17
copy div "/catalog/events/59522-webinar-cpa-crossings-convergencecoachingr-remote-and-fle…"
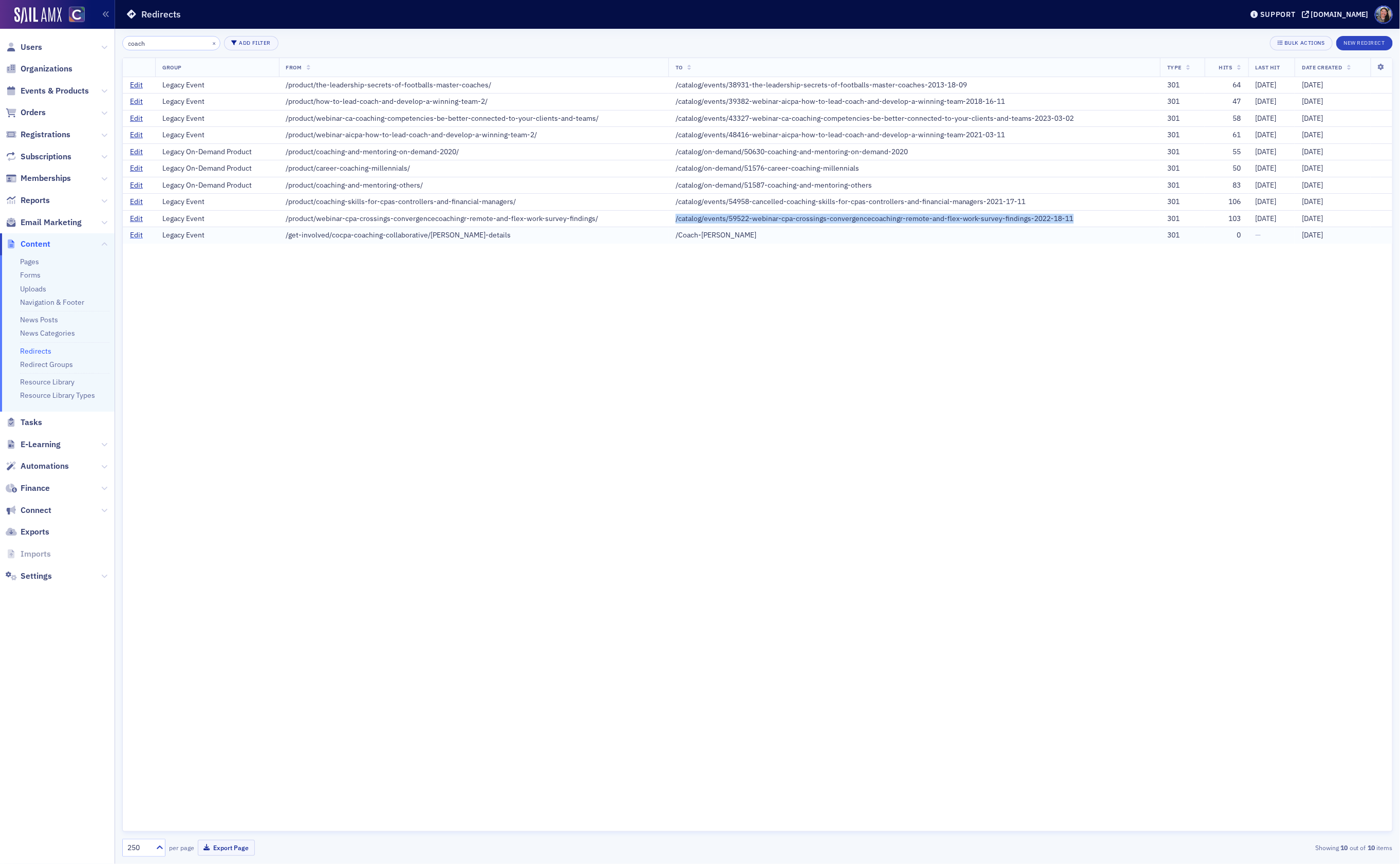
click at [139, 237] on link "Edit" at bounding box center [136, 236] width 13 height 9
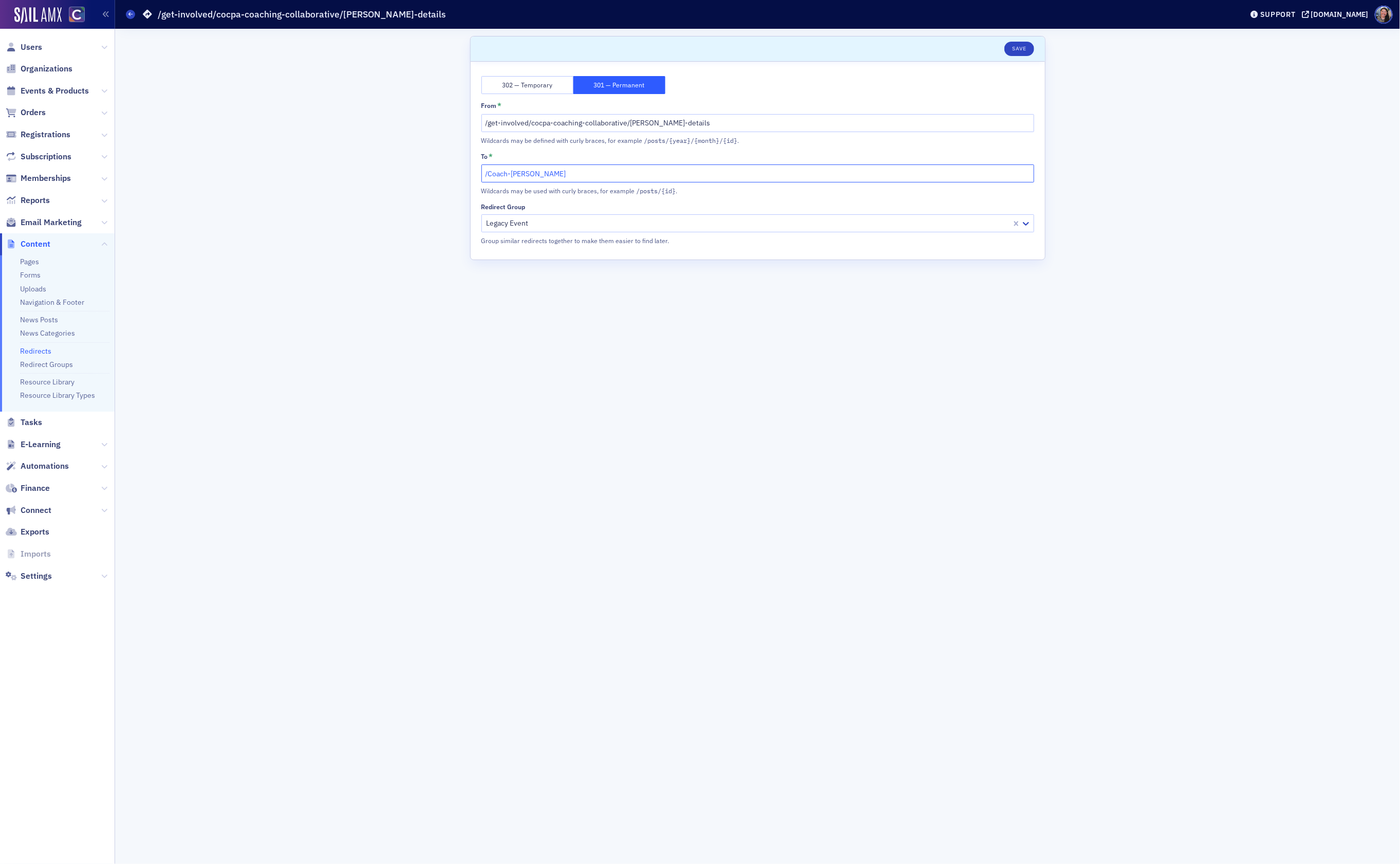
drag, startPoint x: 587, startPoint y: 173, endPoint x: 328, endPoint y: 153, distance: 259.8
click at [328, 157] on div "Scroll to Save 302 — Temporary 301 — Permanent From * /get-involved/cocpa-coach…" at bounding box center [757, 446] width 1270 height 835
click at [739, 117] on input "/get-involved/cocpa-coaching-collaborative/[PERSON_NAME]-details" at bounding box center [758, 122] width 553 height 18
click at [739, 128] on input "/get-involved/cocpa-coaching-collaborative/[PERSON_NAME]-details" at bounding box center [758, 122] width 553 height 18
paste input "/Coach-[PERSON_NAME]"
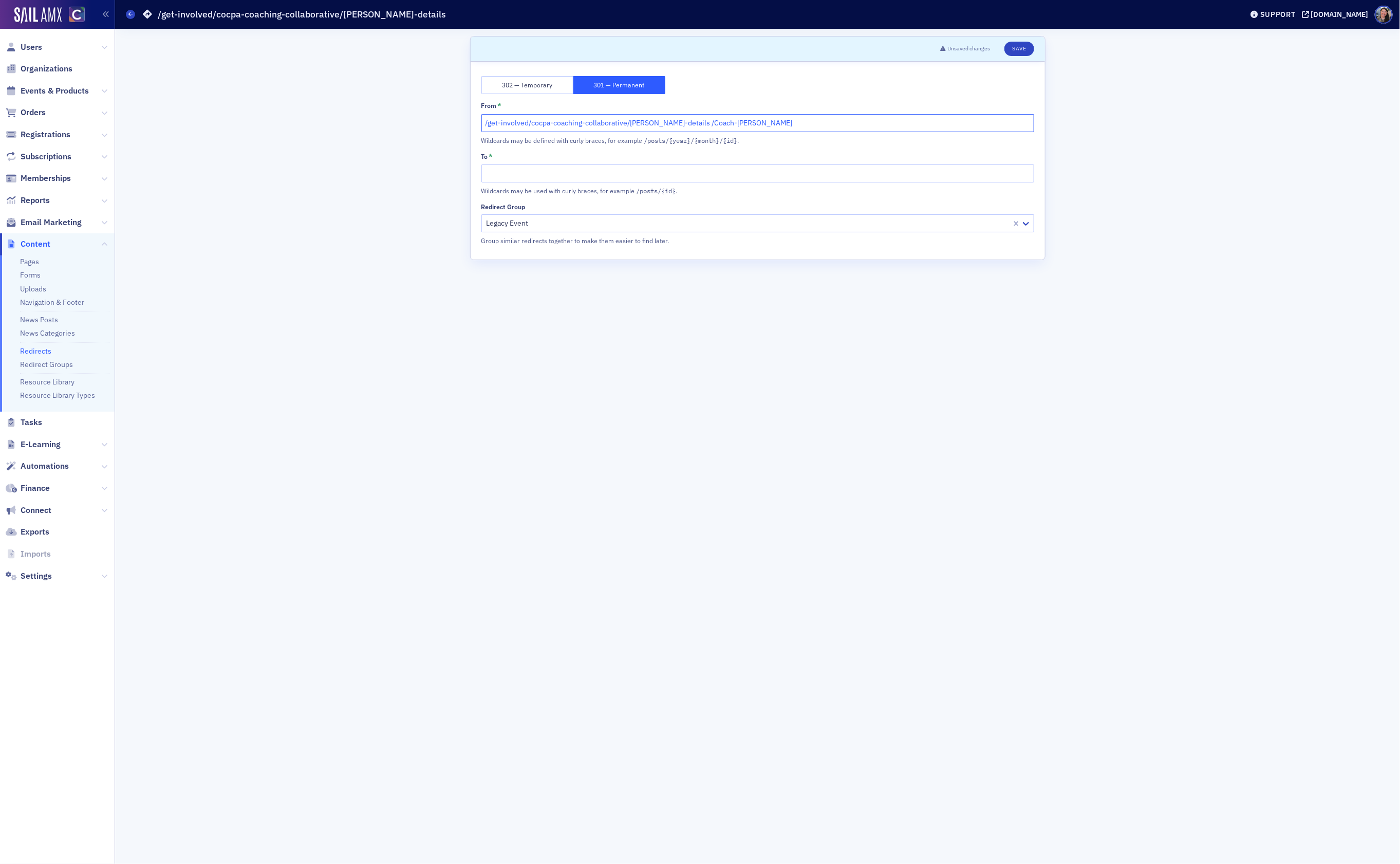
drag, startPoint x: 705, startPoint y: 123, endPoint x: 405, endPoint y: 97, distance: 301.1
click at [405, 97] on div "Scroll to Unsaved changes Save 302 — Temporary 301 — Permanent From * /get-invo…" at bounding box center [757, 446] width 1270 height 835
type input "/Coach-[PERSON_NAME]"
click at [532, 179] on input "To *" at bounding box center [758, 173] width 553 height 18
paste input "/get-involved/cocpa-coaching-collaborative/[PERSON_NAME]-details"
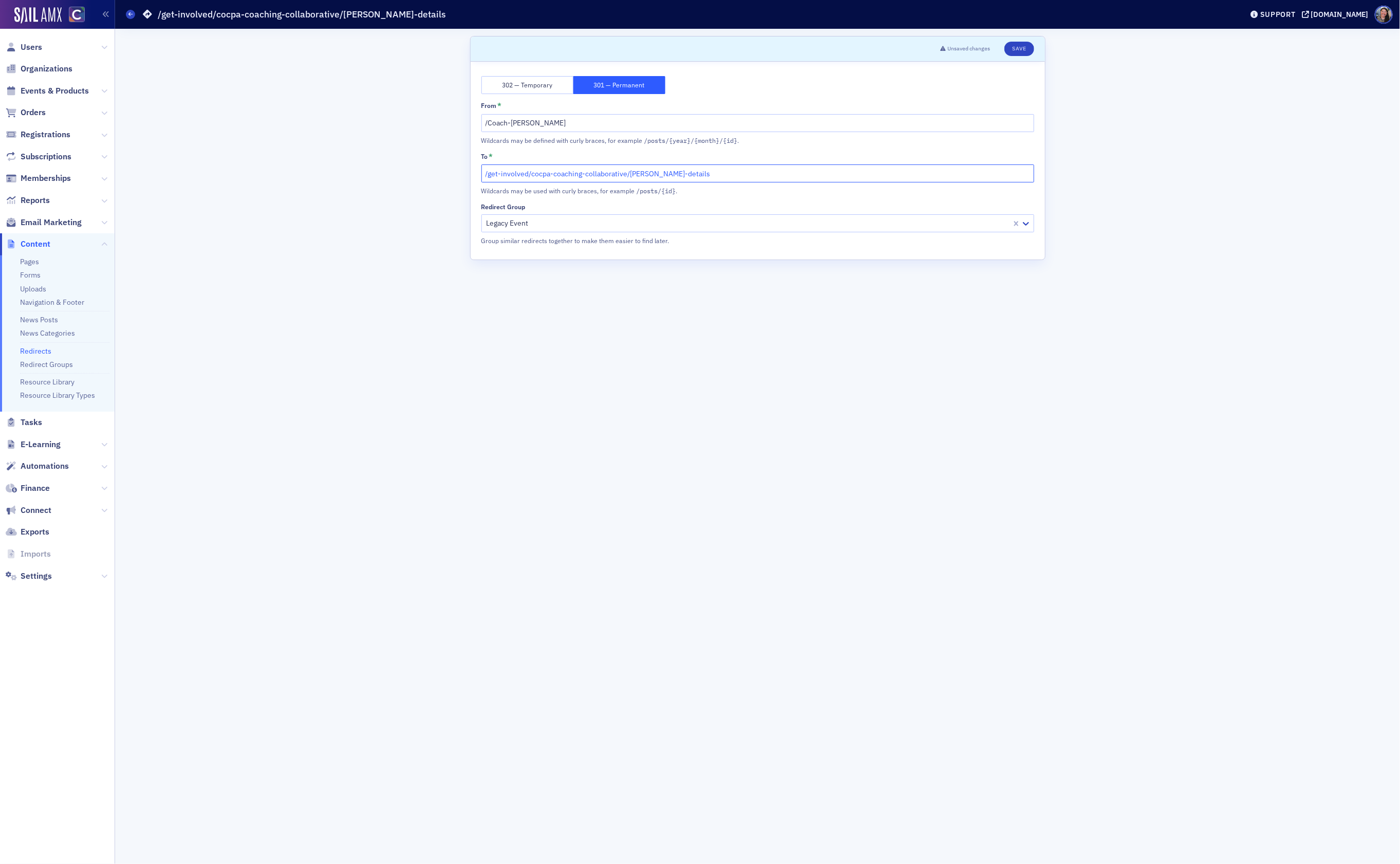
type input "/get-involved/cocpa-coaching-collaborative/[PERSON_NAME]-details"
click at [488, 126] on input "/Coach-[PERSON_NAME]" at bounding box center [758, 122] width 553 height 18
type input "/Coach-[PERSON_NAME]"
click at [1027, 50] on button "Save" at bounding box center [1018, 49] width 29 height 15
click at [130, 13] on icon at bounding box center [130, 14] width 4 height 5
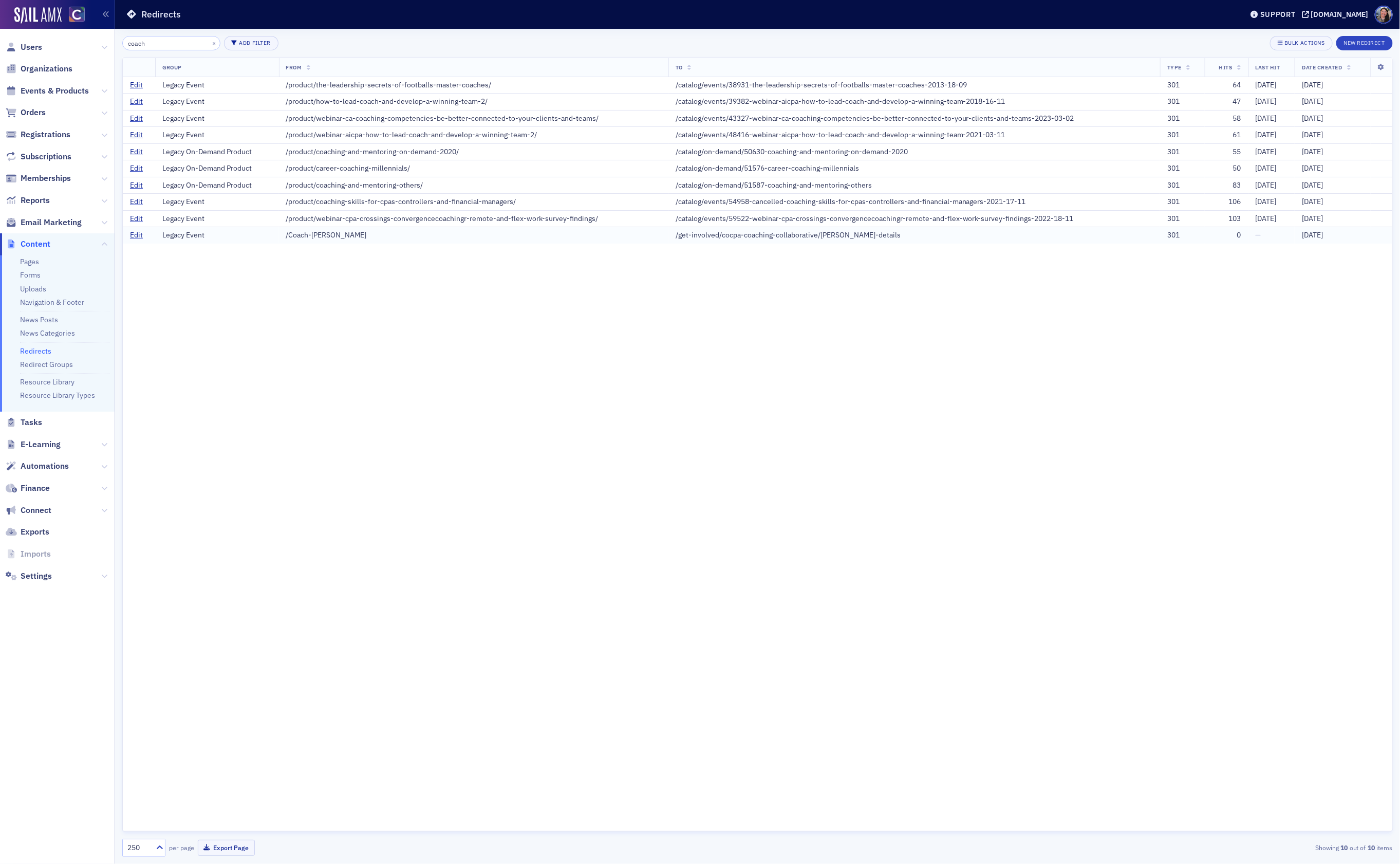
drag, startPoint x: 369, startPoint y: 243, endPoint x: 300, endPoint y: 243, distance: 69.0
click at [300, 243] on td "/Coach-[PERSON_NAME]" at bounding box center [474, 235] width 390 height 17
click at [376, 234] on div "/Coach-[PERSON_NAME]" at bounding box center [474, 236] width 375 height 9
drag, startPoint x: 368, startPoint y: 238, endPoint x: 280, endPoint y: 239, distance: 88.0
click at [280, 238] on td "/Coach-[PERSON_NAME]" at bounding box center [474, 235] width 390 height 17
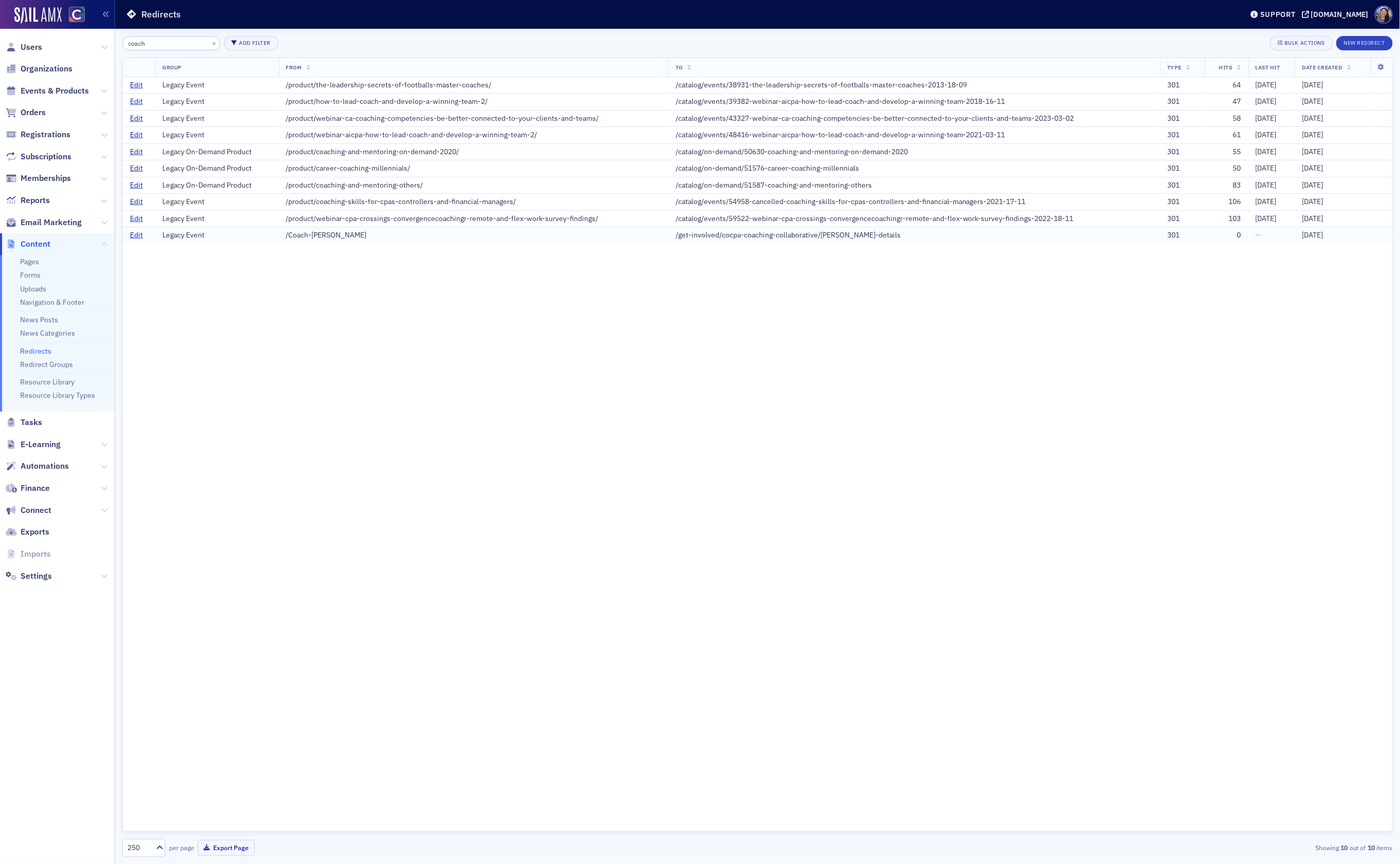
copy div "/Coach-[PERSON_NAME]"
click at [276, 267] on div "Group From To Type Hits Last Hit Date Created Edit Legacy Event /product/the-le…" at bounding box center [757, 445] width 1270 height 774
click at [139, 238] on link "Edit" at bounding box center [136, 236] width 13 height 9
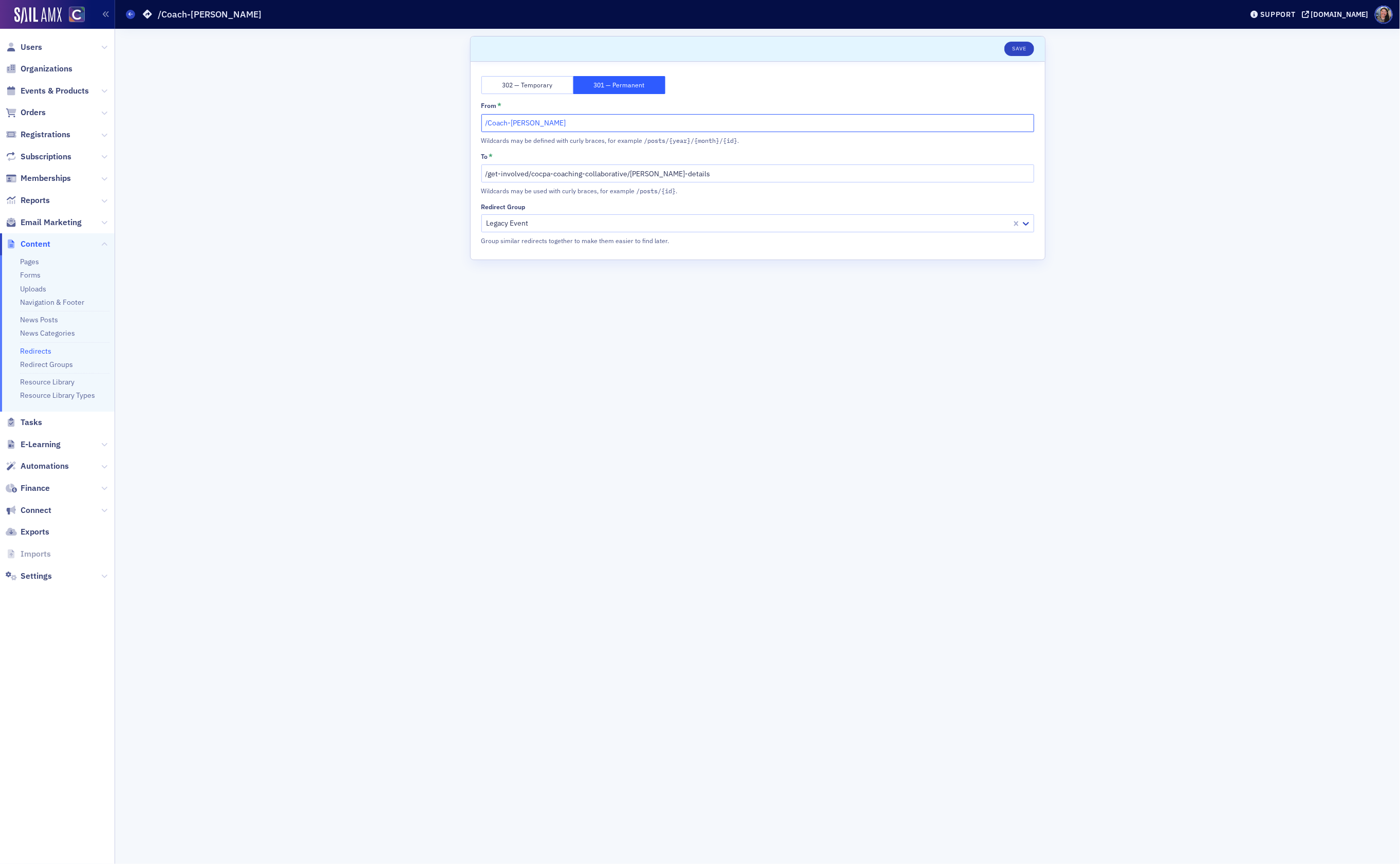
click at [548, 128] on input "/Coach-[PERSON_NAME]" at bounding box center [758, 122] width 553 height 18
type input "/Coach-[PERSON_NAME]"
click at [1018, 45] on button "Save" at bounding box center [1018, 49] width 29 height 15
drag, startPoint x: 579, startPoint y: 128, endPoint x: 238, endPoint y: 89, distance: 343.2
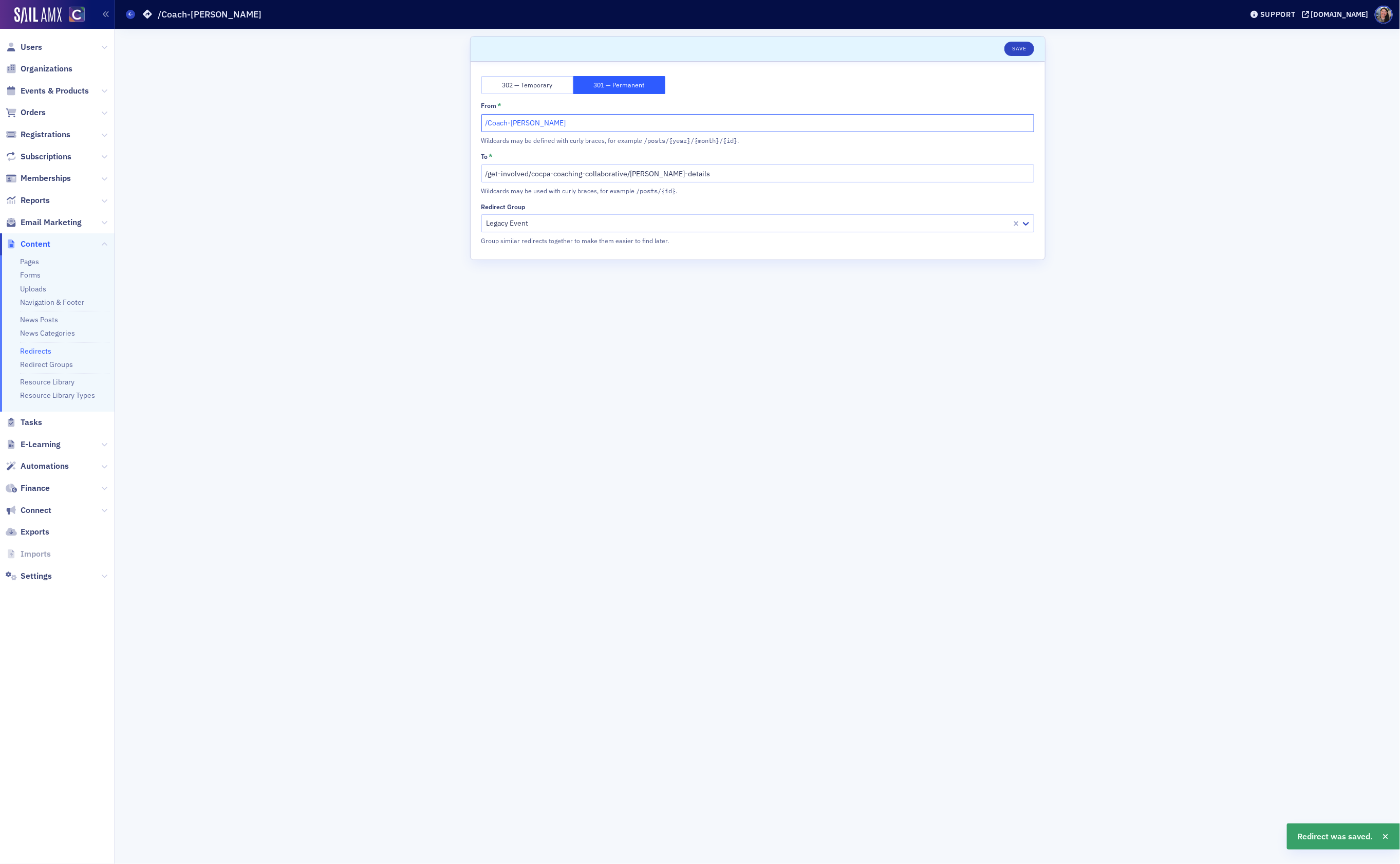
click at [238, 92] on div "Scroll to Save 302 — Temporary 301 — Permanent From * /Coach-[PERSON_NAME] may …" at bounding box center [757, 446] width 1270 height 835
click at [1022, 47] on button "Save" at bounding box center [1018, 49] width 29 height 15
click at [132, 13] on icon at bounding box center [130, 14] width 4 height 5
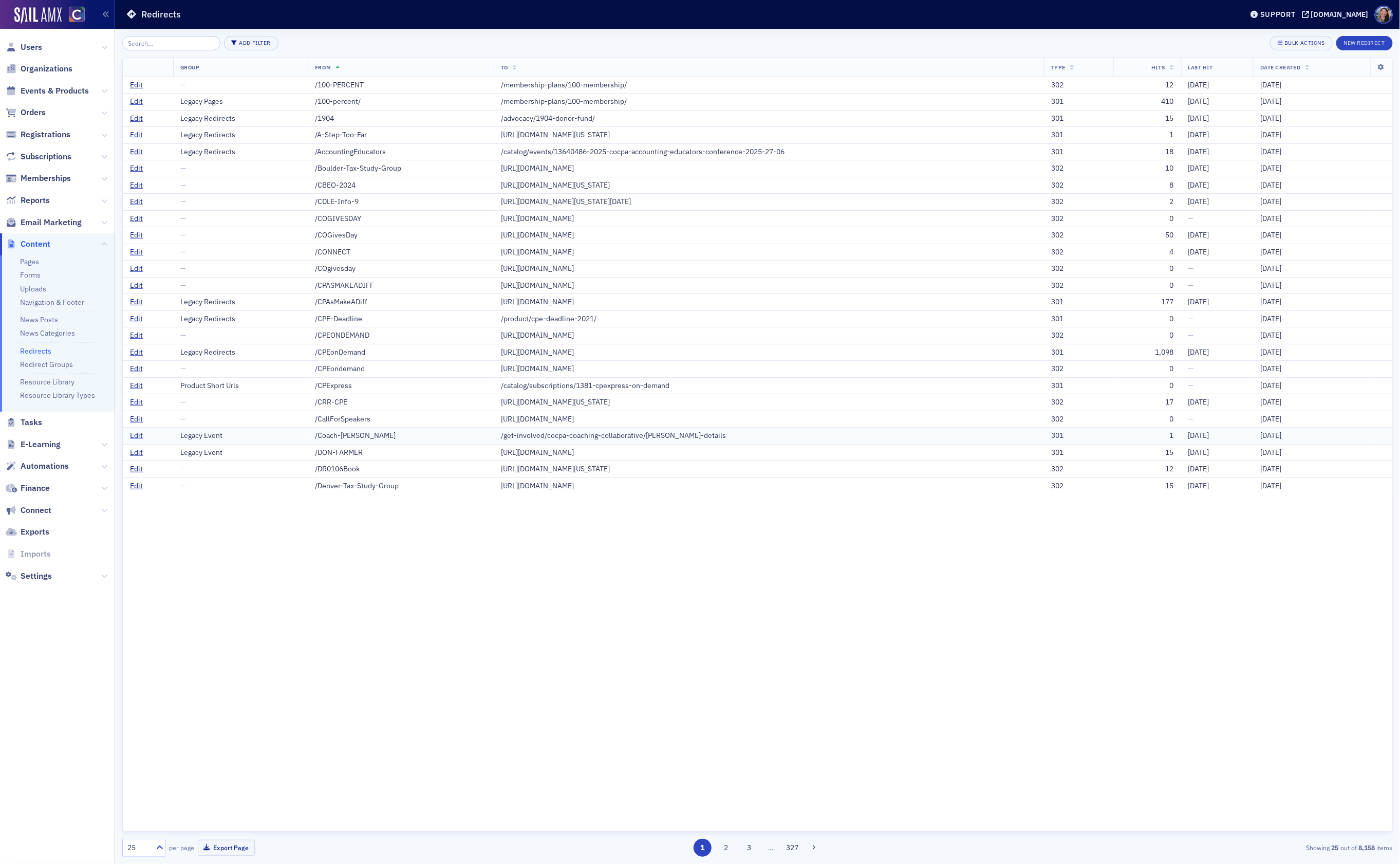
click at [135, 441] on link "Edit" at bounding box center [136, 436] width 13 height 9
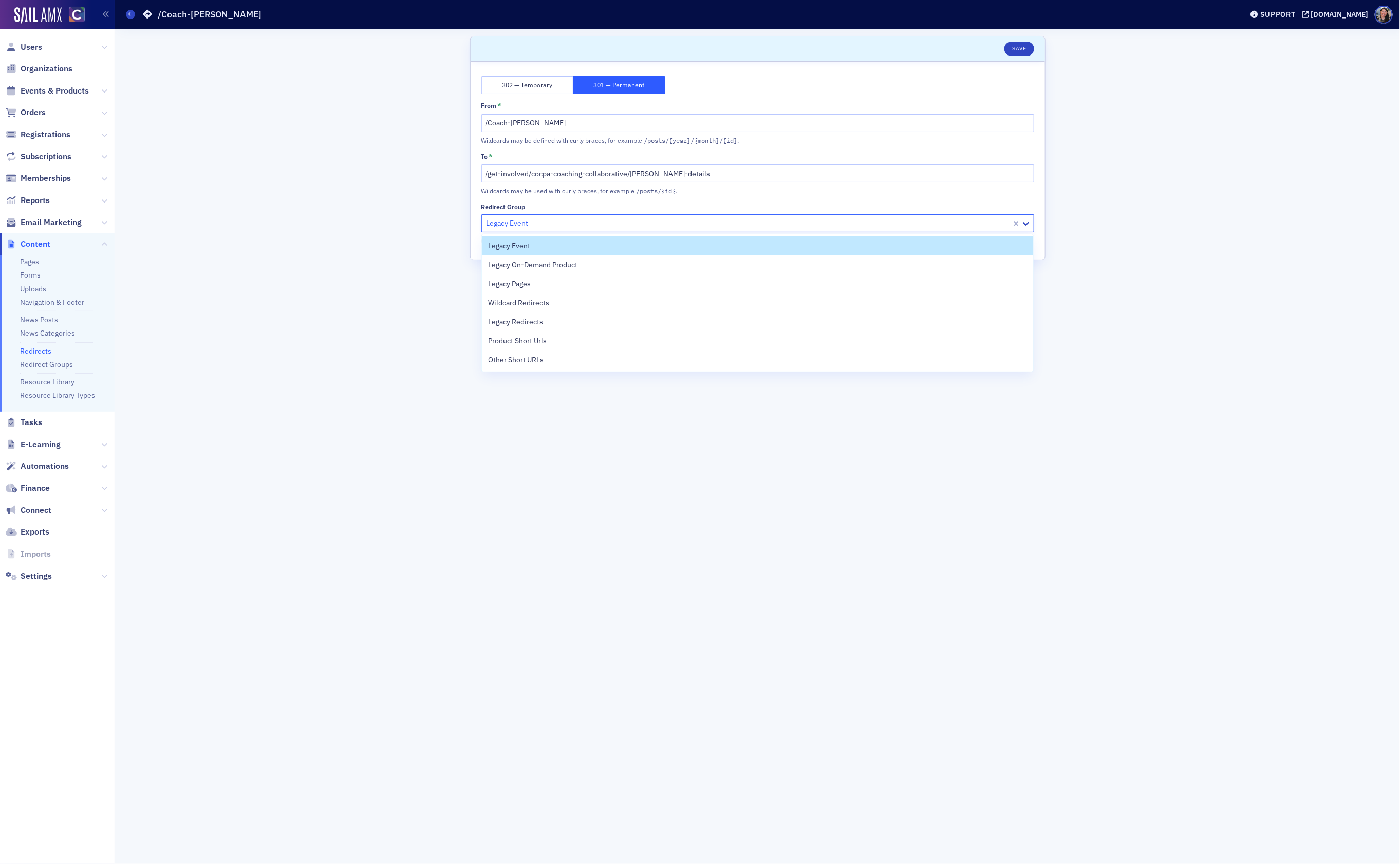
click at [546, 221] on div at bounding box center [748, 223] width 525 height 13
click at [533, 345] on span "Product Short Urls" at bounding box center [517, 341] width 59 height 11
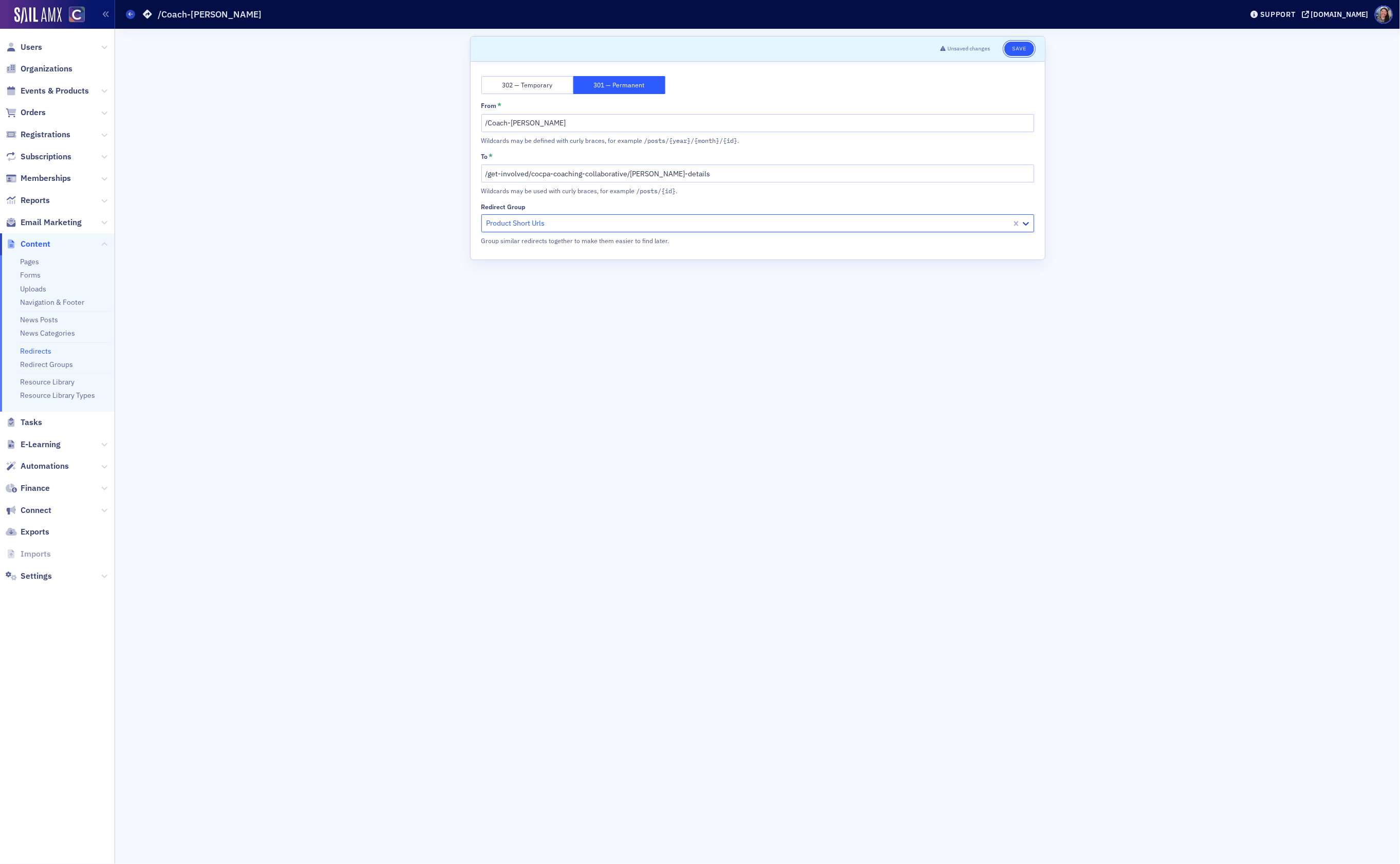
click at [1021, 50] on button "Save" at bounding box center [1018, 49] width 29 height 15
click at [700, 124] on input "/Coach-[PERSON_NAME]" at bounding box center [758, 122] width 553 height 18
click at [343, 257] on div "Scroll to Save 302 — Temporary 301 — Permanent From * /Coach-[PERSON_NAME] may …" at bounding box center [757, 446] width 1270 height 835
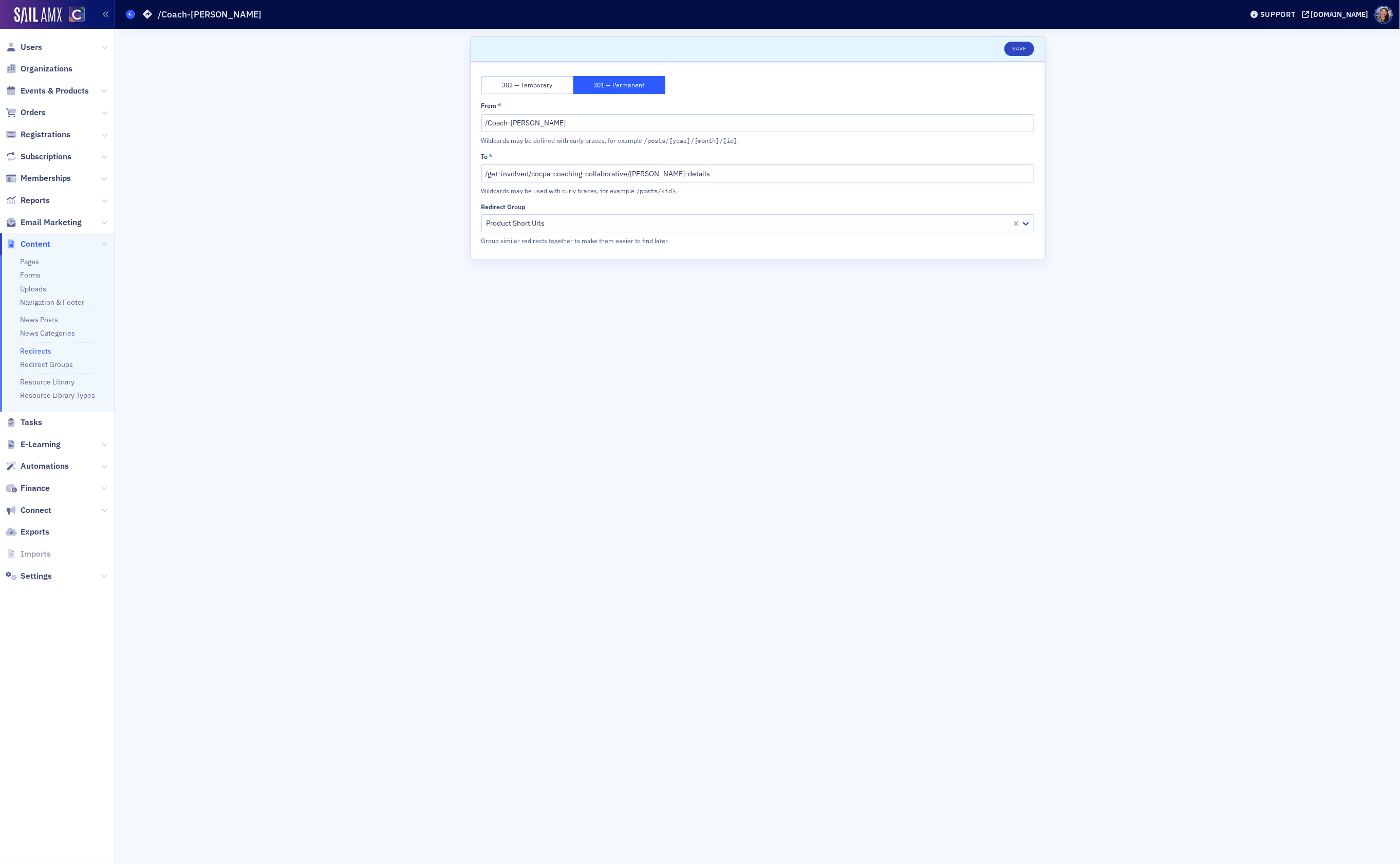
click at [130, 14] on icon at bounding box center [130, 14] width 4 height 5
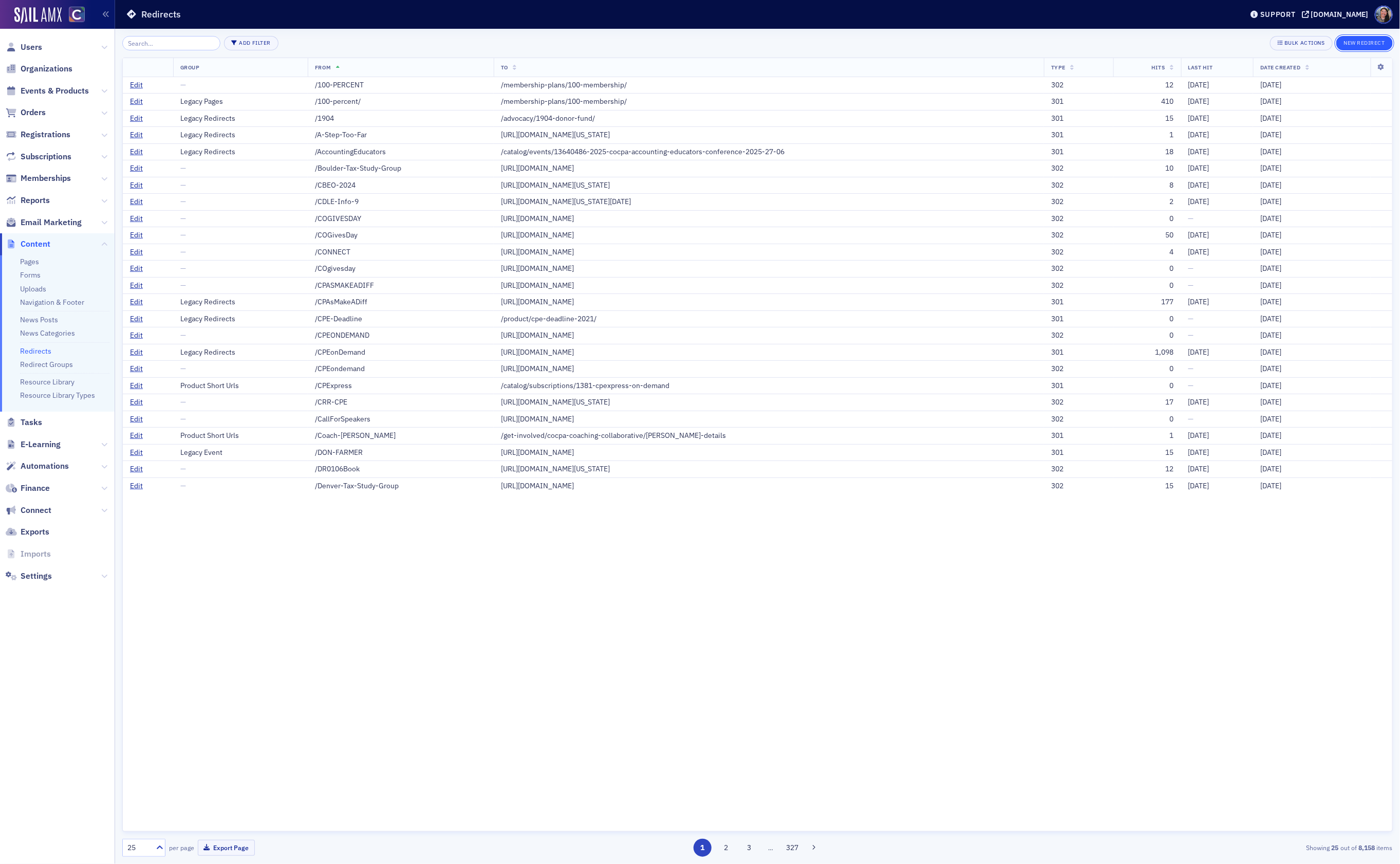
click at [1369, 44] on button "New Redirect" at bounding box center [1364, 43] width 56 height 15
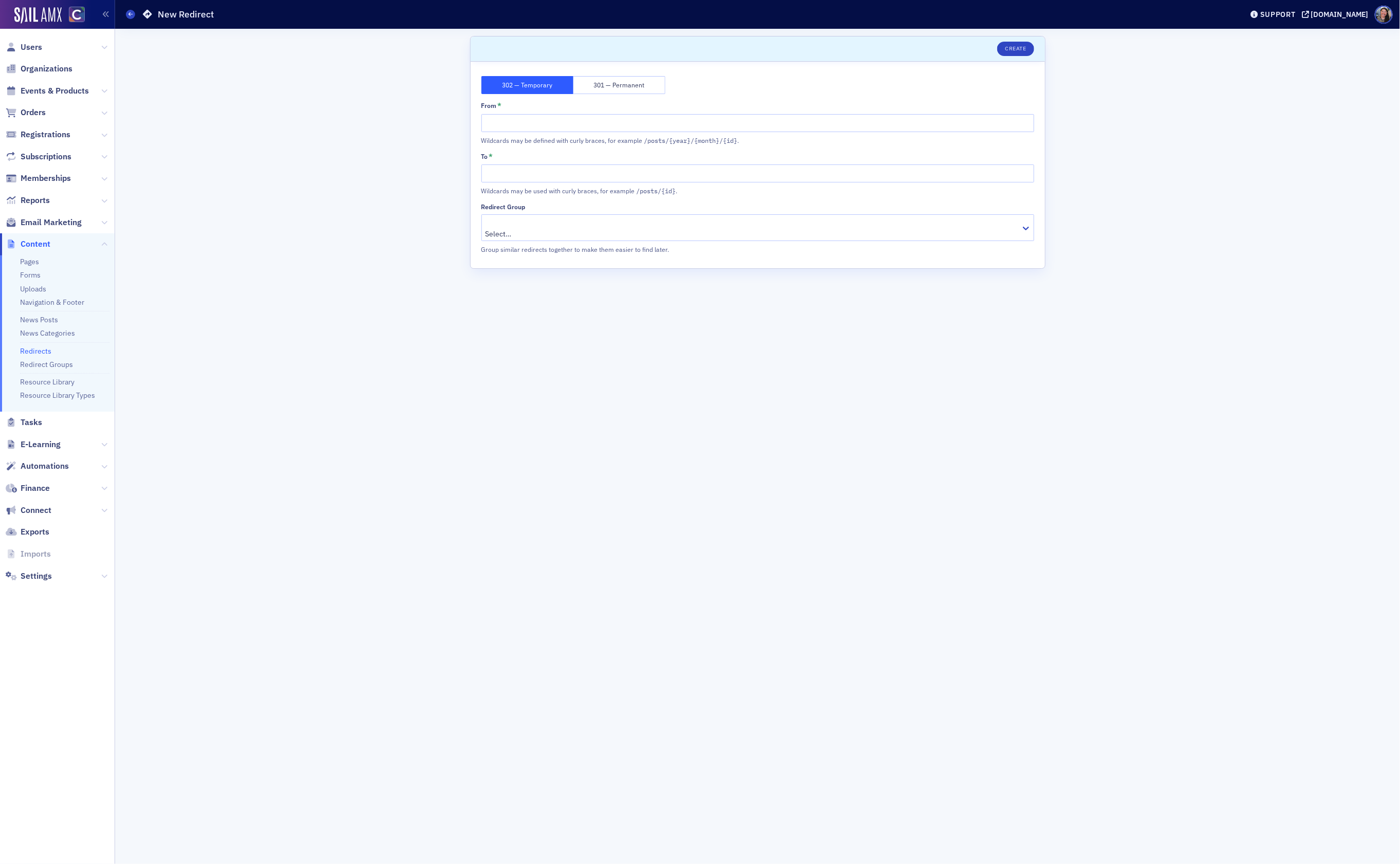
click at [604, 86] on button "301 — Permanent" at bounding box center [619, 85] width 92 height 18
click at [572, 124] on input "From *" at bounding box center [758, 122] width 553 height 18
type input "/Coach-[PERSON_NAME]"
click at [497, 175] on input "To *" at bounding box center [758, 173] width 553 height 18
paste input "[URL][DOMAIN_NAME][PERSON_NAME]"
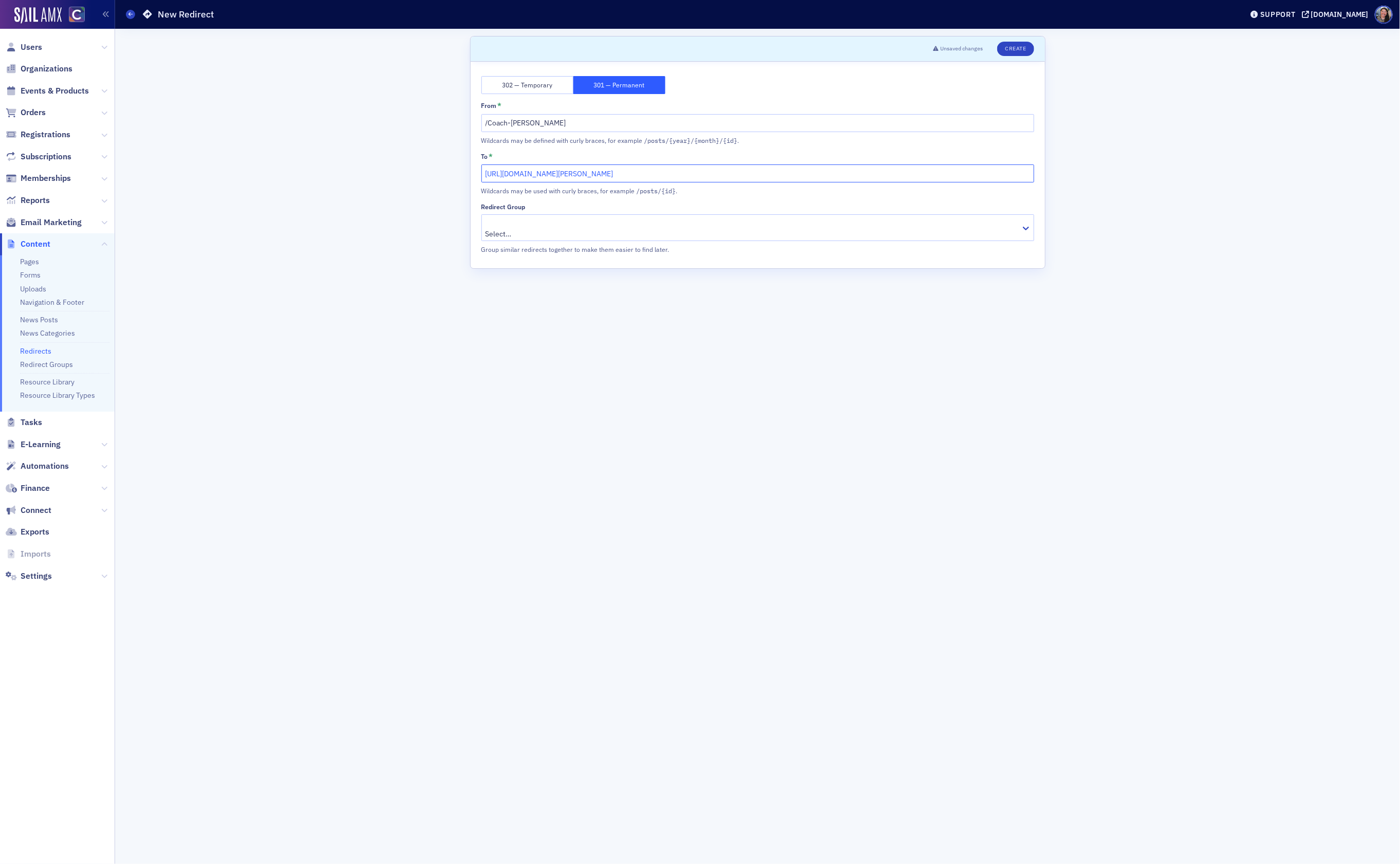
type input "[URL][DOMAIN_NAME][PERSON_NAME]"
click at [541, 224] on div at bounding box center [753, 222] width 534 height 13
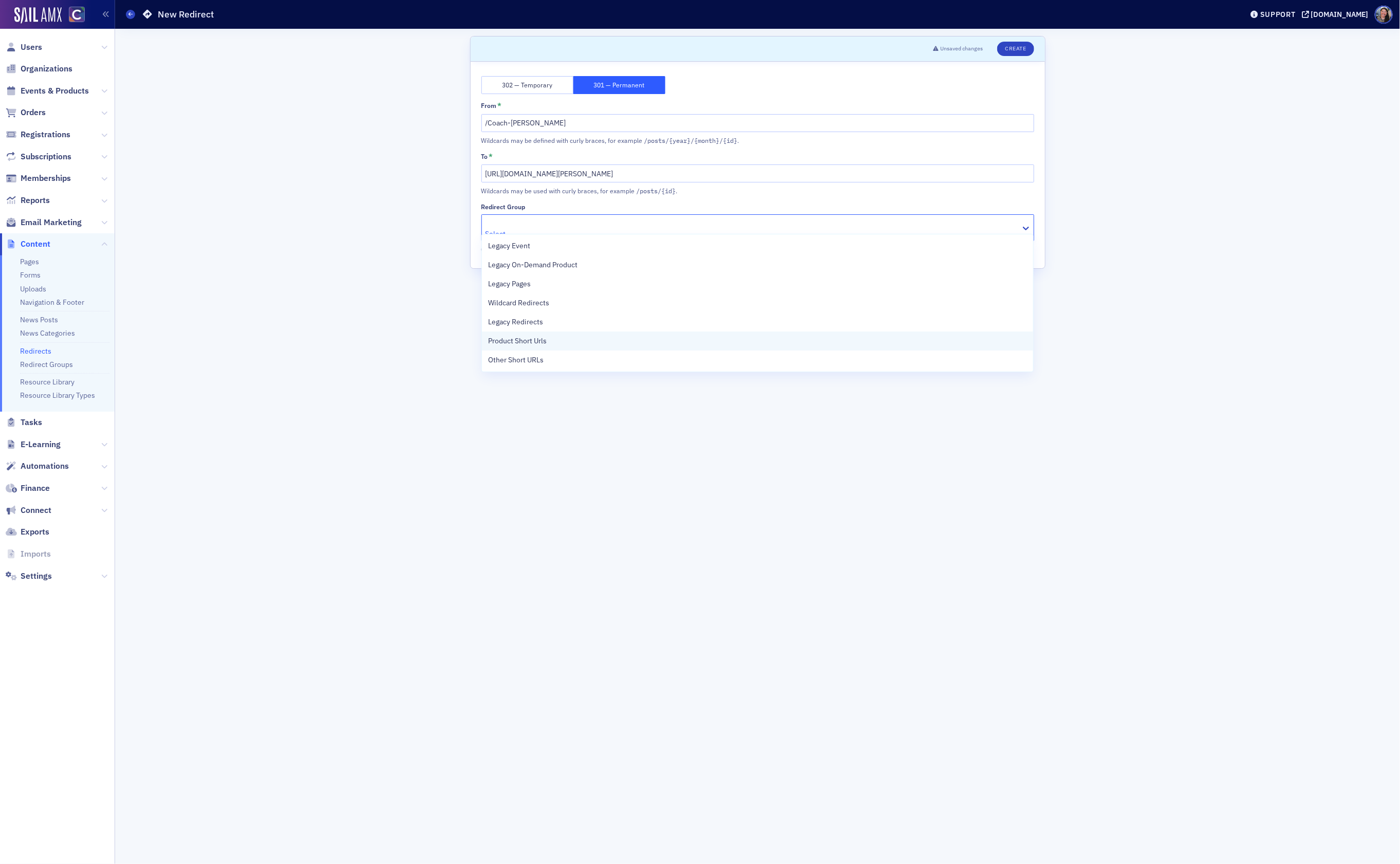
click at [530, 344] on span "Product Short Urls" at bounding box center [517, 341] width 59 height 11
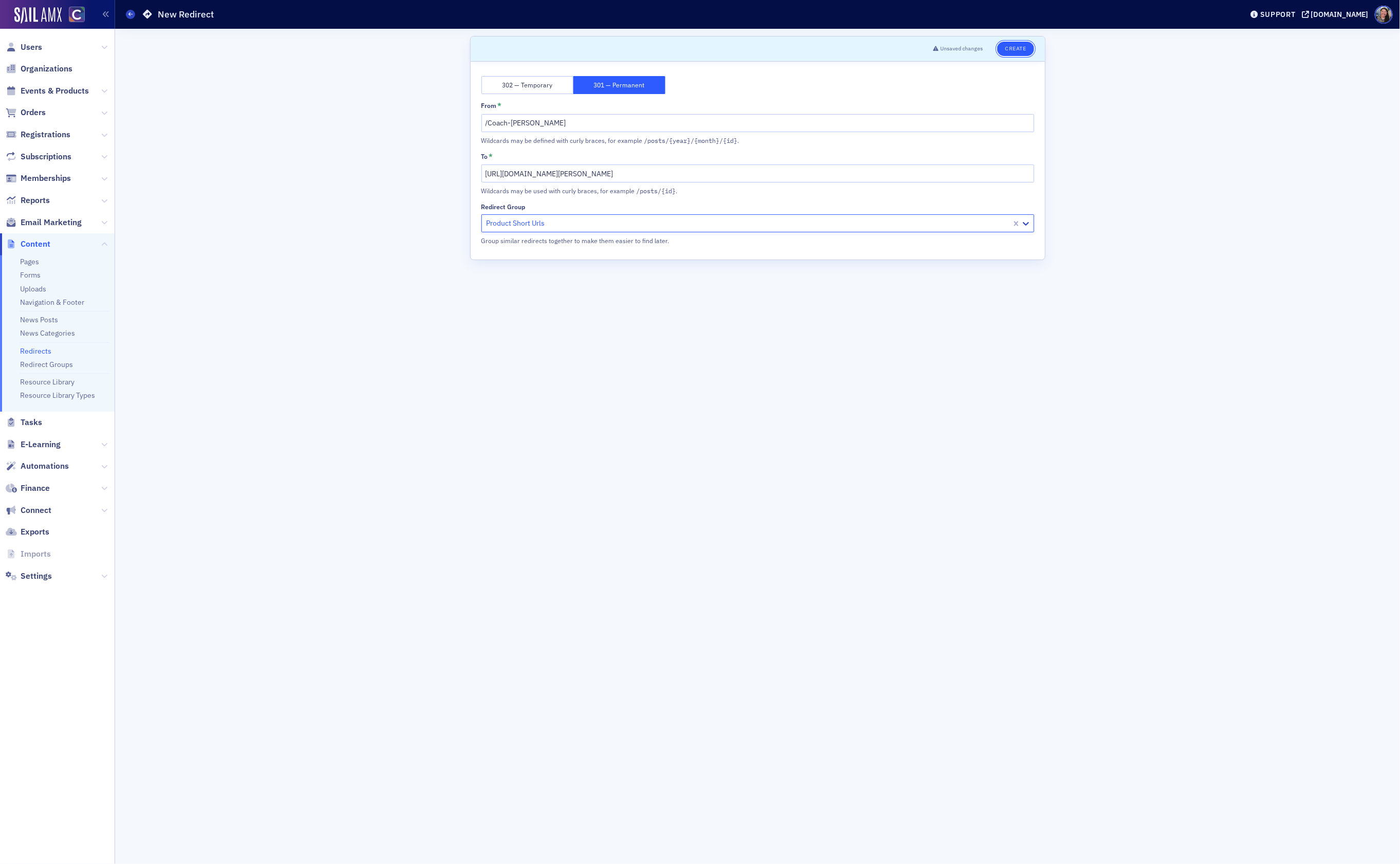
click at [1013, 45] on button "Create" at bounding box center [1015, 49] width 36 height 15
drag, startPoint x: 547, startPoint y: 124, endPoint x: 376, endPoint y: 116, distance: 171.2
click at [377, 116] on div "Scroll to Save 302 — Temporary 301 — Permanent From * /Coach-[PERSON_NAME] may …" at bounding box center [757, 446] width 1270 height 835
drag, startPoint x: 1012, startPoint y: 49, endPoint x: 1020, endPoint y: 38, distance: 13.6
click at [1012, 48] on button "Save" at bounding box center [1018, 49] width 29 height 15
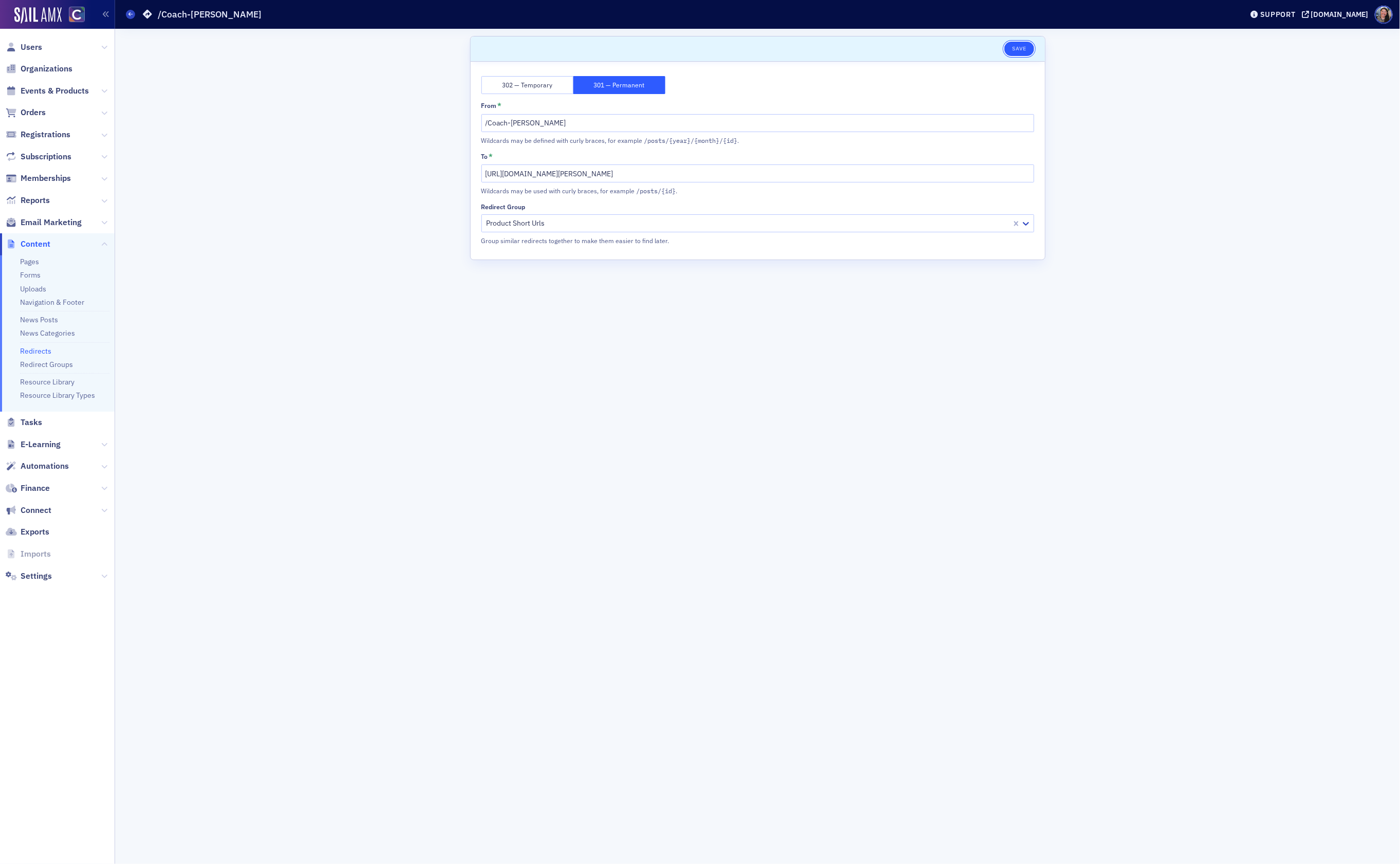
click at [1020, 45] on button "Save" at bounding box center [1018, 49] width 29 height 15
click at [130, 15] on icon at bounding box center [130, 14] width 4 height 5
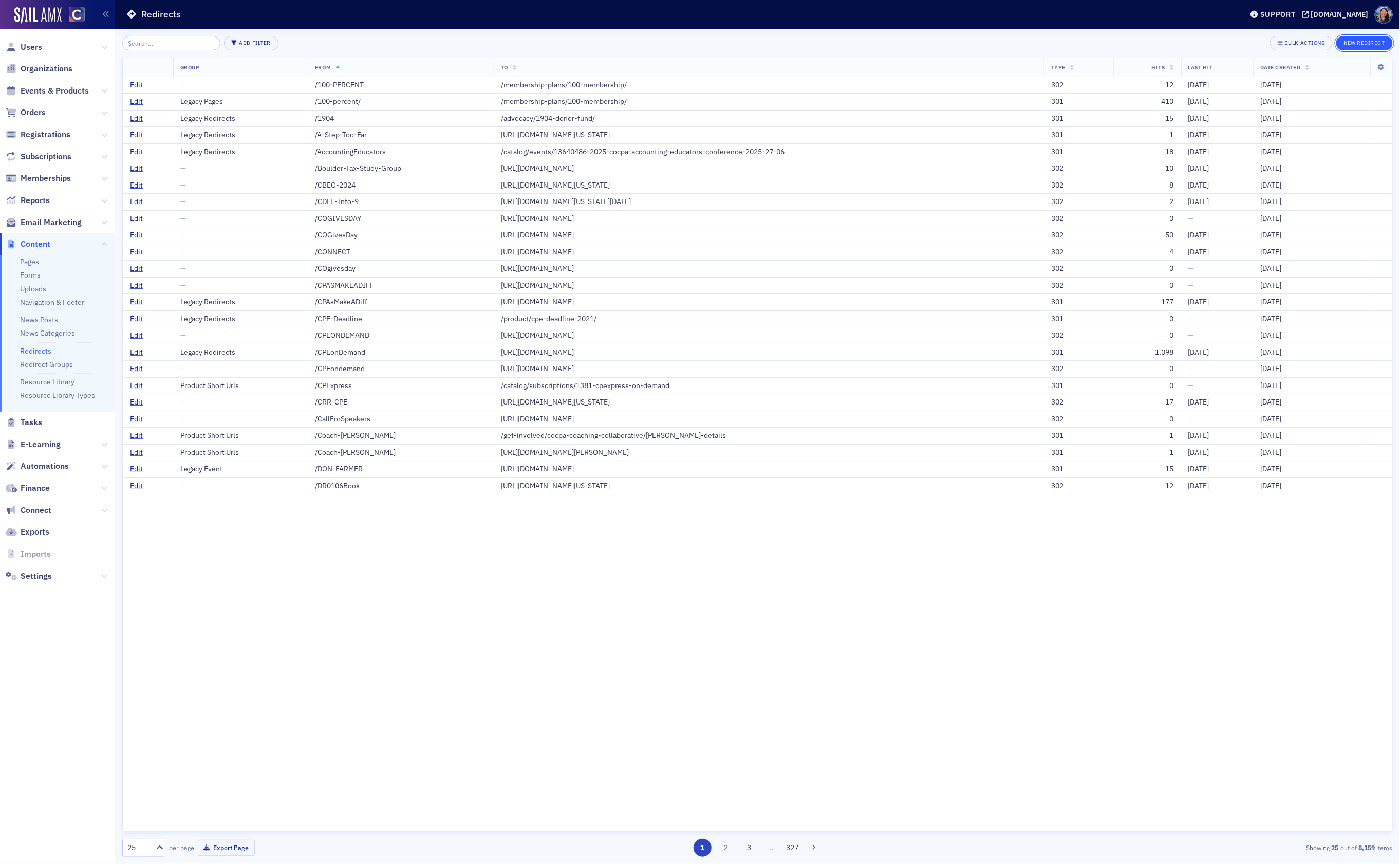
click at [1357, 46] on button "New Redirect" at bounding box center [1364, 43] width 56 height 15
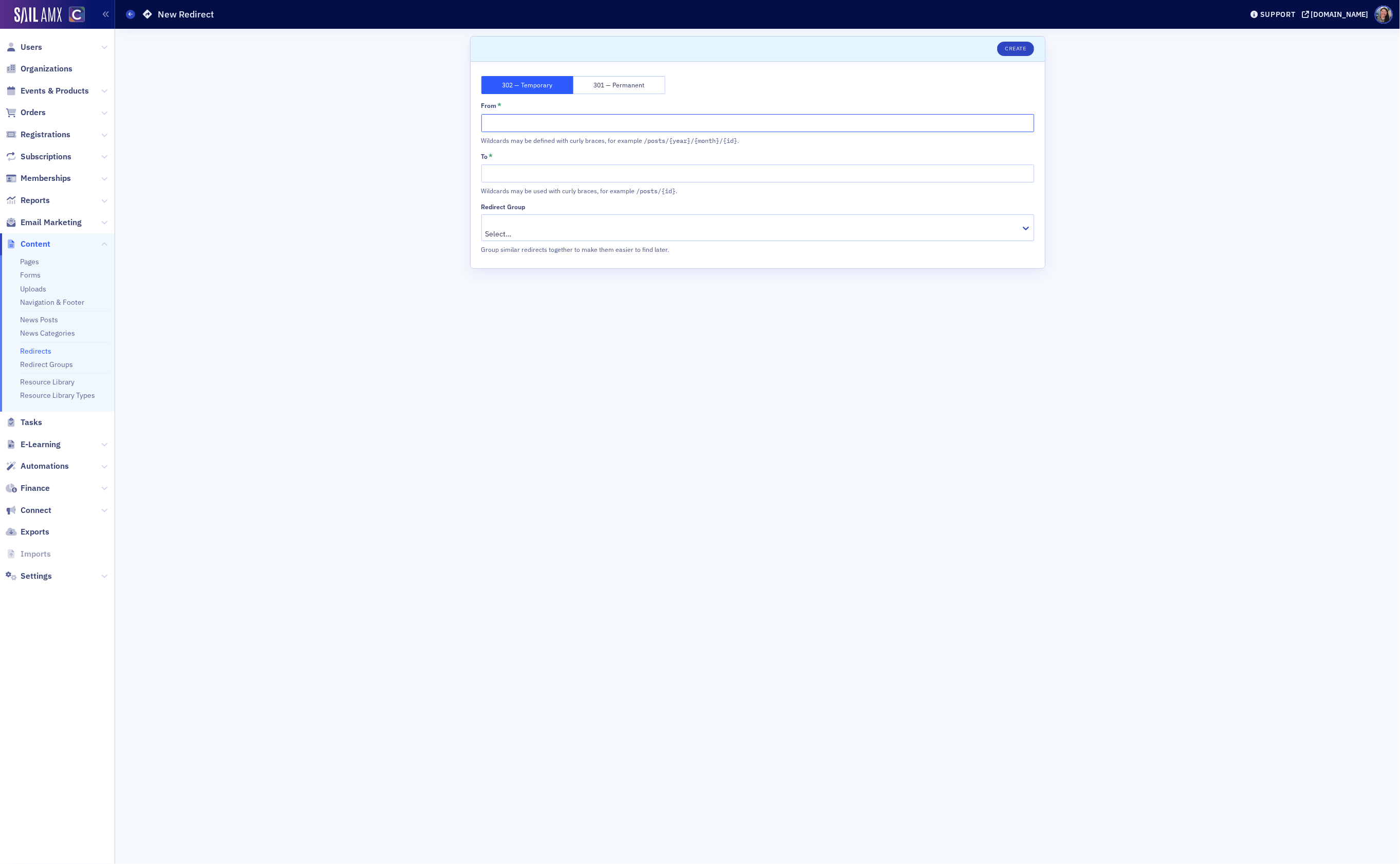
click at [578, 122] on input "From *" at bounding box center [758, 122] width 553 height 18
type input "/Coach-[PERSON_NAME]"
click at [521, 169] on input "To *" at bounding box center [758, 173] width 553 height 18
paste input "[URL][DOMAIN_NAME]"
type input "[URL][DOMAIN_NAME]"
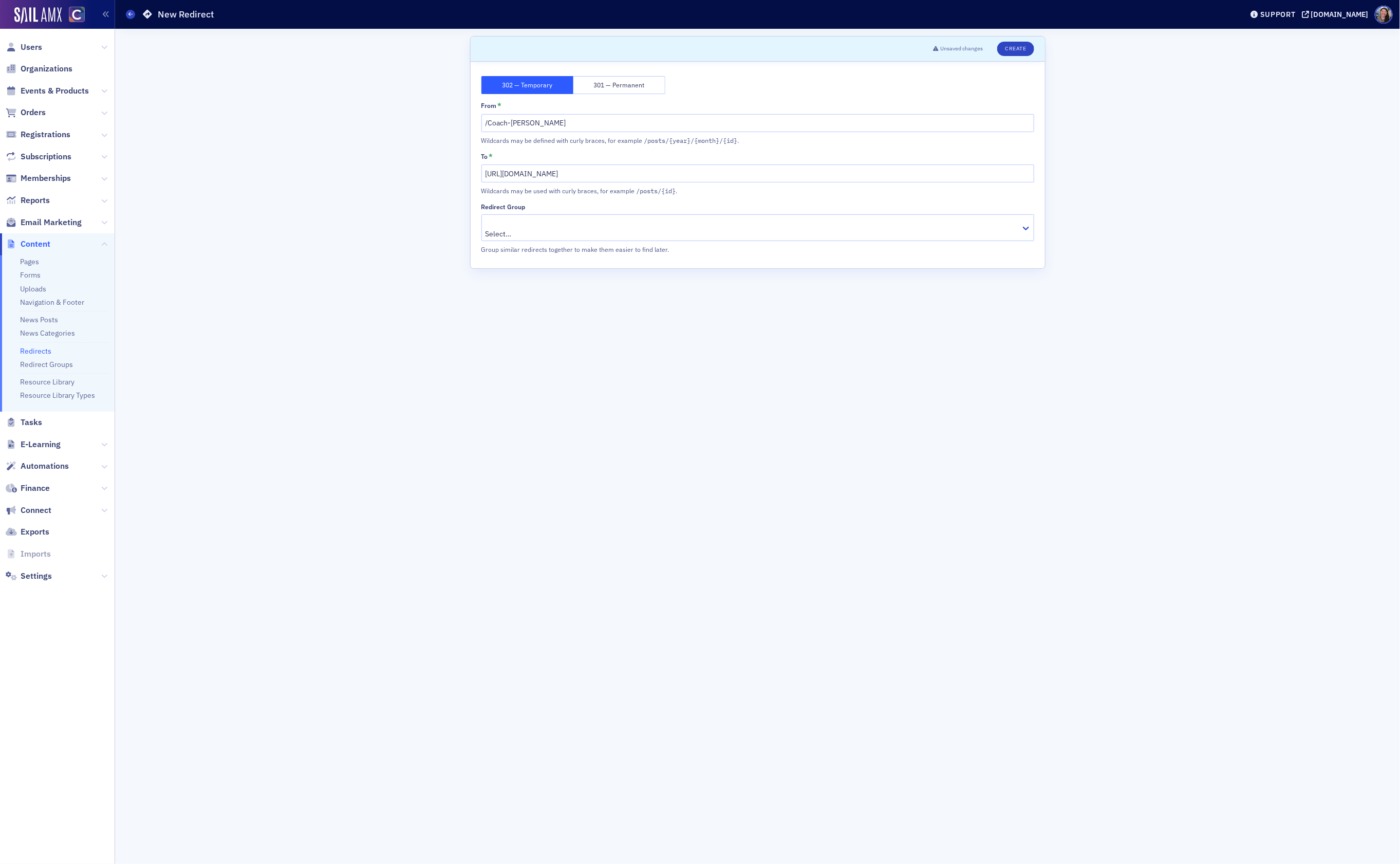
click at [528, 225] on div at bounding box center [753, 222] width 534 height 13
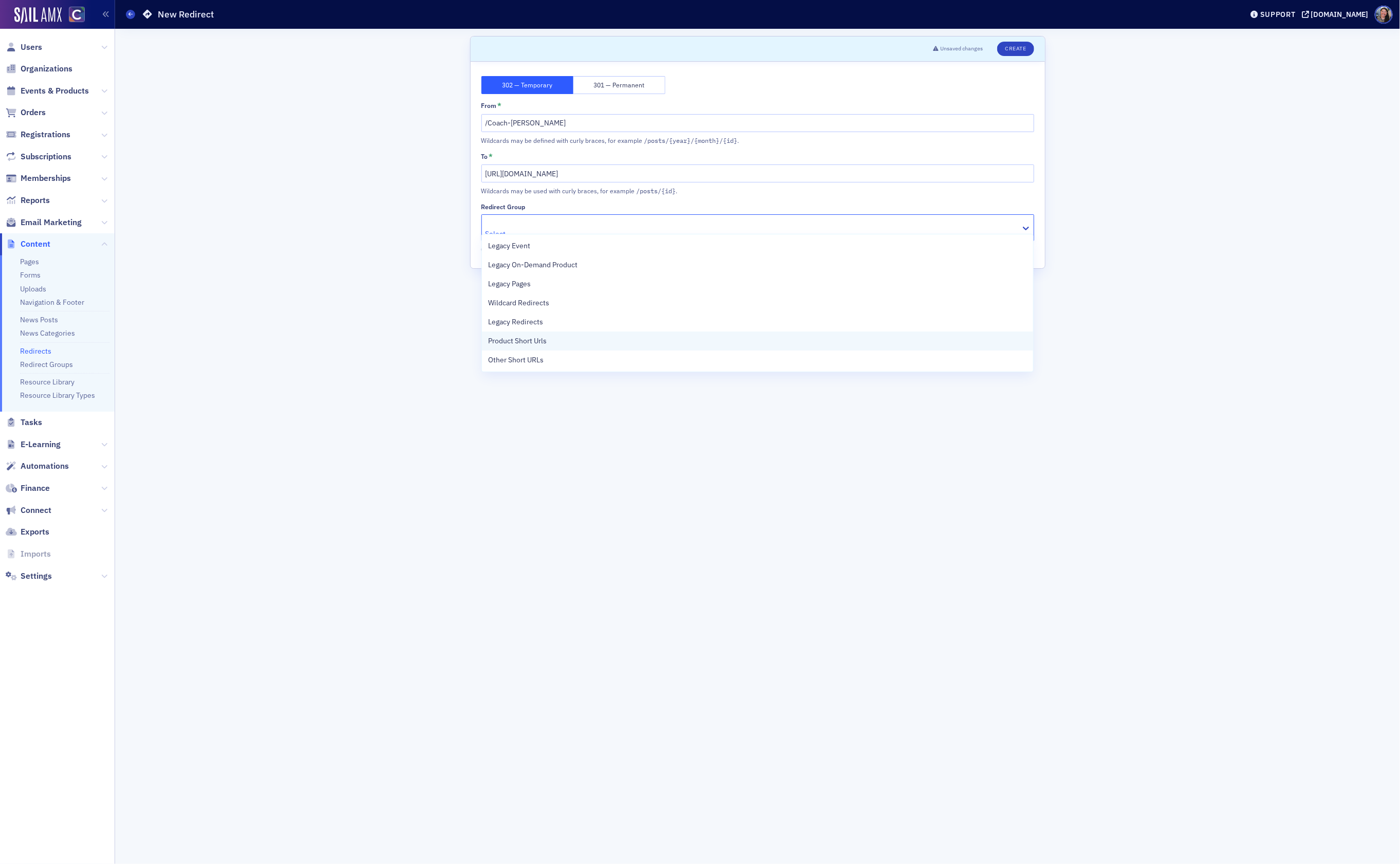
click at [541, 347] on div "Product Short Urls" at bounding box center [757, 341] width 551 height 19
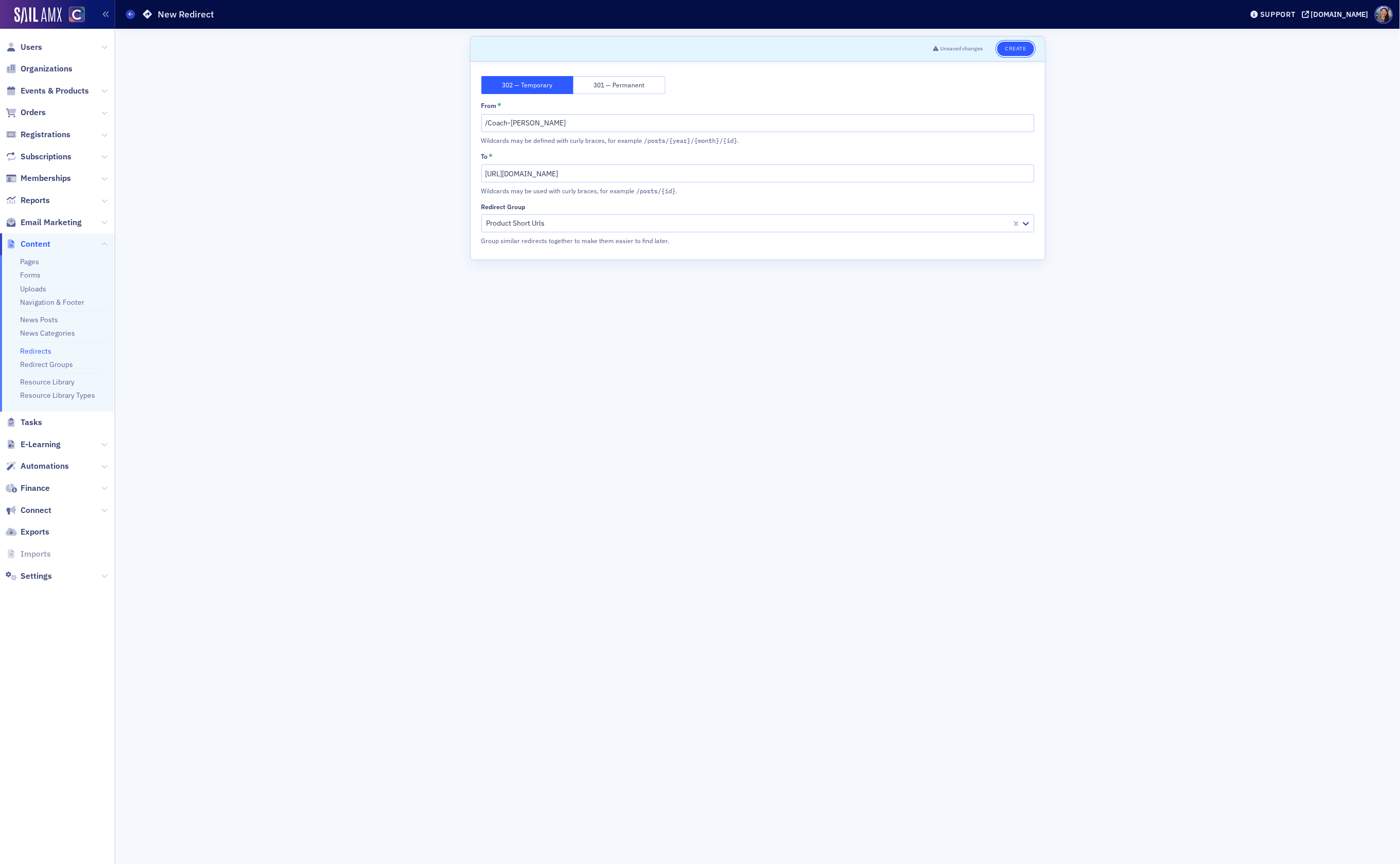
click at [1020, 47] on button "Create" at bounding box center [1015, 49] width 36 height 15
click at [1025, 50] on button "Save" at bounding box center [1018, 49] width 29 height 15
click at [620, 85] on button "301 — Permanent" at bounding box center [619, 85] width 92 height 18
click at [1030, 50] on button "Save" at bounding box center [1018, 49] width 29 height 15
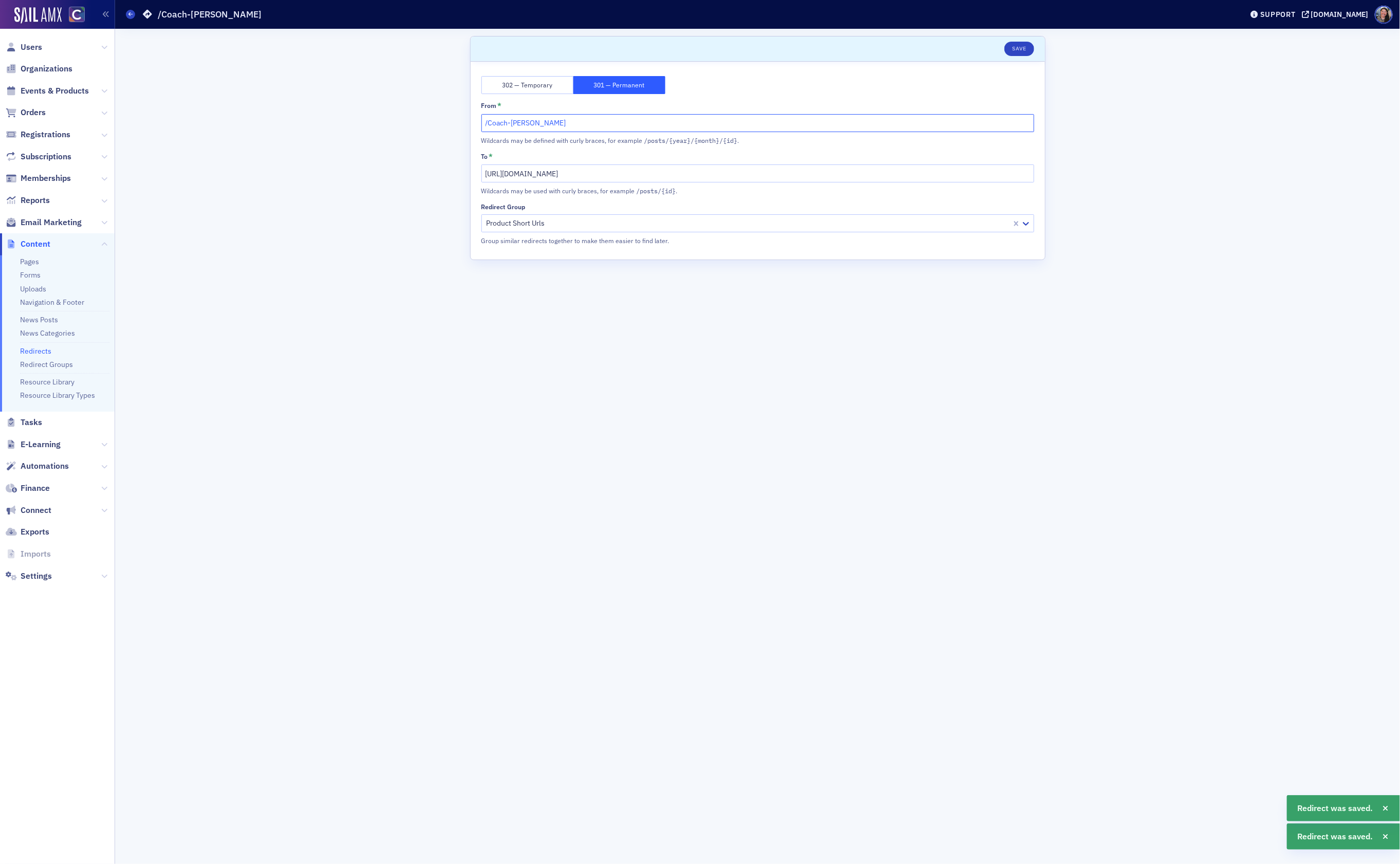
click at [694, 124] on input "/Coach-[PERSON_NAME]" at bounding box center [758, 122] width 553 height 18
click at [48, 90] on span "Events & Products" at bounding box center [54, 91] width 68 height 11
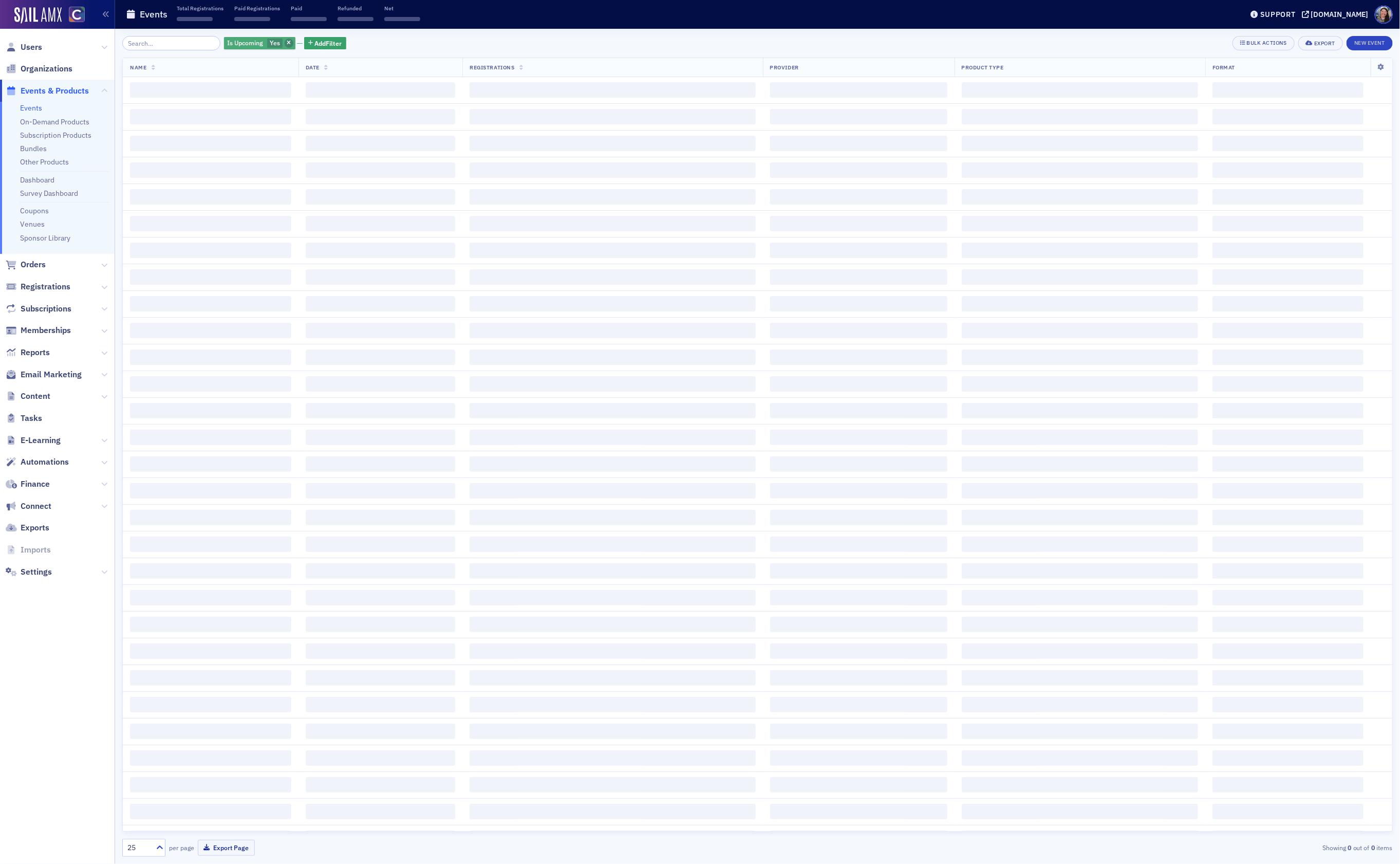
click at [286, 42] on icon "button" at bounding box center [288, 43] width 4 height 6
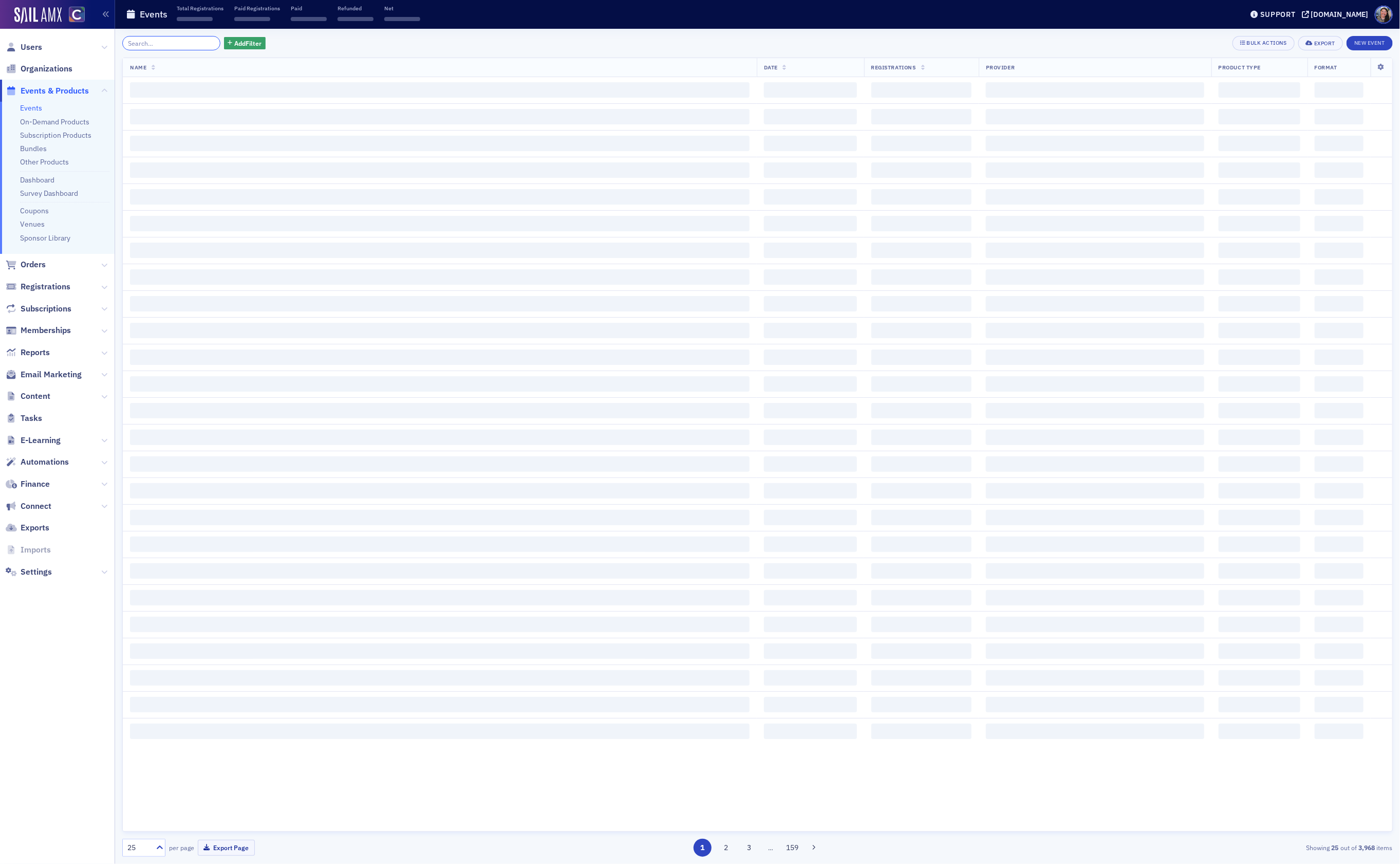
click at [163, 43] on input "search" at bounding box center [171, 43] width 98 height 15
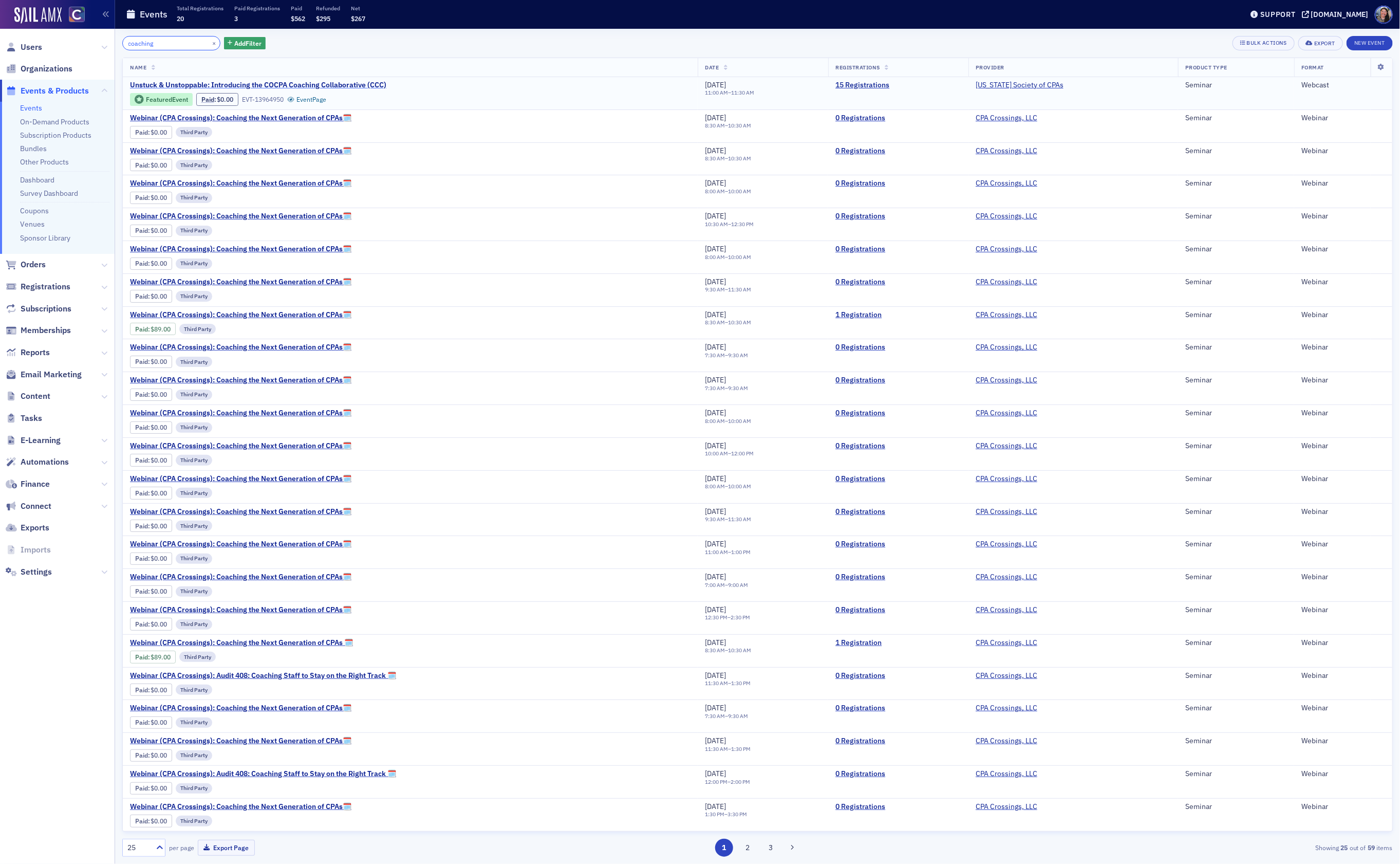
type input "coaching"
click at [302, 81] on span "Unstuck & Unstoppable: Introducing the COCPA Coaching Collaborative (CCC)" at bounding box center [259, 85] width 257 height 9
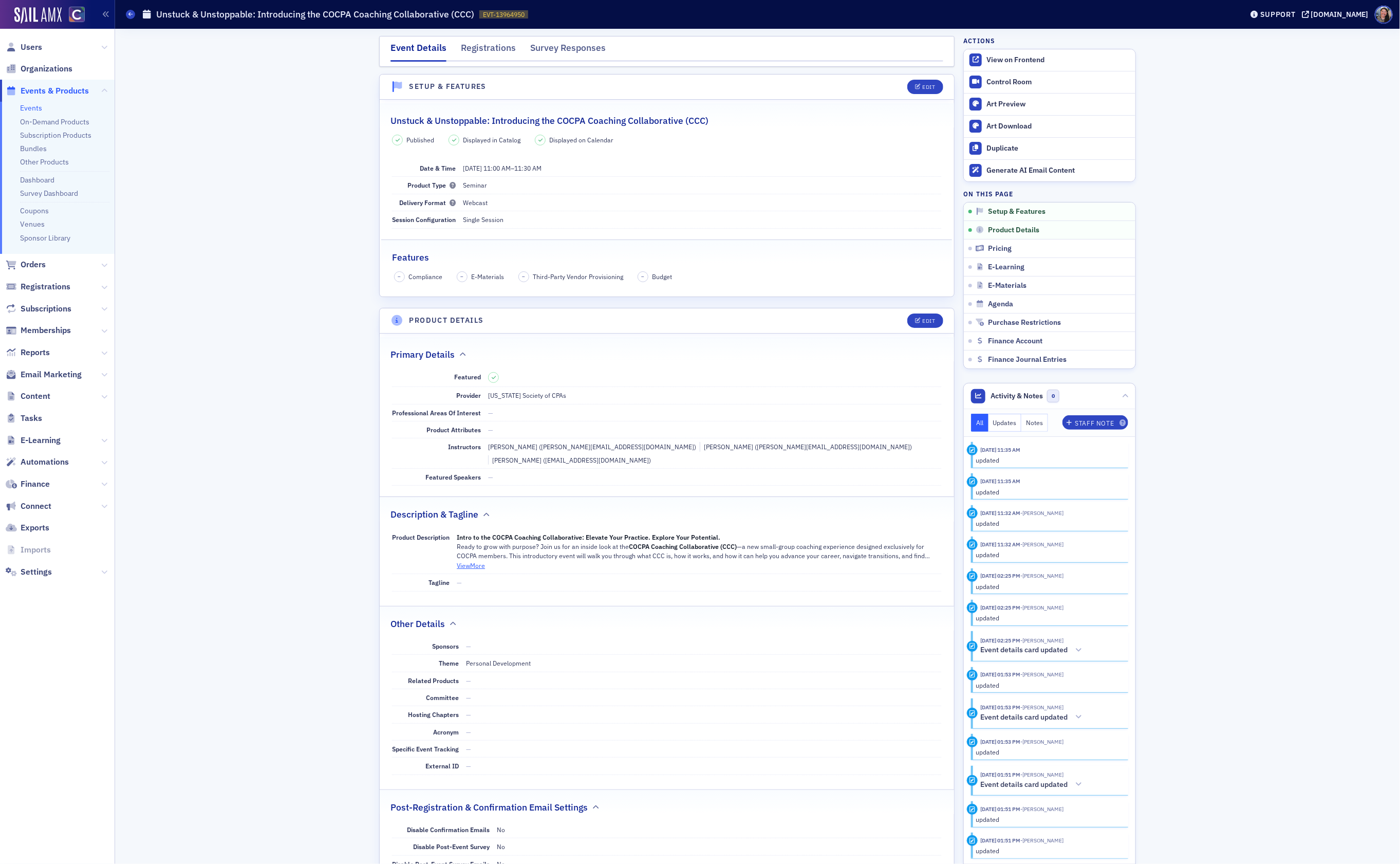
click at [466, 560] on button "View More" at bounding box center [471, 565] width 28 height 9
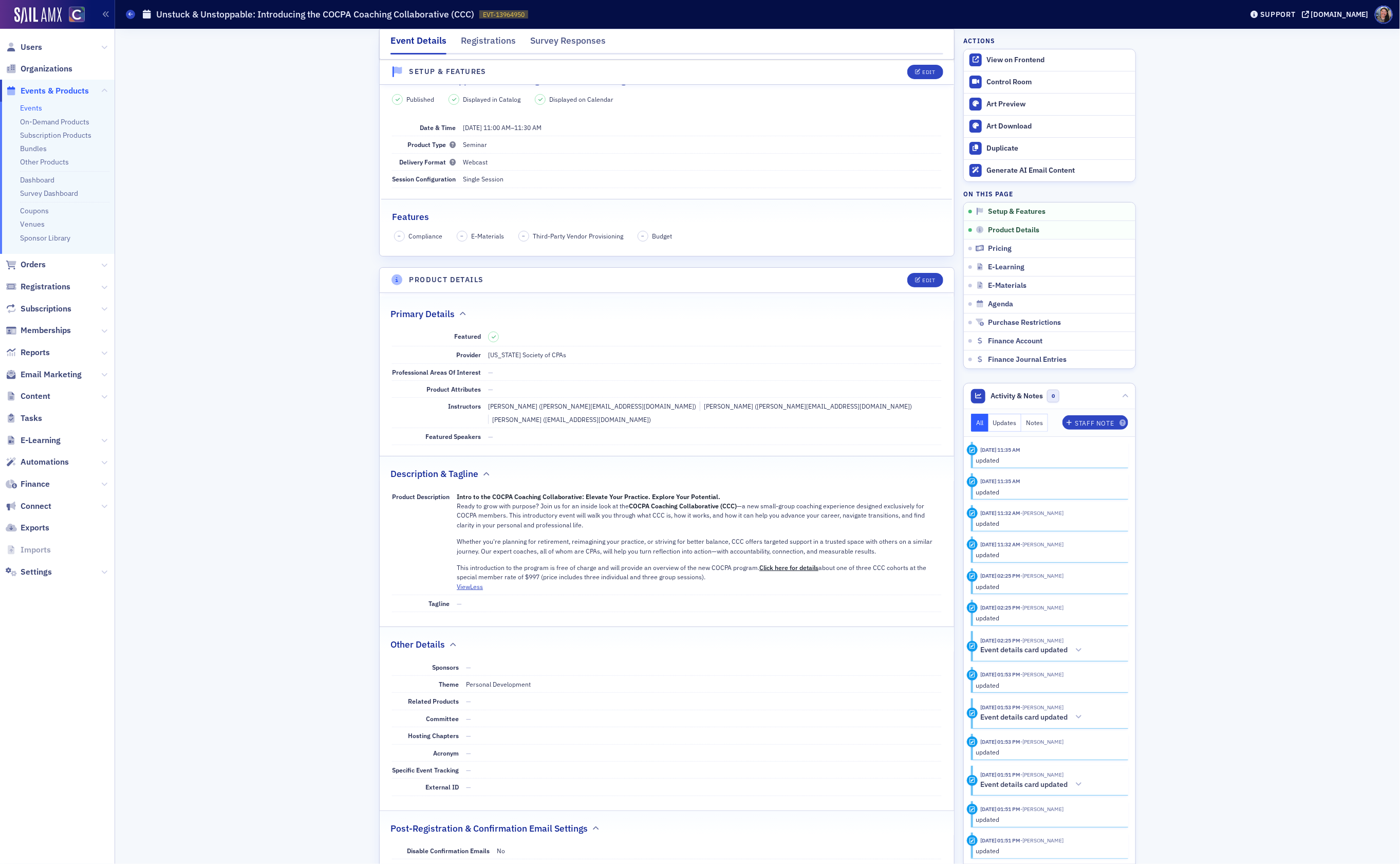
scroll to position [45, 0]
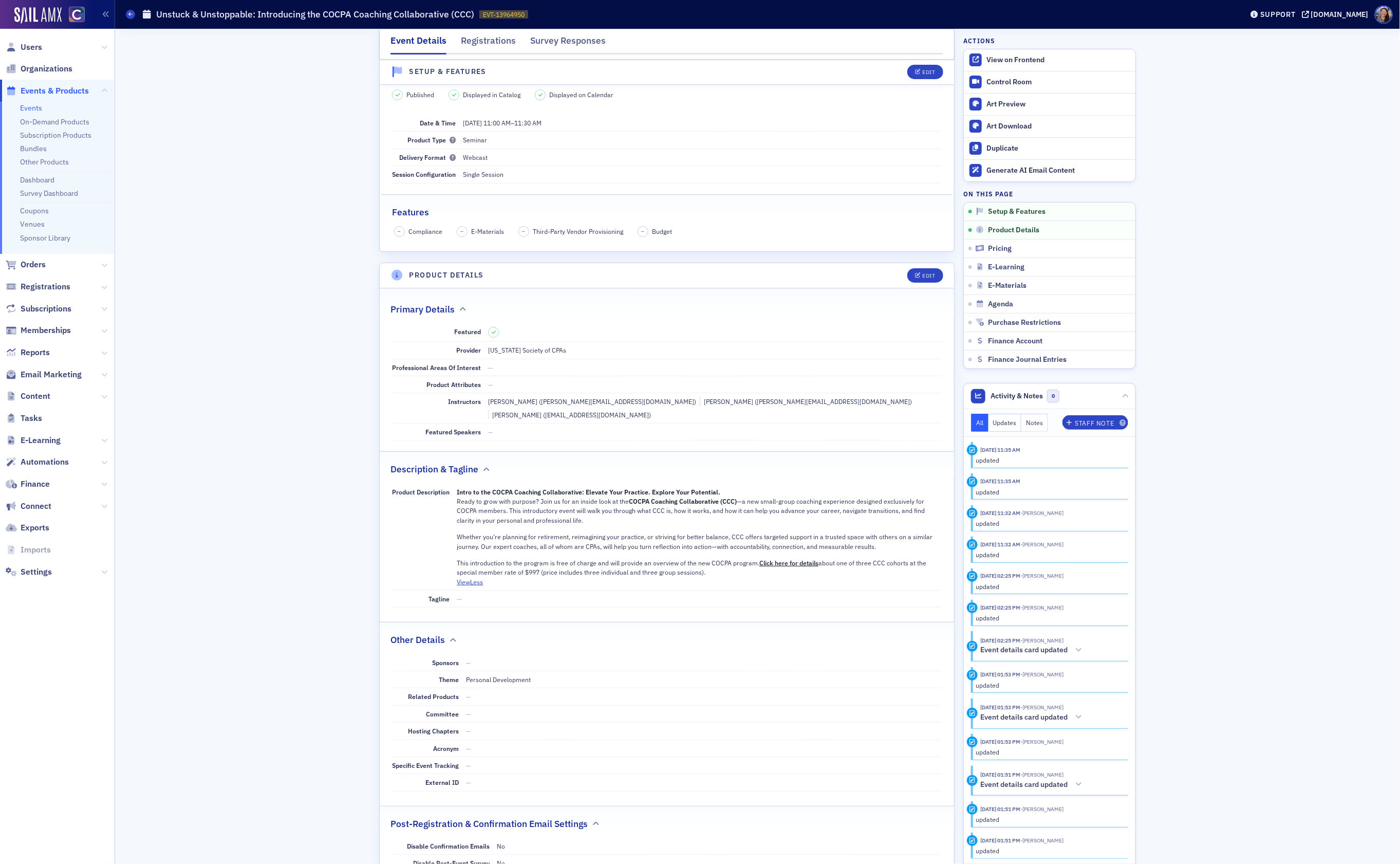
drag, startPoint x: 716, startPoint y: 565, endPoint x: 457, endPoint y: 487, distance: 270.5
click at [457, 487] on div "Intro to the COCPA Coaching Collaborative: Elevate Your Practice. Explore Your …" at bounding box center [699, 532] width 484 height 90
copy div "Lorem ip dol SITAM Consecte Adipiscingeli: Seddoei Temp Incididu. Utlabor Etdo …"
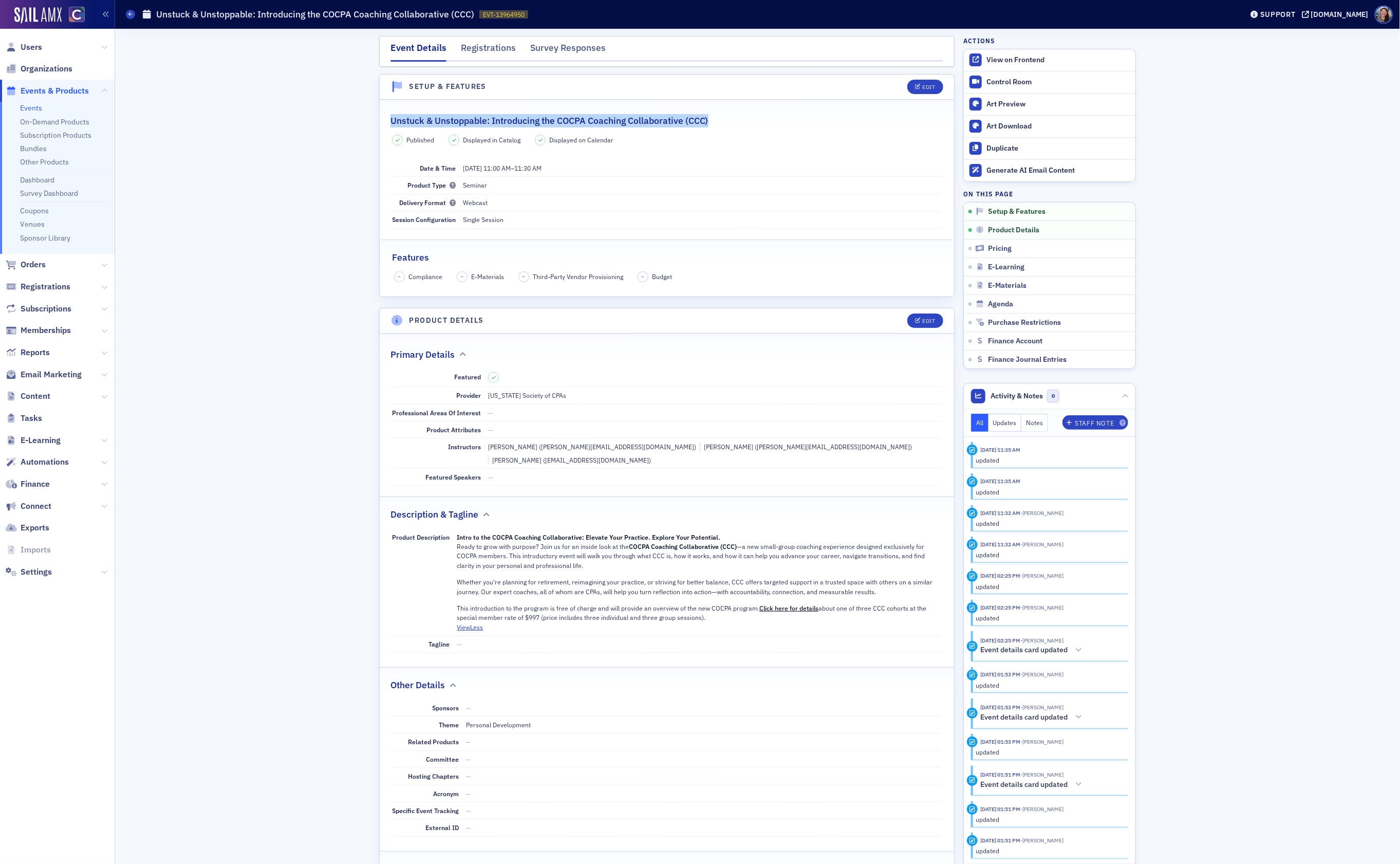
drag, startPoint x: 717, startPoint y: 123, endPoint x: 383, endPoint y: 120, distance: 334.0
click at [383, 120] on legend "Unstuck & Unstoppable: Introducing the COCPA Coaching Collaborative (CCC)" at bounding box center [667, 115] width 574 height 24
copy h2 "Unstuck & Unstoppable: Introducing the COCPA Coaching Collaborative (CCC)"
